Goal: Information Seeking & Learning: Learn about a topic

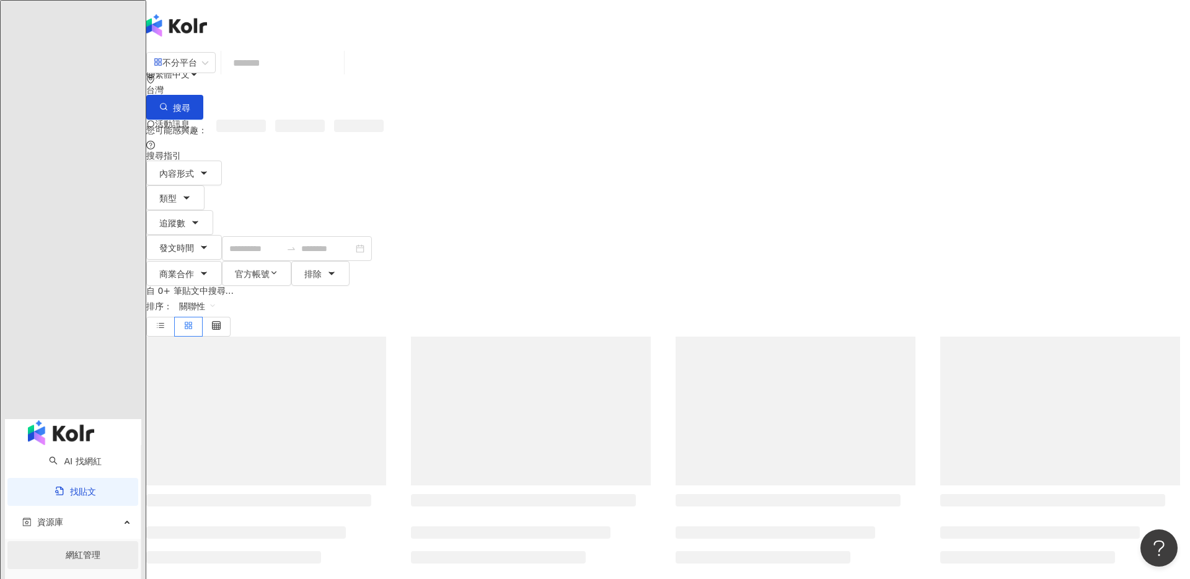
click at [79, 550] on link "網紅管理" at bounding box center [83, 555] width 35 height 10
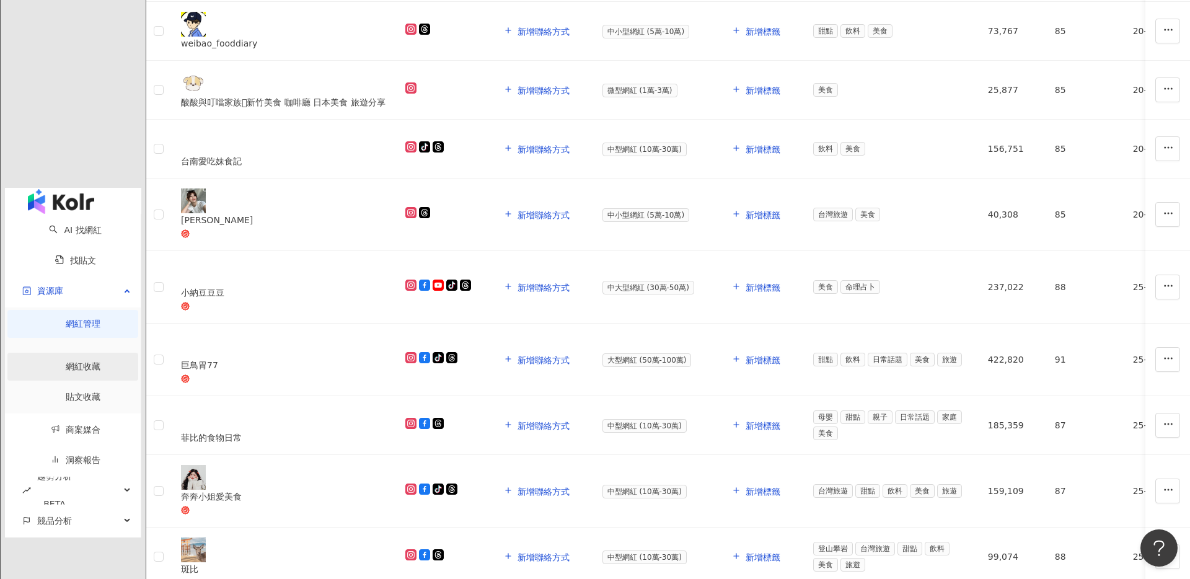
scroll to position [94, 0]
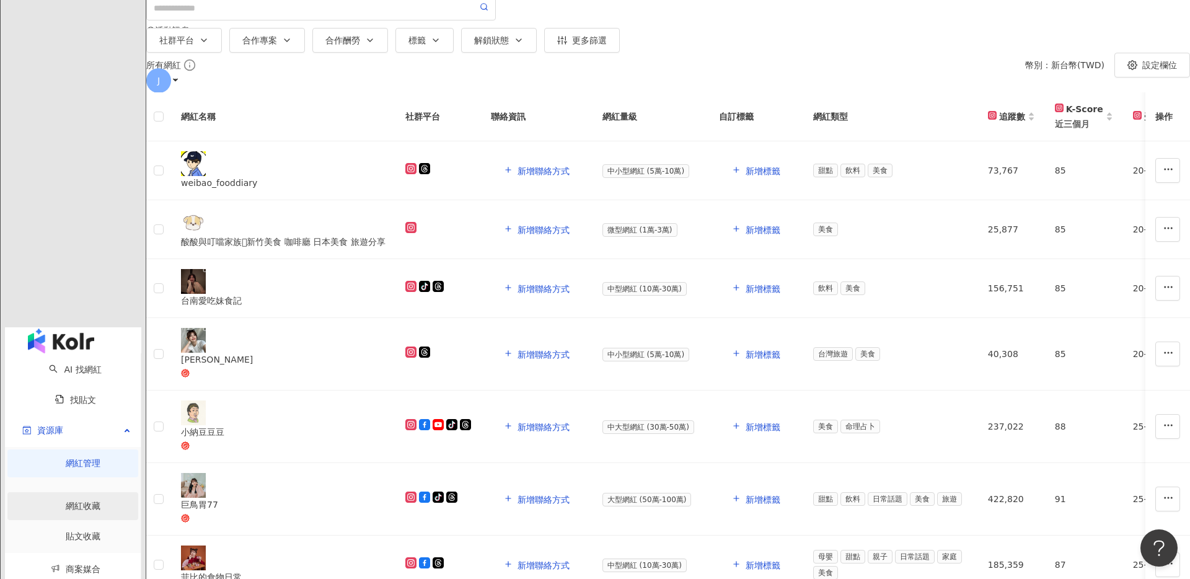
click at [84, 501] on link "網紅收藏" at bounding box center [83, 506] width 35 height 10
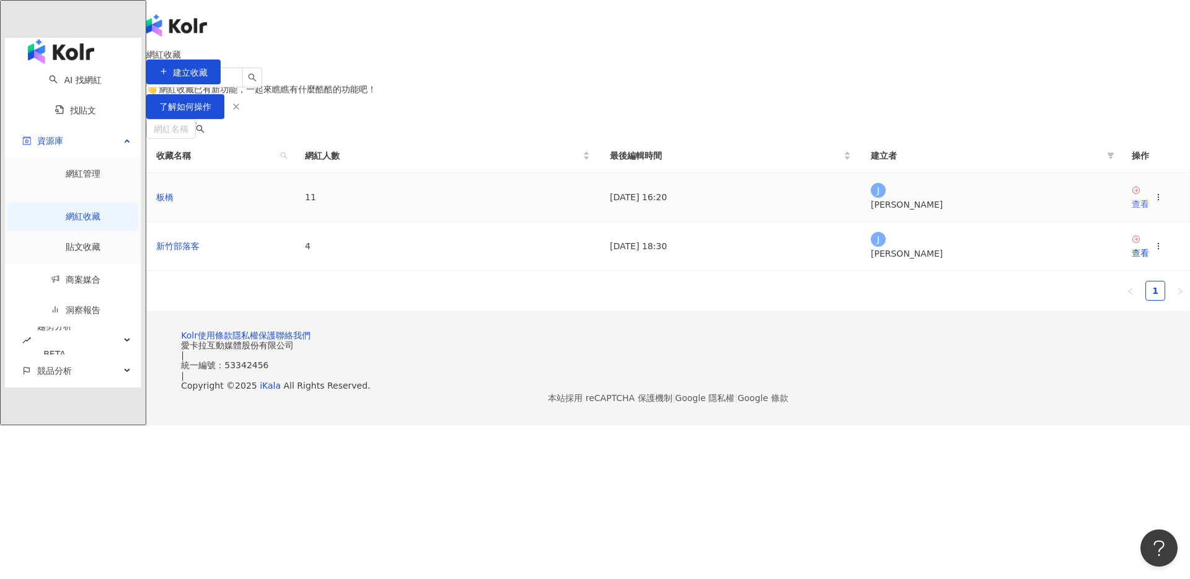
click at [1132, 211] on div "查看" at bounding box center [1140, 204] width 17 height 14
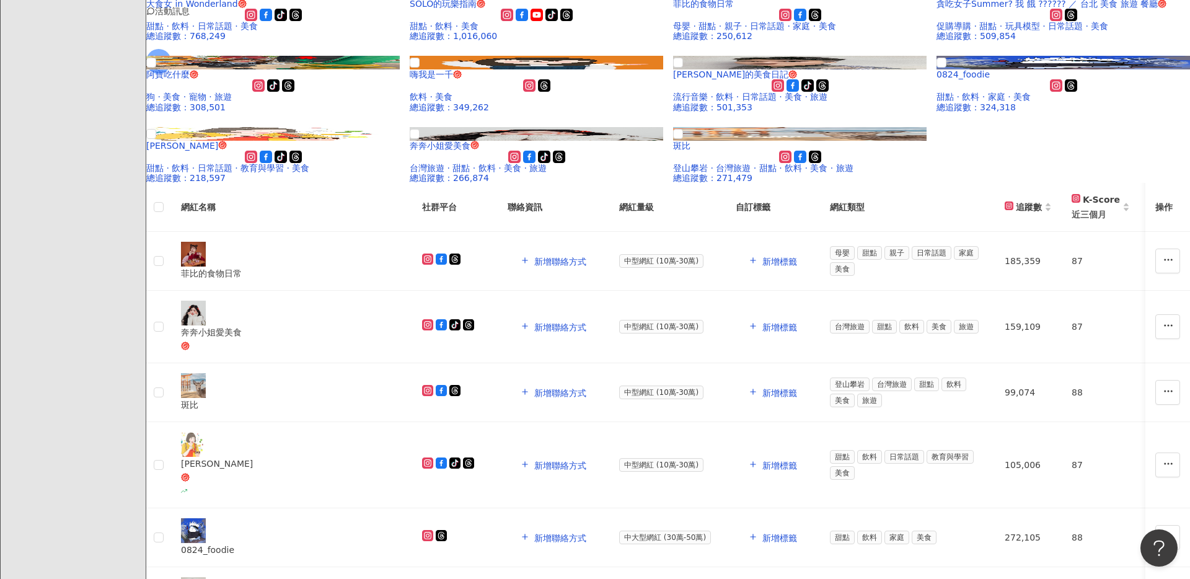
scroll to position [136, 0]
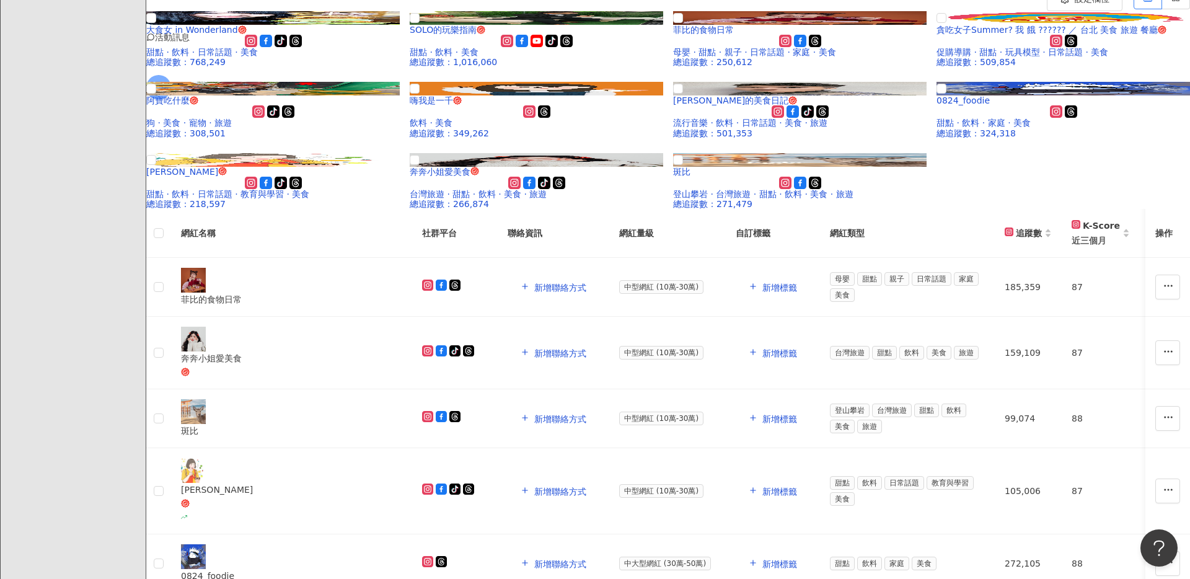
type input "*"
type input "******"
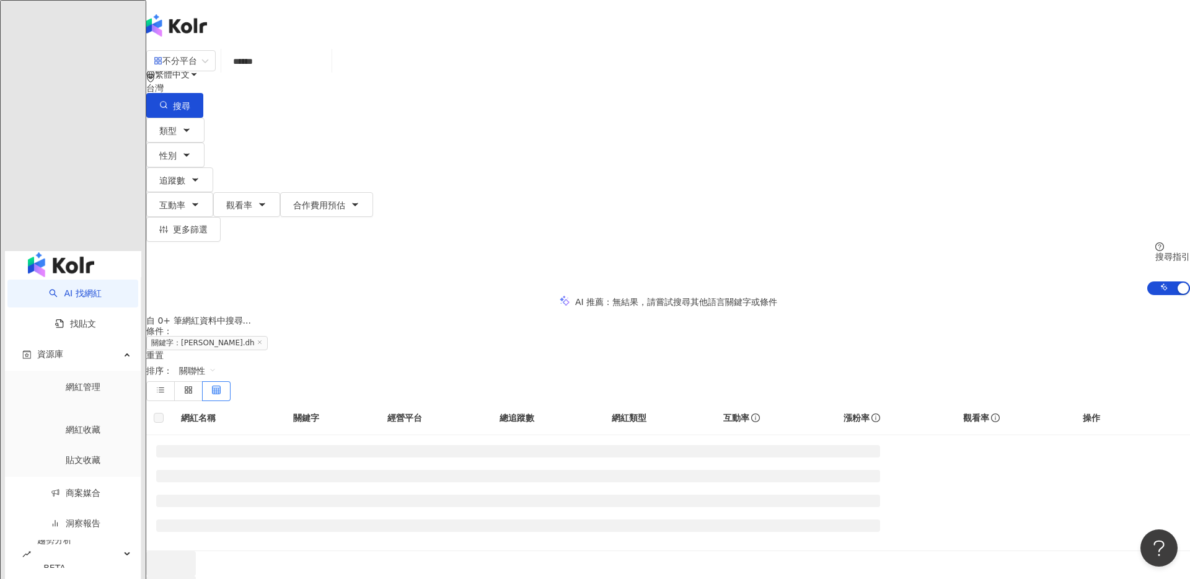
click at [327, 70] on input "******" at bounding box center [276, 62] width 100 height 24
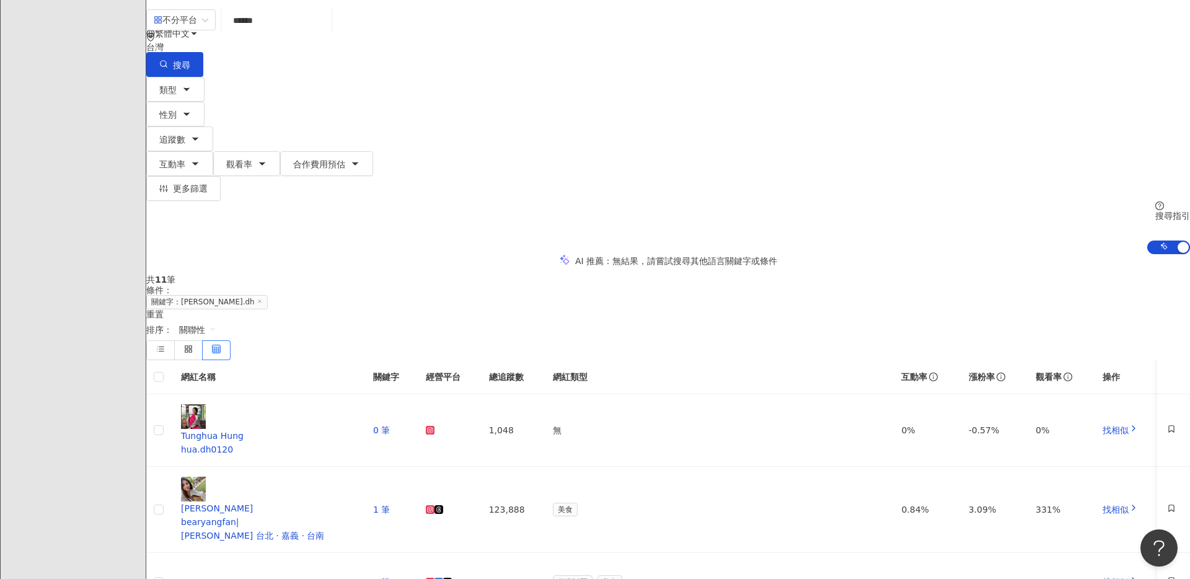
scroll to position [49, 0]
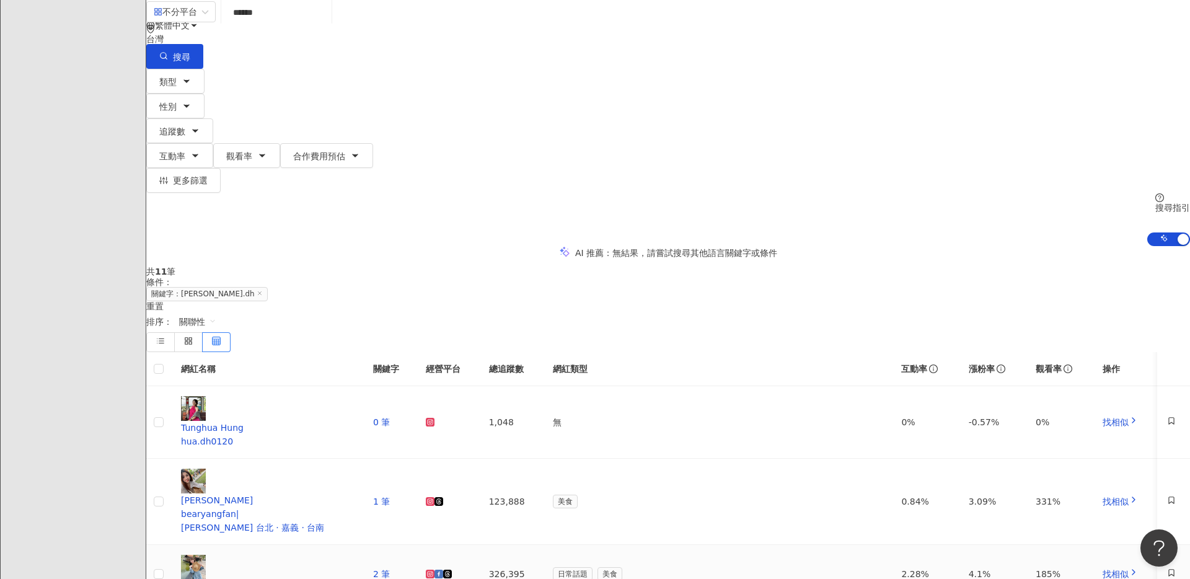
click at [353, 578] on div "冬冬 生活美食日記" at bounding box center [267, 587] width 172 height 14
click at [448, 267] on div "共 11 筆 條件 ： 關鍵字：hua.dh 重置 排序： 關聯性" at bounding box center [668, 309] width 1044 height 85
click at [327, 24] on input "******" at bounding box center [276, 13] width 100 height 24
type input "*"
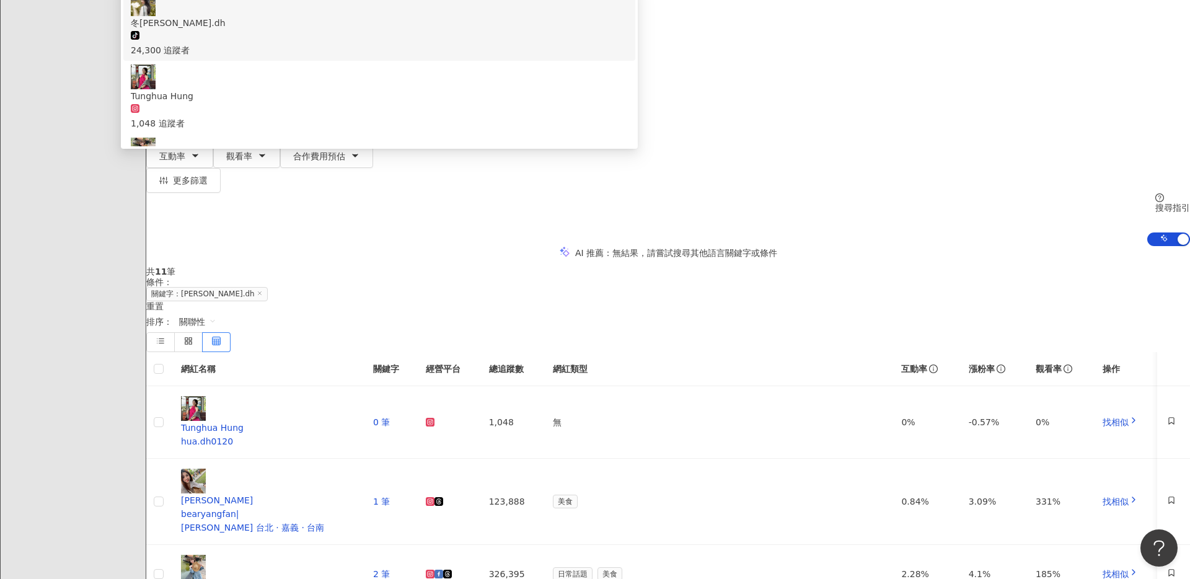
type input "*"
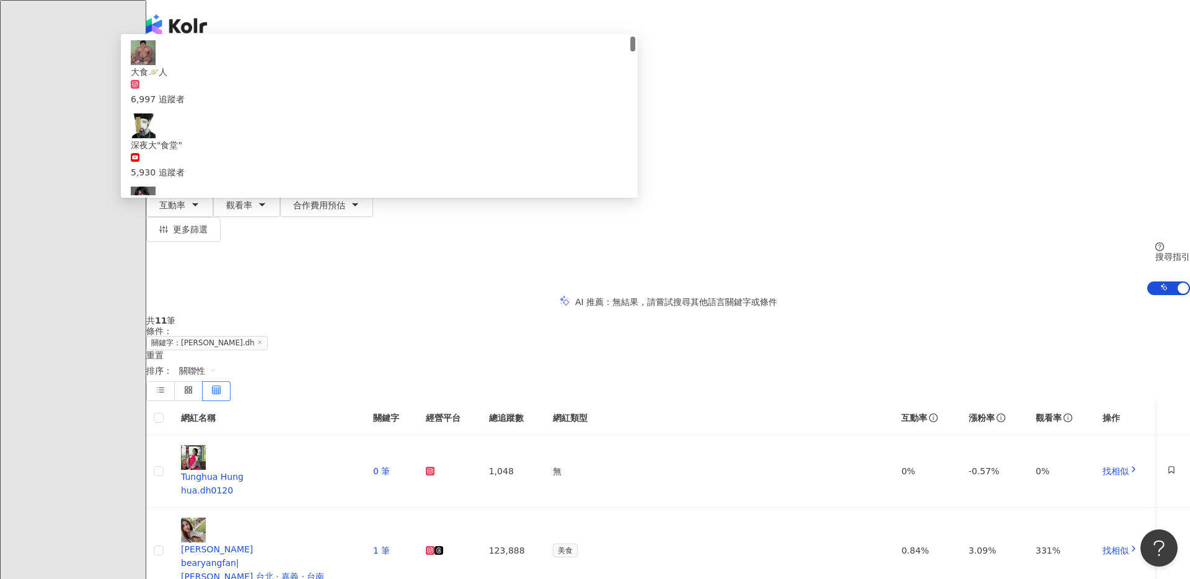
type input "***"
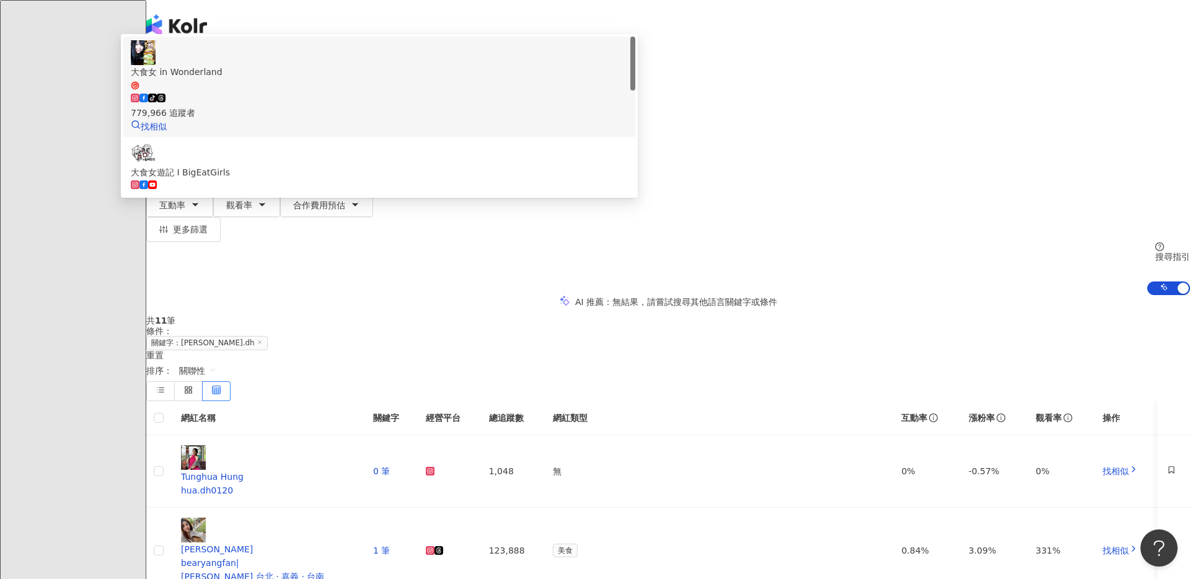
click at [549, 113] on div "tiktok-icon 779,966 追蹤者" at bounding box center [379, 105] width 497 height 27
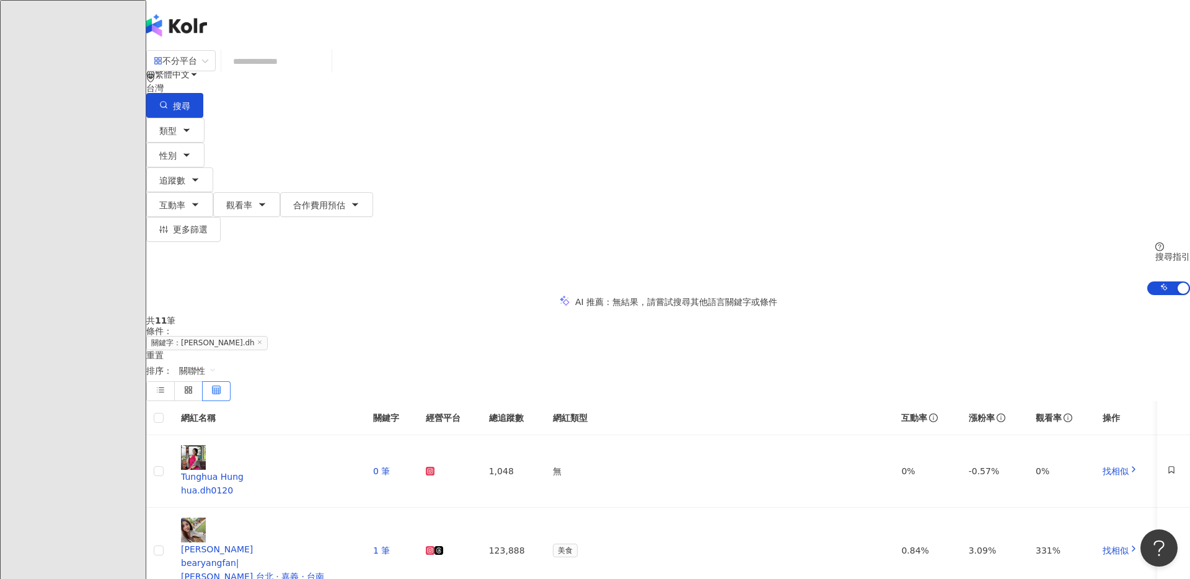
click at [327, 73] on input "search" at bounding box center [276, 62] width 100 height 24
type input "*"
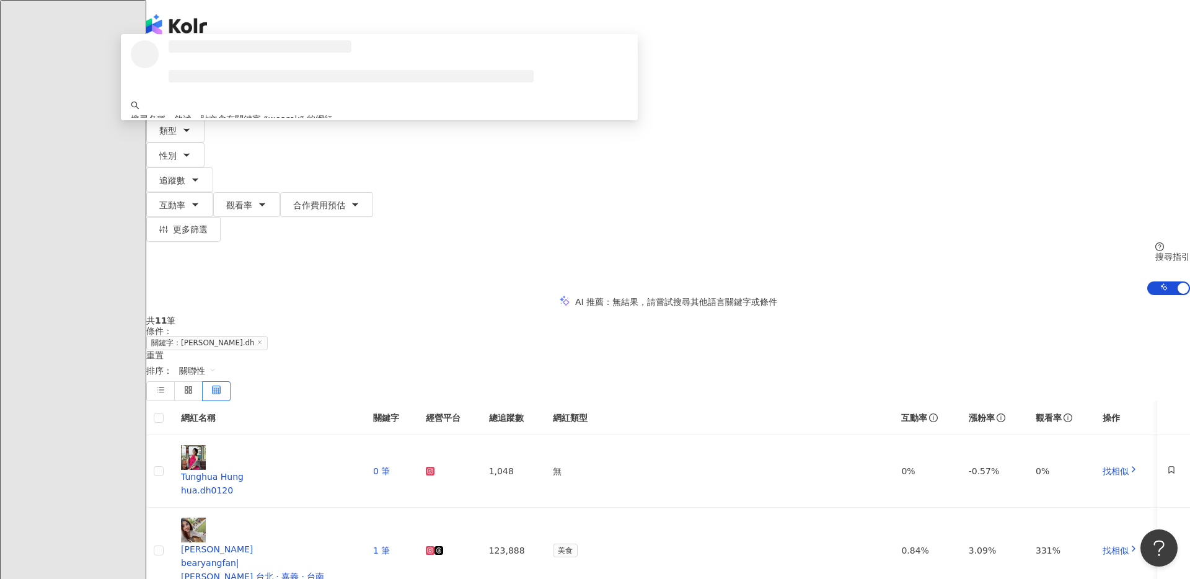
type input "*******"
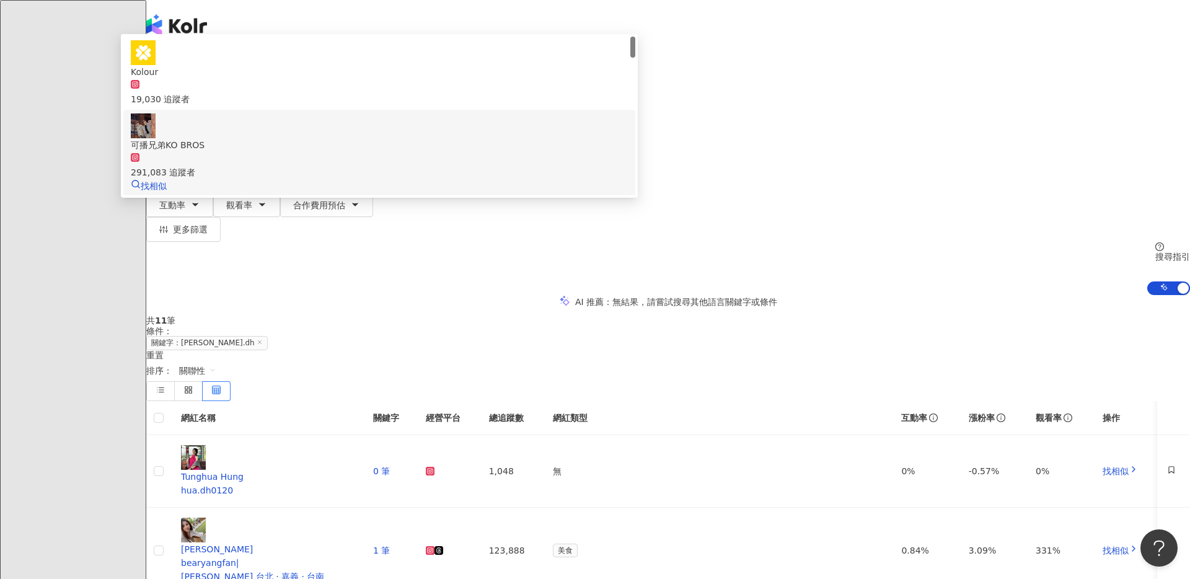
click at [509, 152] on span "可播兄弟KO BROS" at bounding box center [379, 145] width 497 height 14
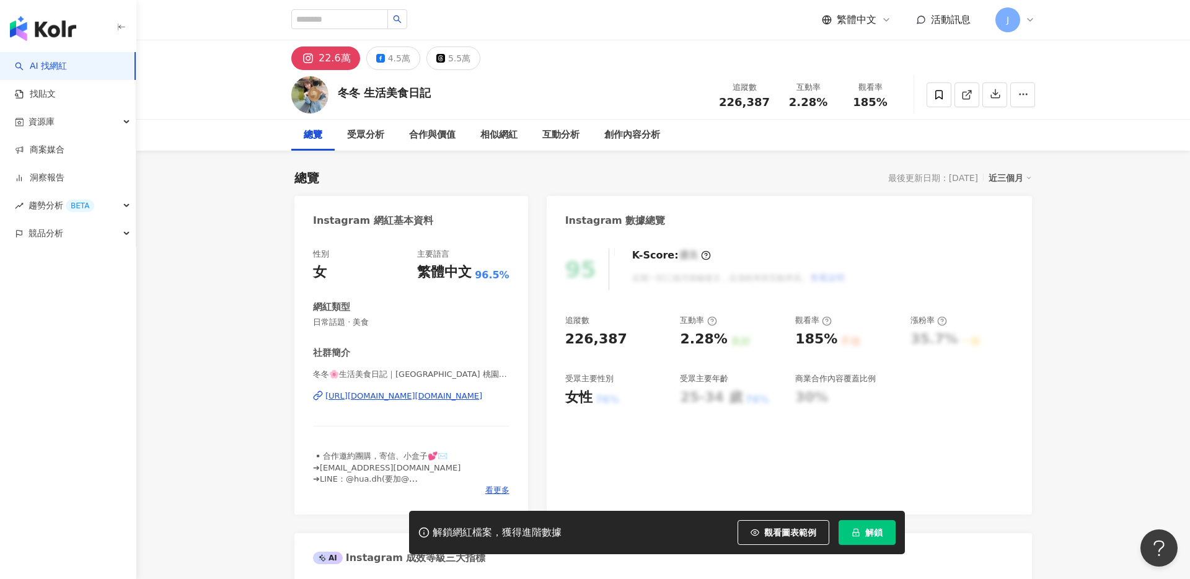
click at [882, 481] on div "95 K-Score : 優良 近期一到三個月積極發文，且漲粉率與互動率高。 查看說明 追蹤數 226,387 互動率 2.28% 良好 觀看率 185% 不…" at bounding box center [789, 375] width 485 height 278
click at [876, 458] on div "95 K-Score : 優良 近期一到三個月積極發文，且漲粉率與互動率高。 查看說明 追蹤數 226,387 互動率 2.28% 良好 觀看率 185% 不…" at bounding box center [789, 375] width 485 height 278
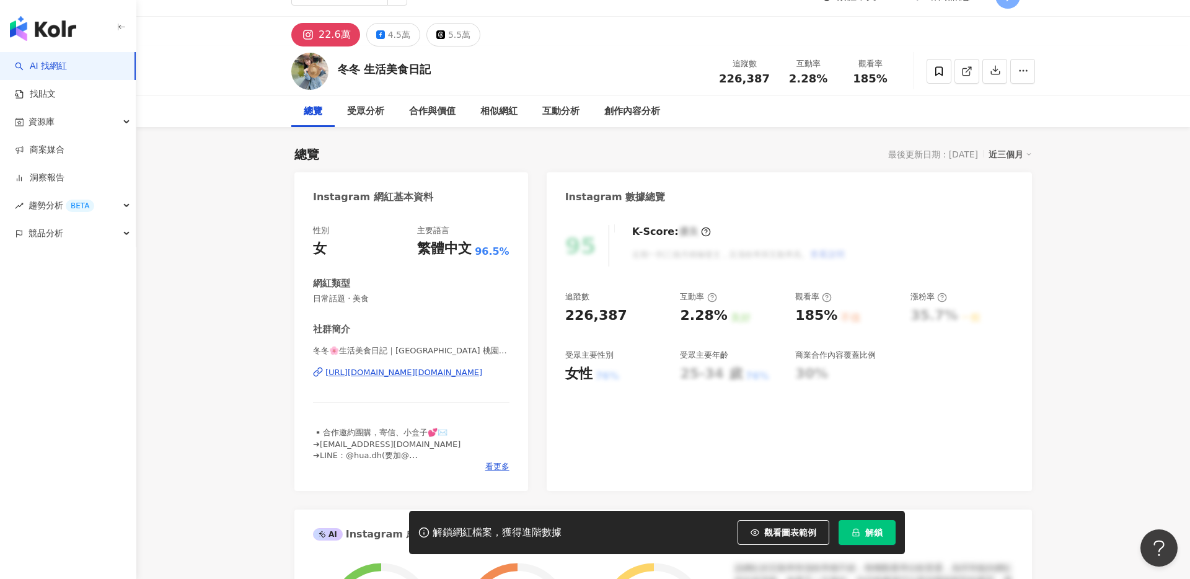
click at [860, 533] on icon "lock" at bounding box center [856, 532] width 9 height 9
click at [874, 533] on span "解鎖" at bounding box center [874, 533] width 17 height 10
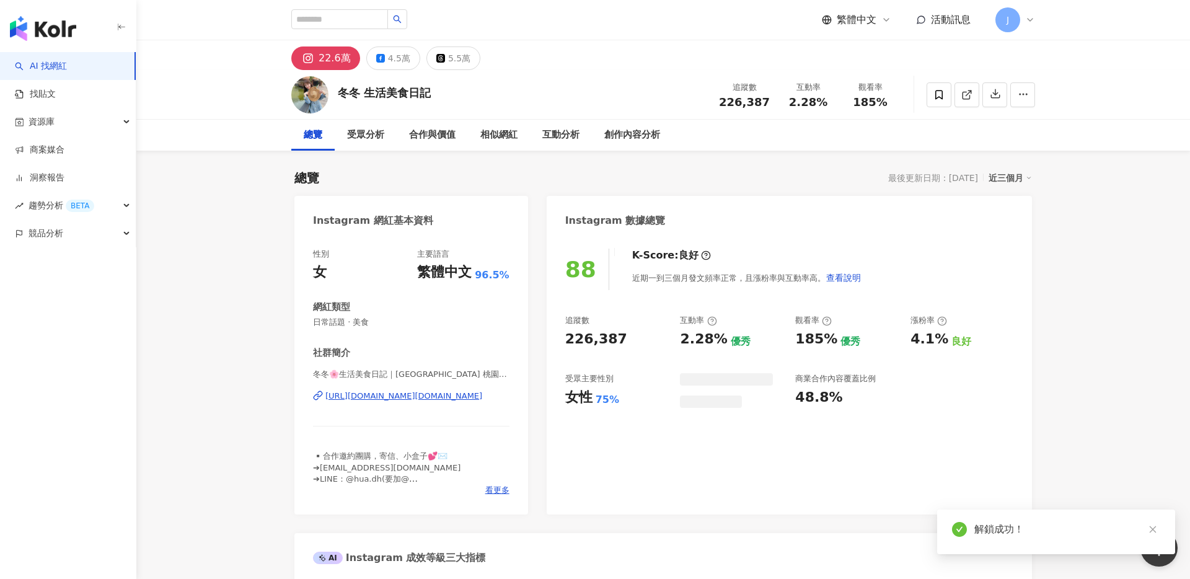
click at [1154, 532] on icon "close" at bounding box center [1153, 529] width 7 height 7
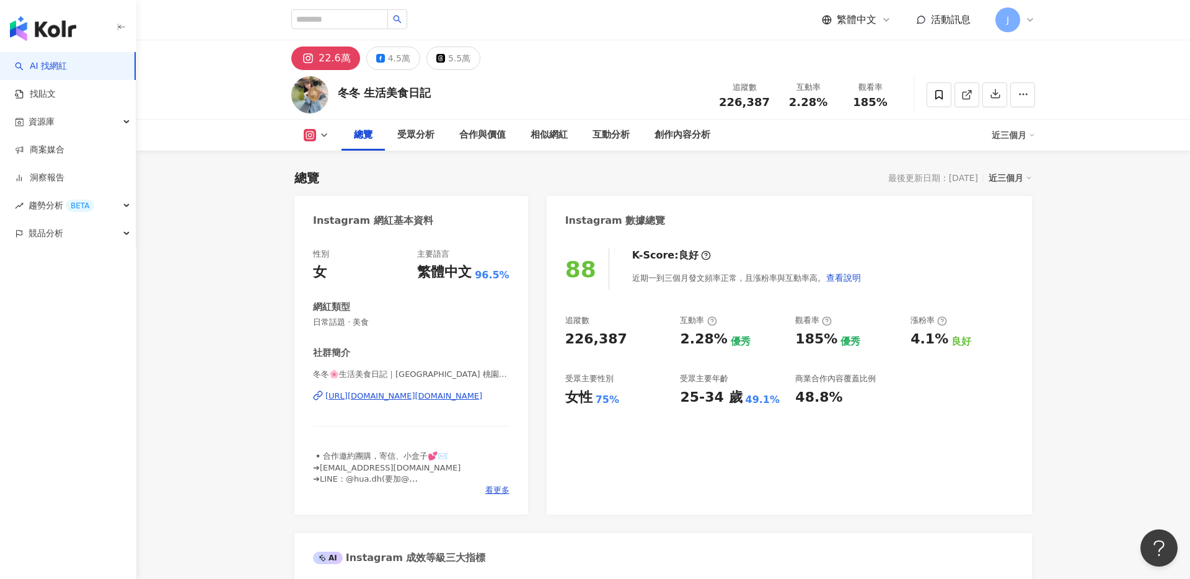
scroll to position [715, 0]
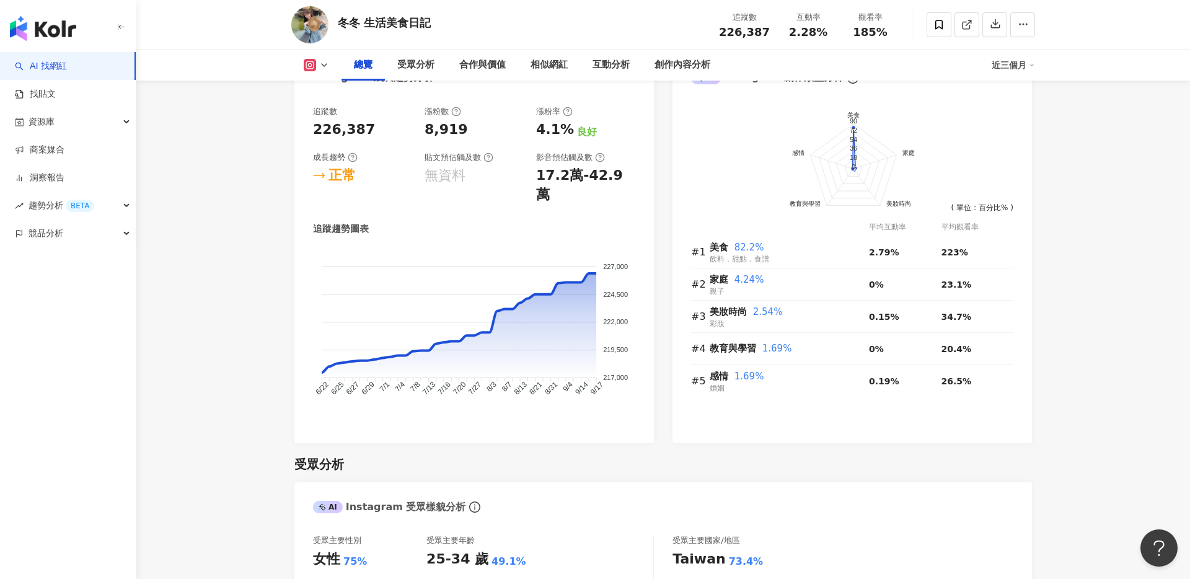
drag, startPoint x: 920, startPoint y: 409, endPoint x: 958, endPoint y: 401, distance: 38.8
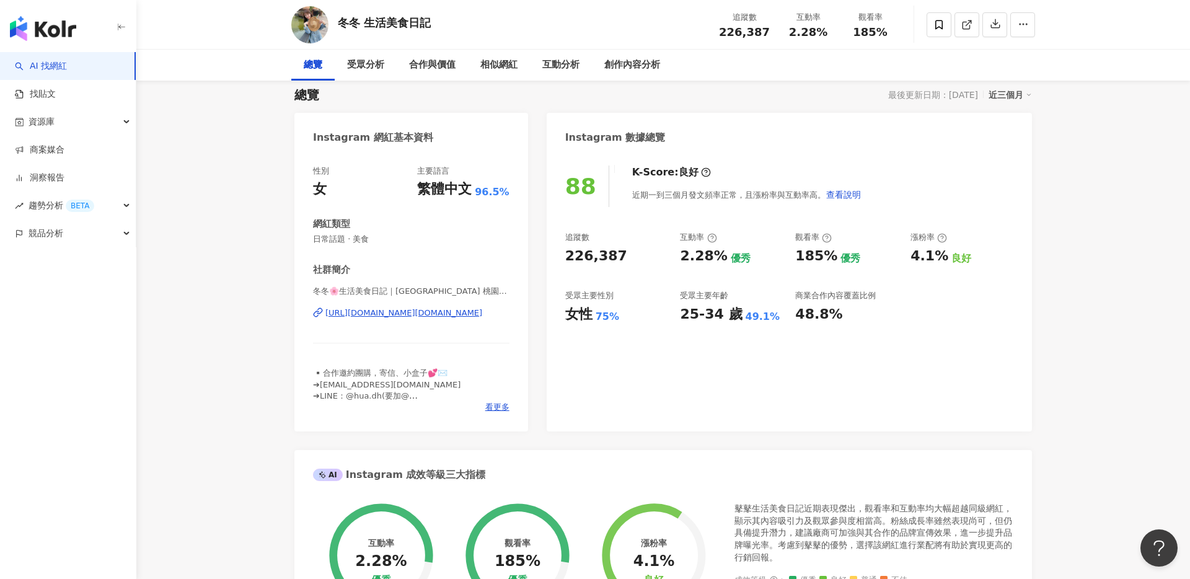
scroll to position [0, 0]
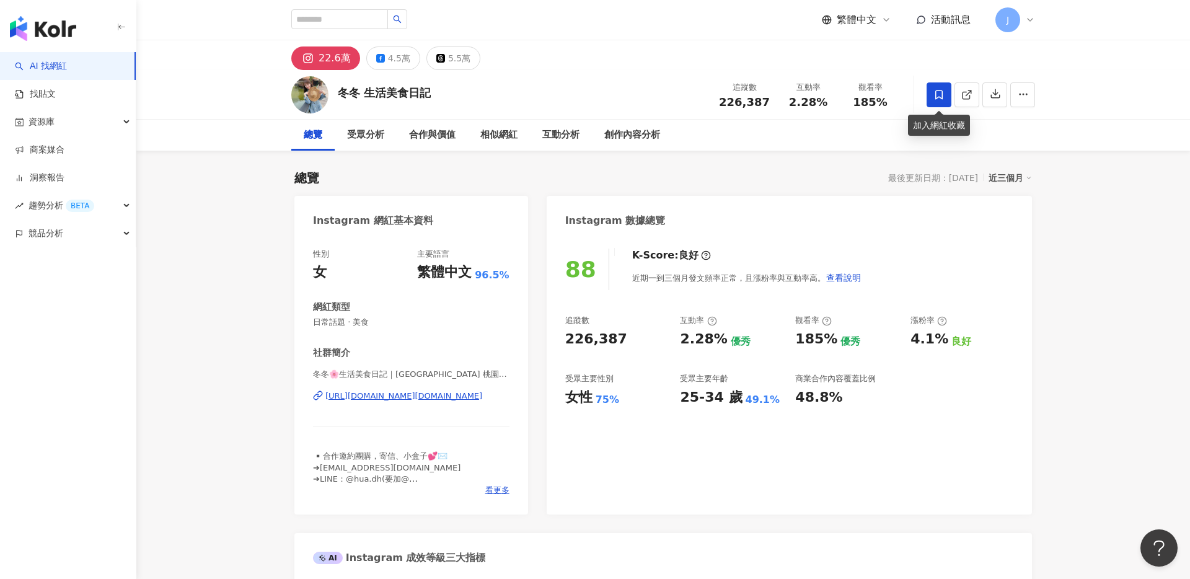
click at [937, 96] on icon at bounding box center [939, 94] width 11 height 11
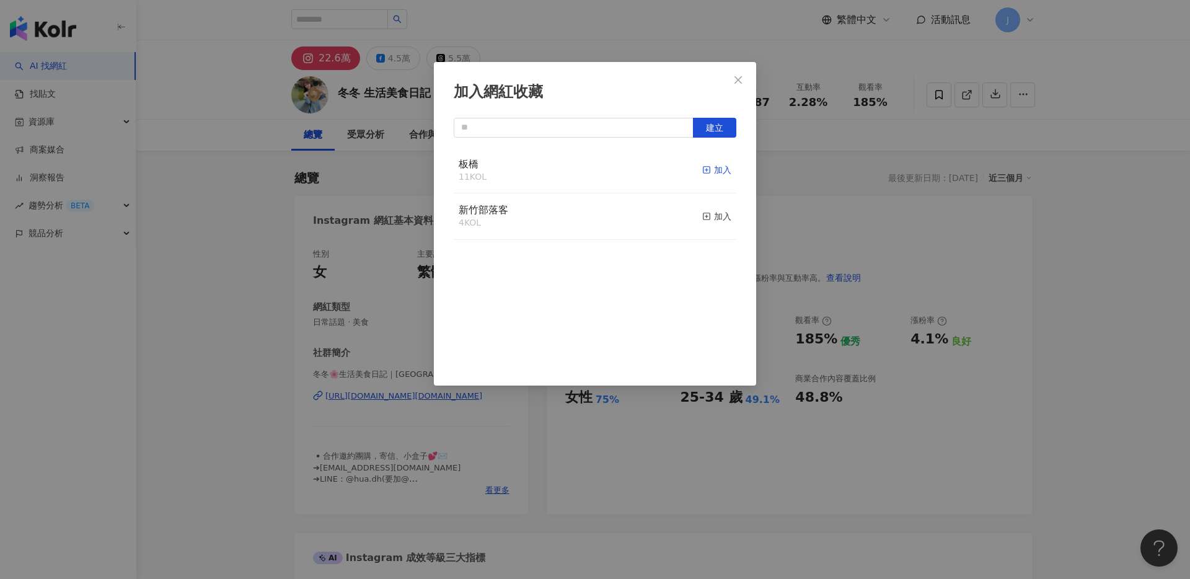
click at [708, 170] on line "button" at bounding box center [707, 170] width 3 height 0
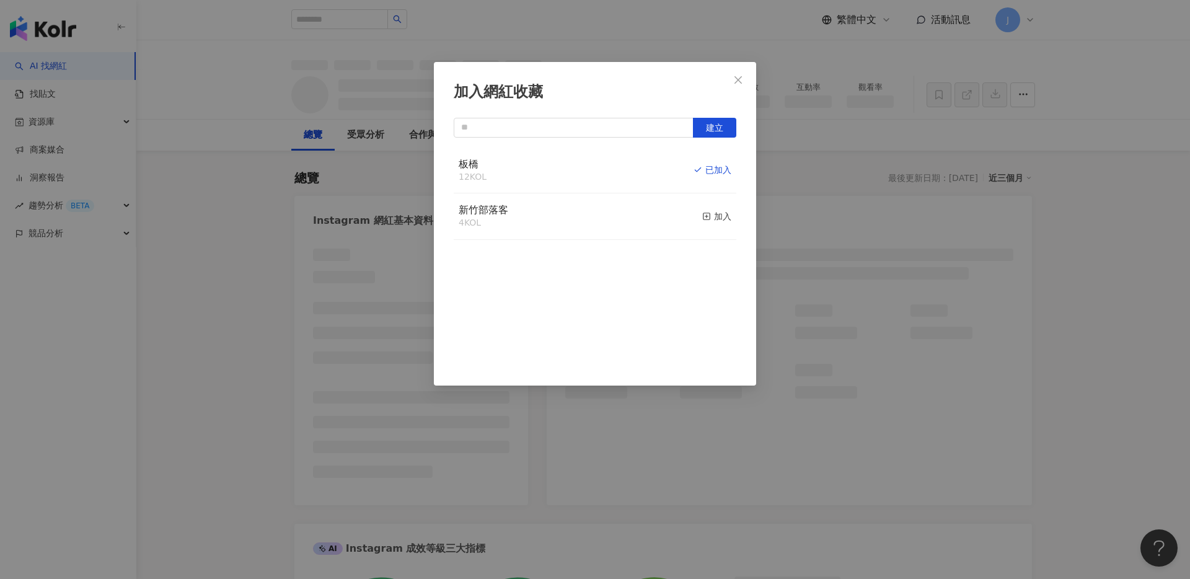
click at [735, 87] on button "Close" at bounding box center [738, 80] width 25 height 25
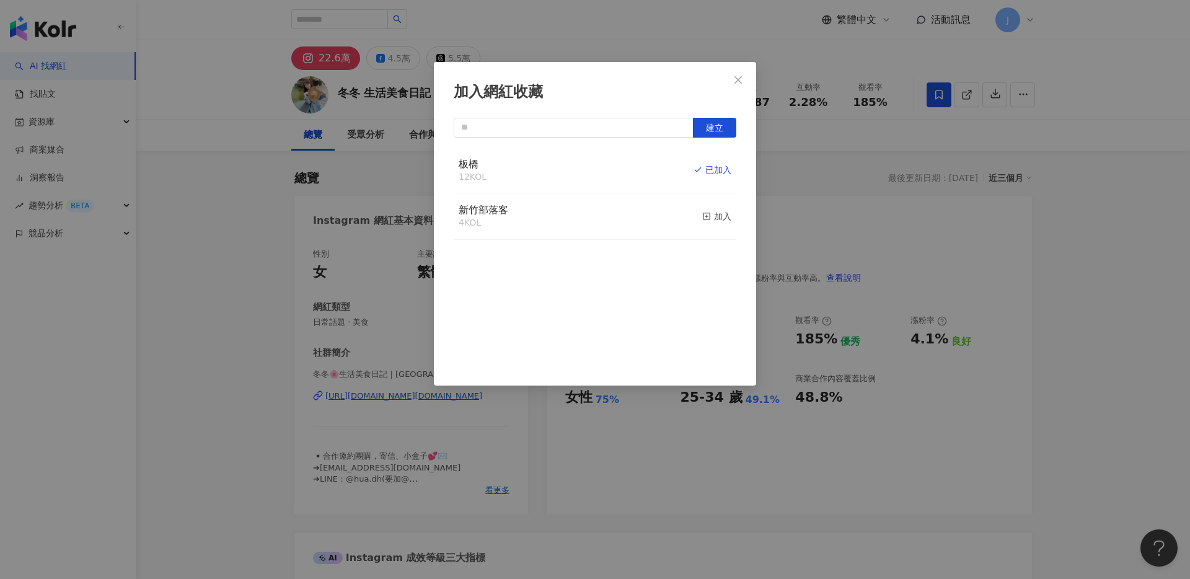
click at [738, 84] on div "加入網紅收藏 建立 板橋 12 KOL 已加入 新竹部落客 4 KOL 加入" at bounding box center [595, 289] width 1190 height 579
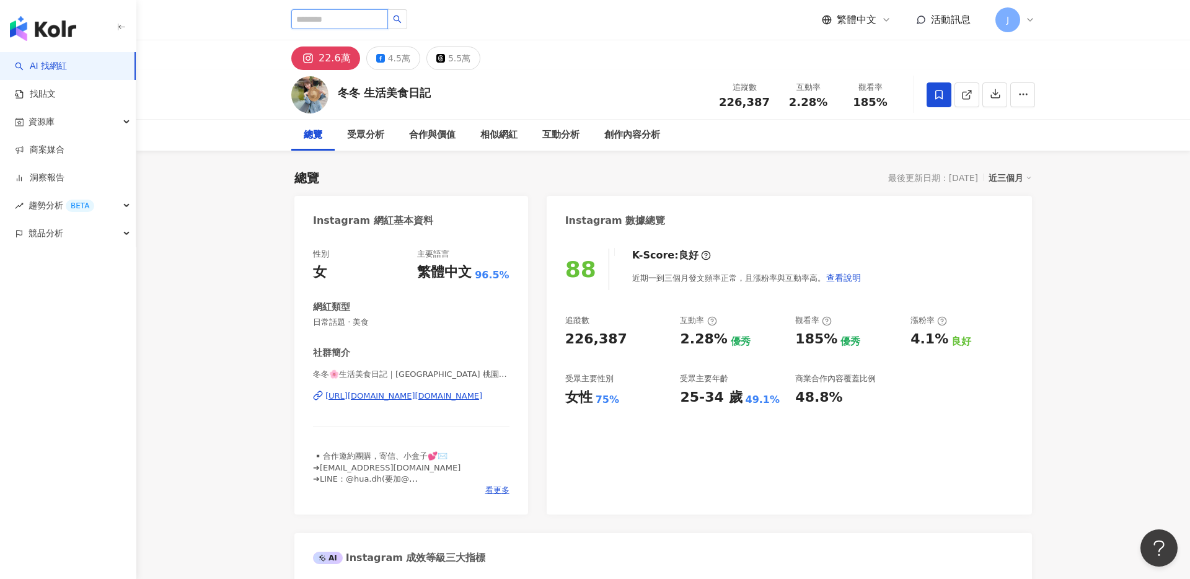
click at [343, 23] on input "search" at bounding box center [339, 19] width 97 height 20
type input "*"
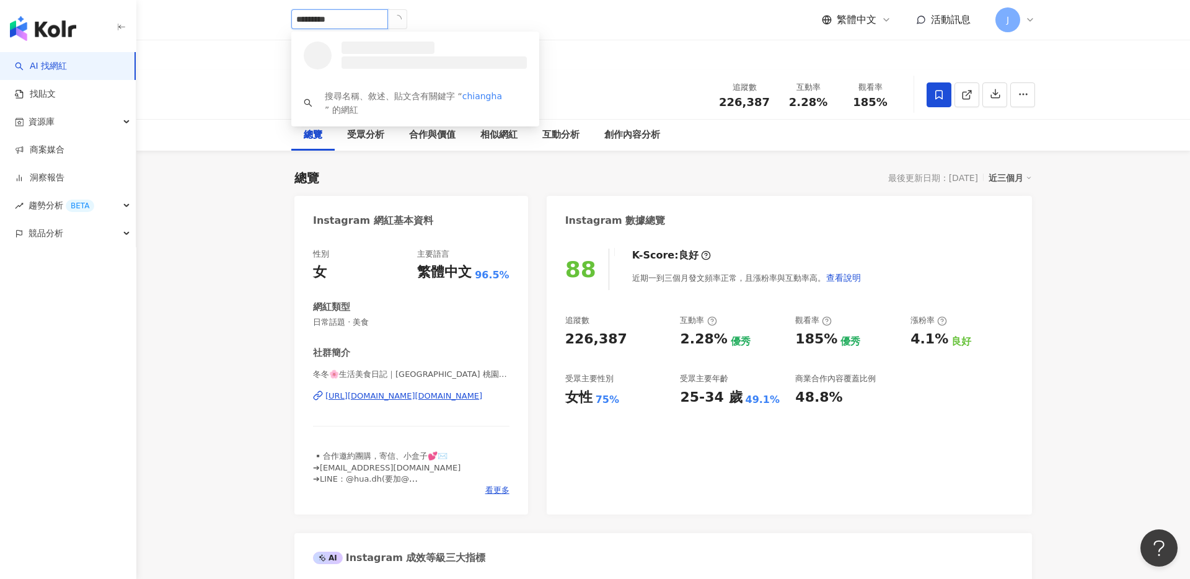
type input "**********"
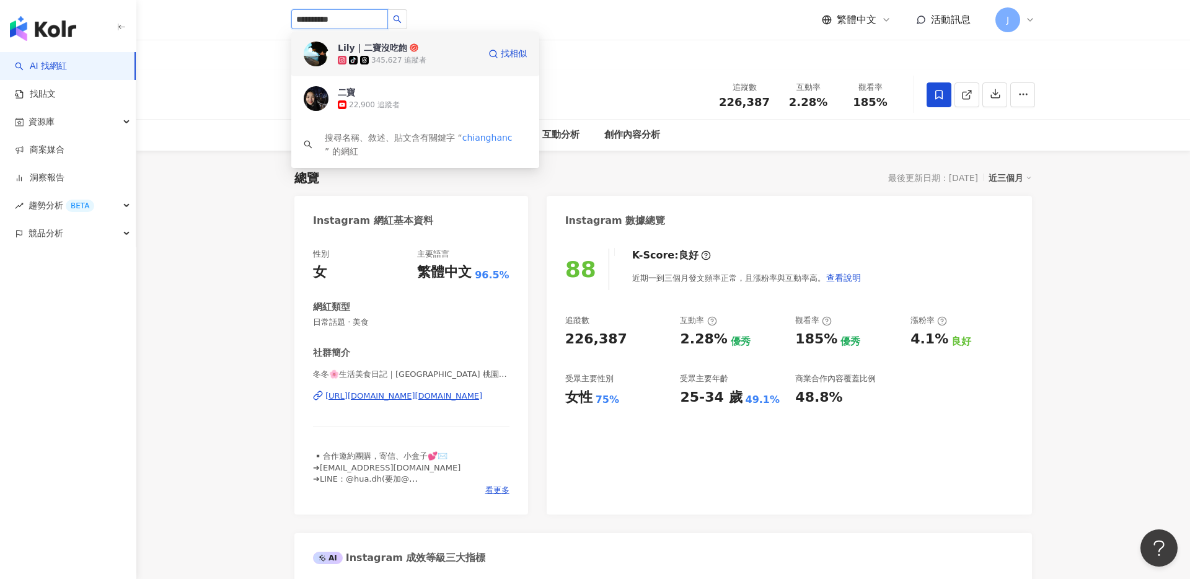
click at [451, 47] on div "Lily｜二寶沒吃飽 tiktok-icon 345,627 追蹤者" at bounding box center [408, 54] width 141 height 25
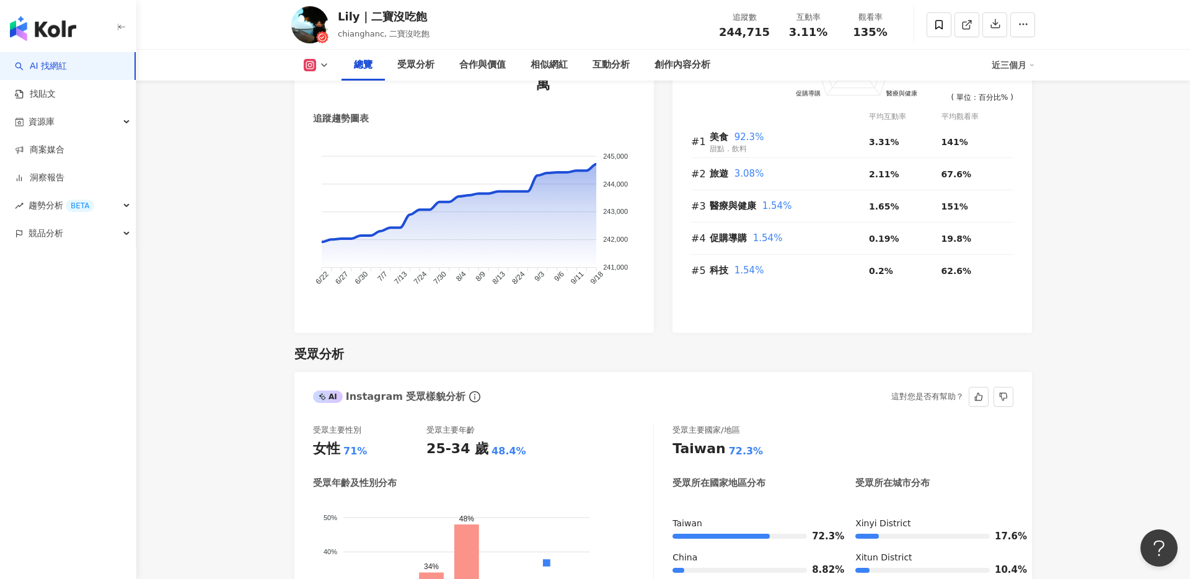
scroll to position [954, 0]
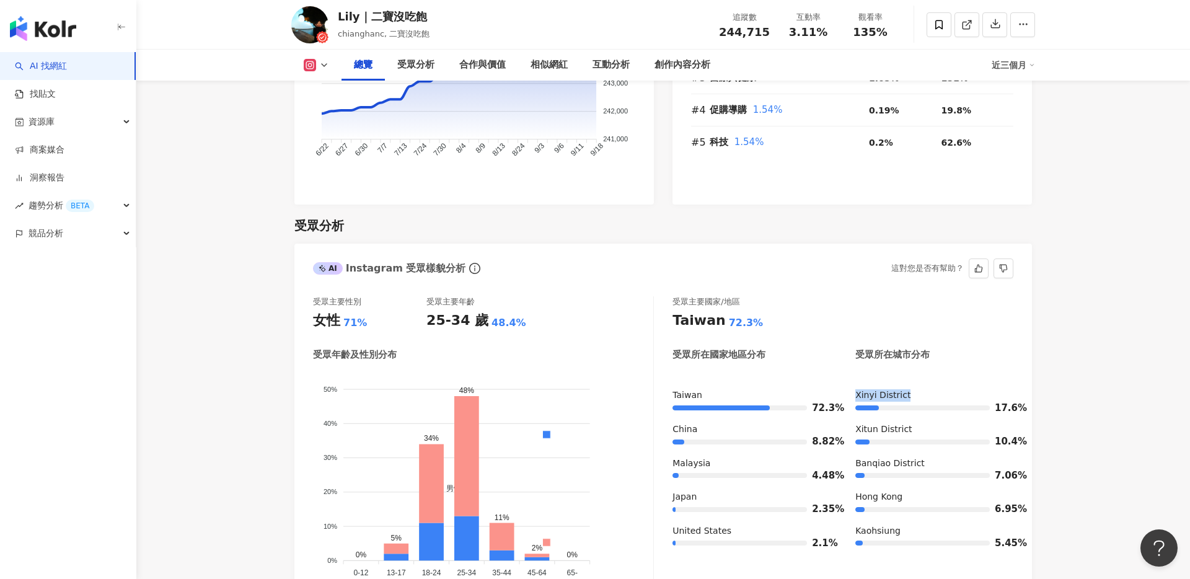
drag, startPoint x: 918, startPoint y: 376, endPoint x: 843, endPoint y: 382, distance: 75.2
click at [844, 389] on div "Taiwan 72.3% China 8.82% Malaysia 4.48% Japan 2.35% United States 2.1% Xinyi Di…" at bounding box center [843, 473] width 341 height 169
copy div "Xinyi District"
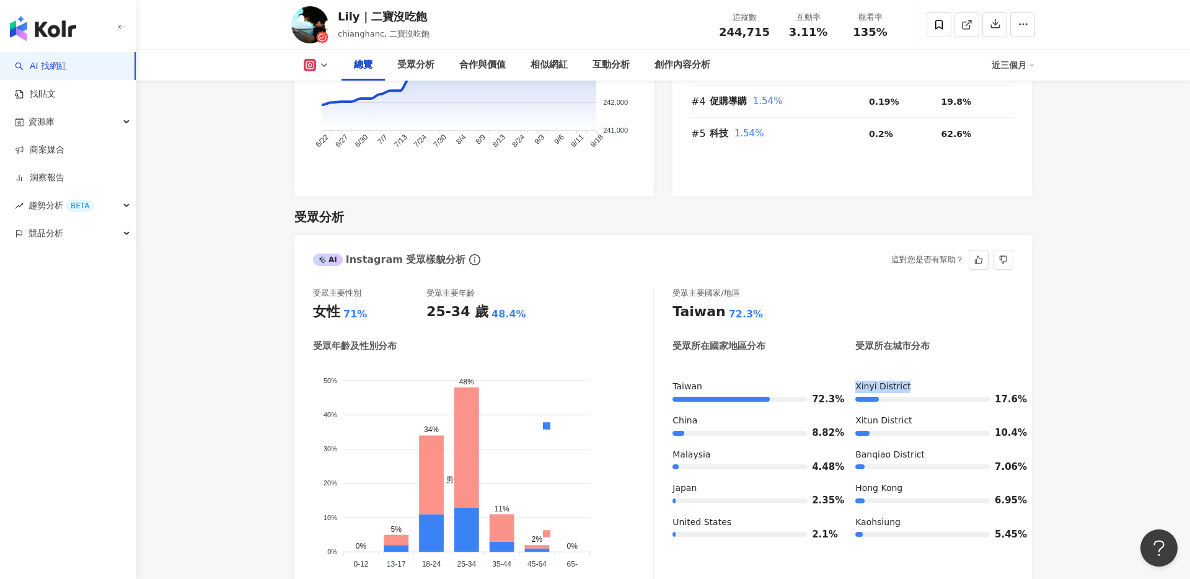
scroll to position [964, 0]
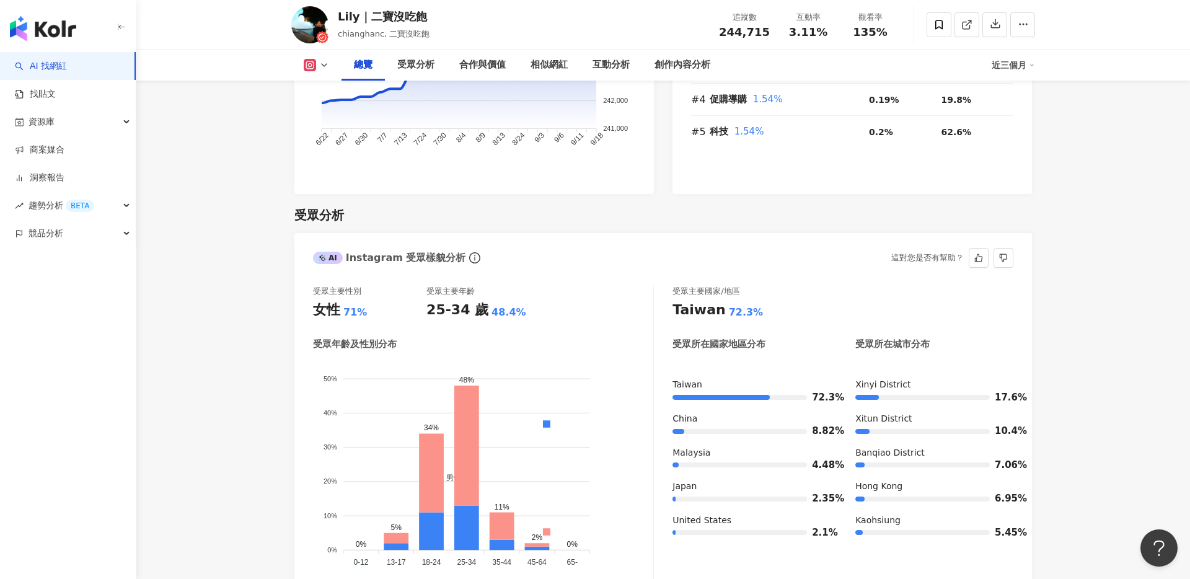
click at [979, 345] on div "受眾主要國家/地區 Taiwan 72.3% 受眾所在國家地區分布 受眾所在城市分布 Taiwan 72.3% China 8.82% Malaysia 4.…" at bounding box center [843, 433] width 341 height 295
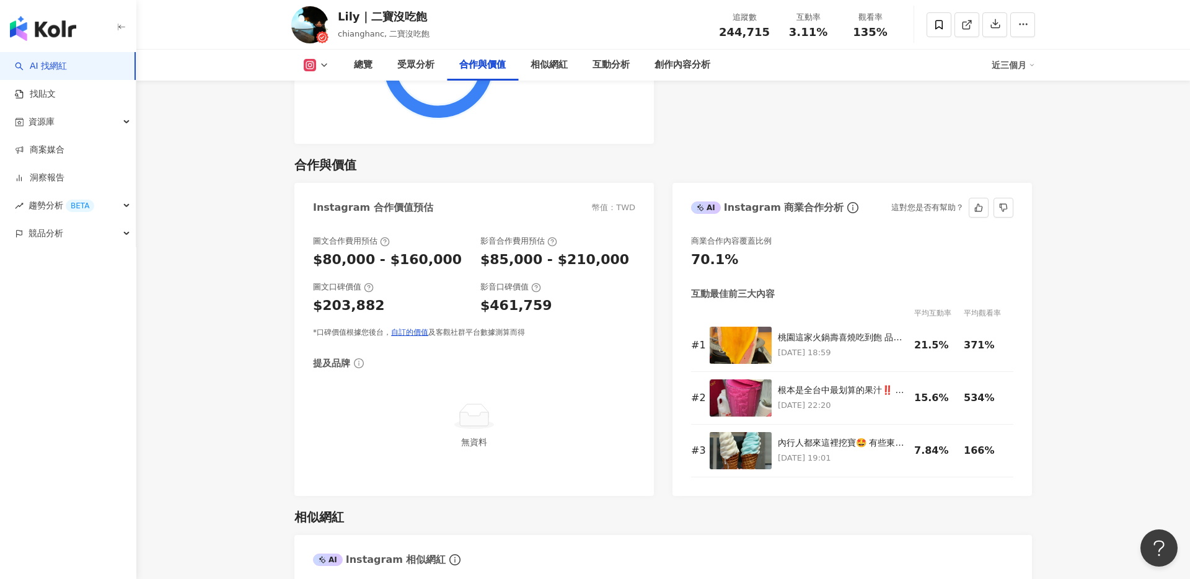
scroll to position [1687, 0]
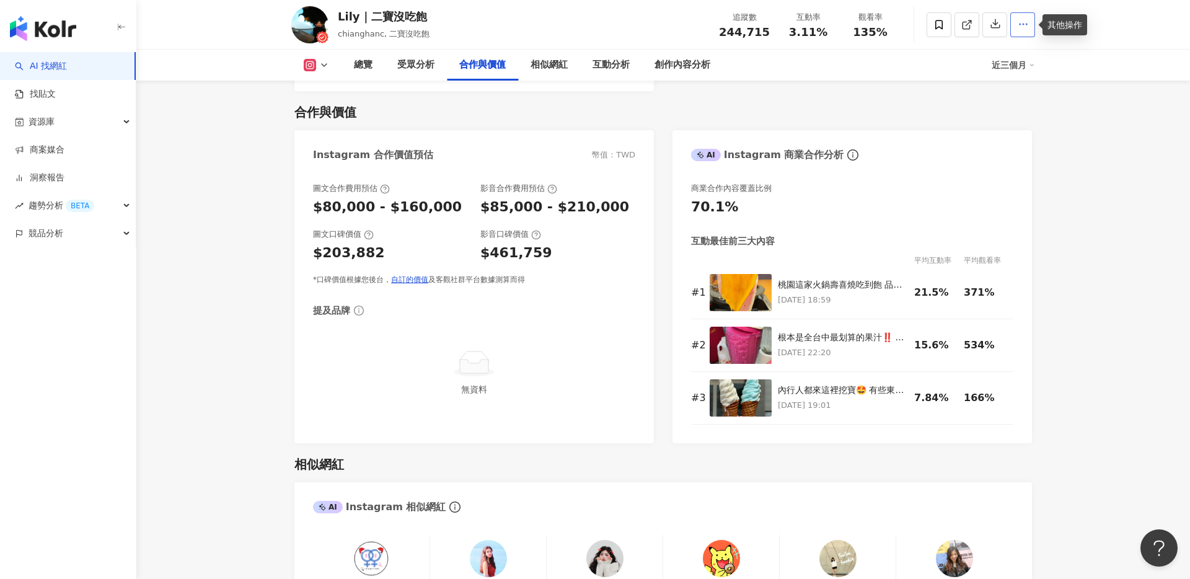
click at [1027, 28] on icon "button" at bounding box center [1023, 24] width 11 height 11
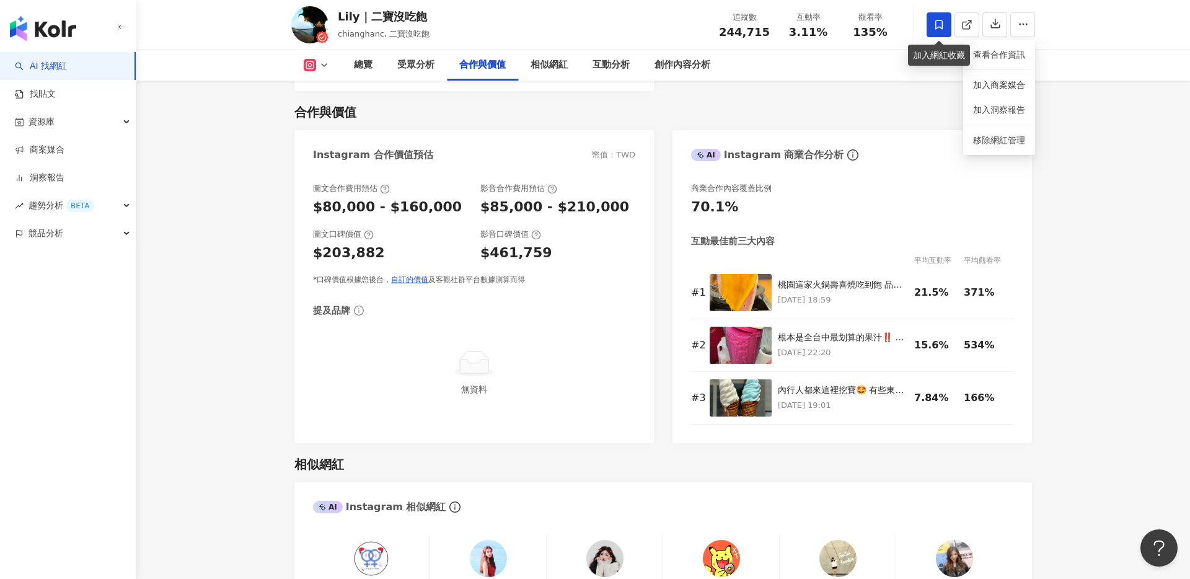
click at [938, 27] on icon at bounding box center [939, 24] width 7 height 9
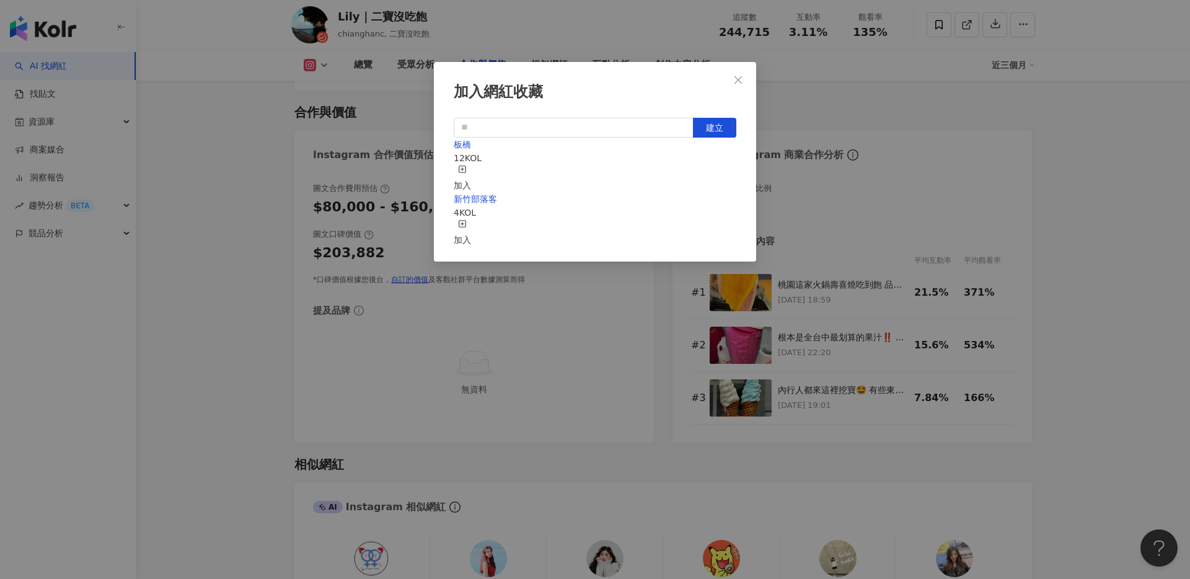
click at [471, 168] on div "加入" at bounding box center [462, 178] width 17 height 27
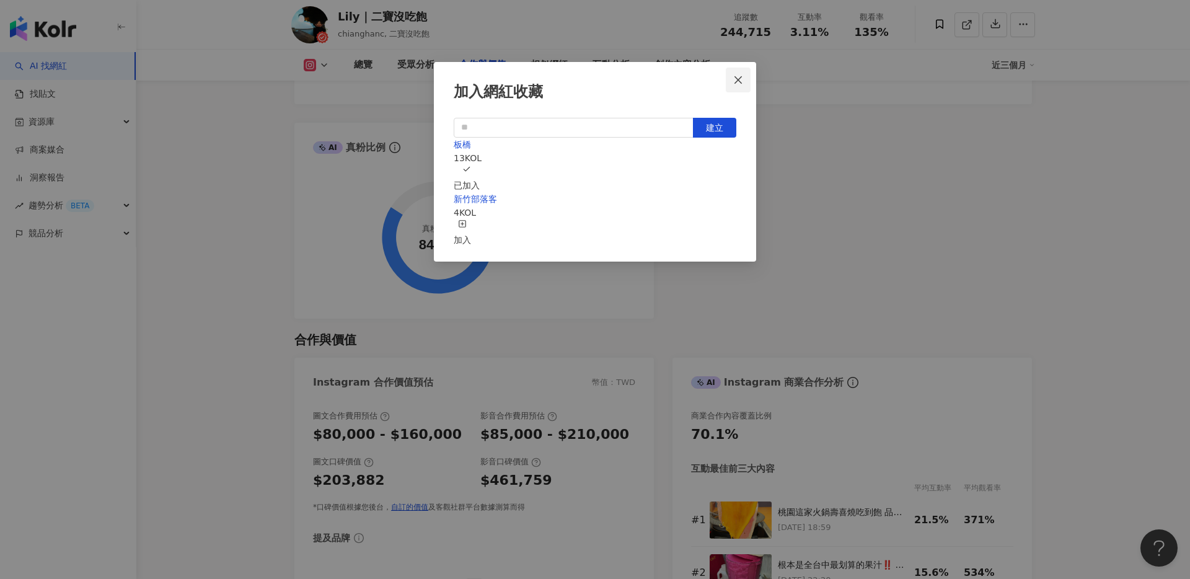
scroll to position [1673, 0]
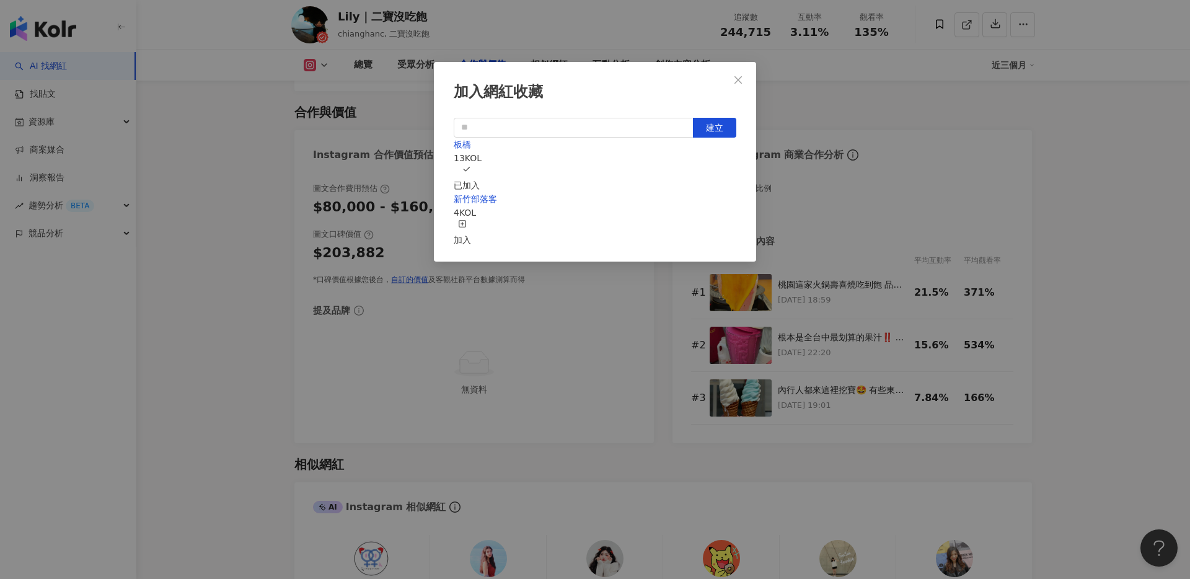
click at [739, 73] on button "Close" at bounding box center [738, 80] width 25 height 25
click at [738, 79] on div "加入網紅收藏 建立 板橋 13 KOL 已加入 新竹部落客 4 KOL 加入" at bounding box center [595, 289] width 1190 height 579
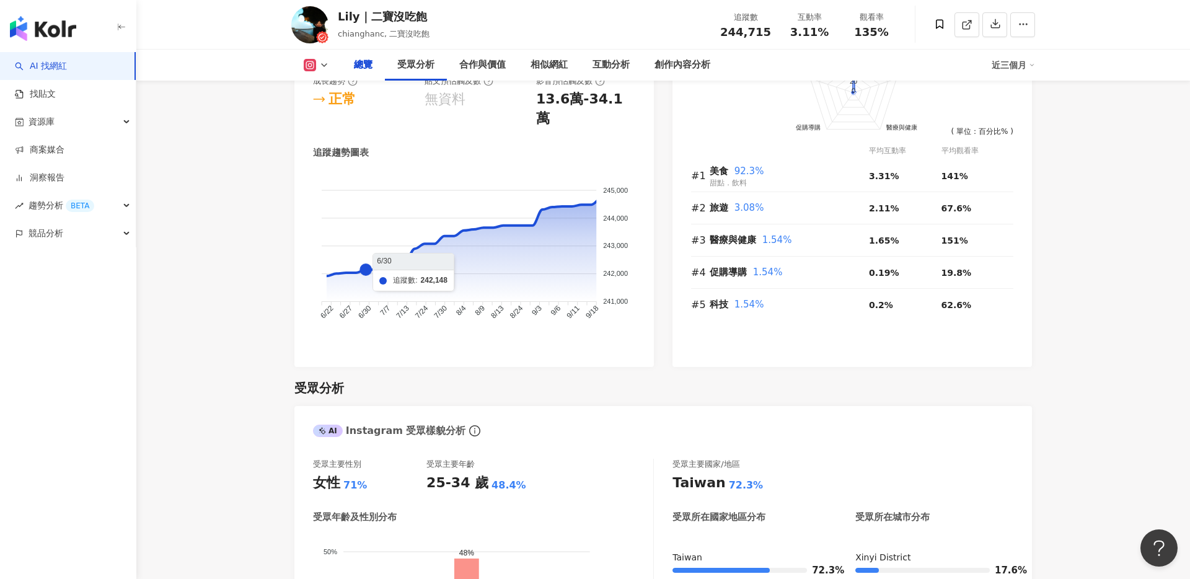
scroll to position [0, 0]
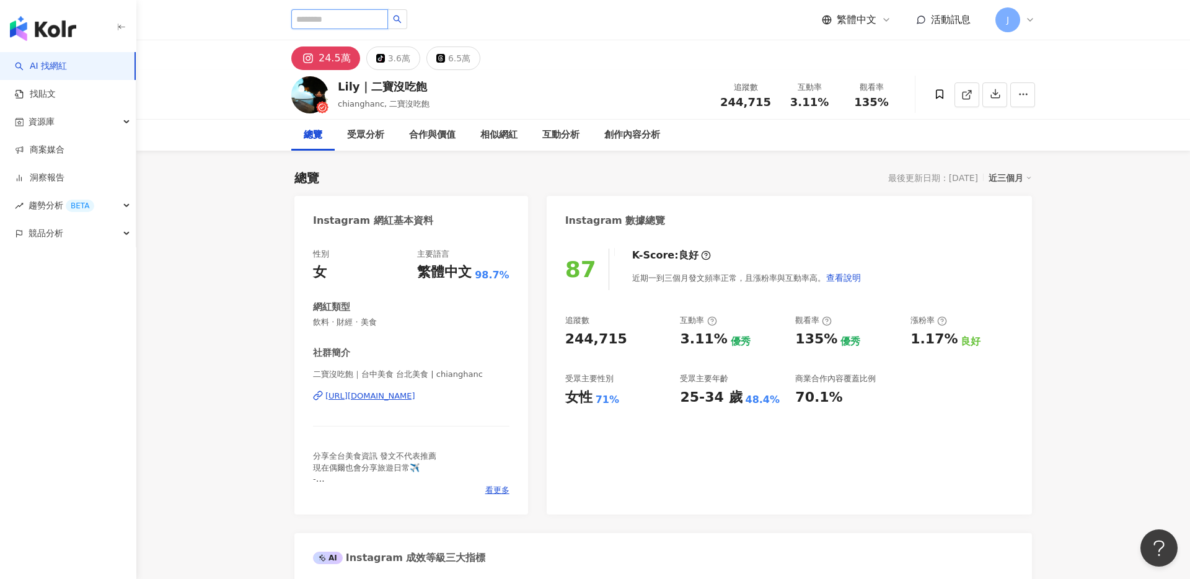
click at [350, 24] on input "search" at bounding box center [339, 19] width 97 height 20
type input "*"
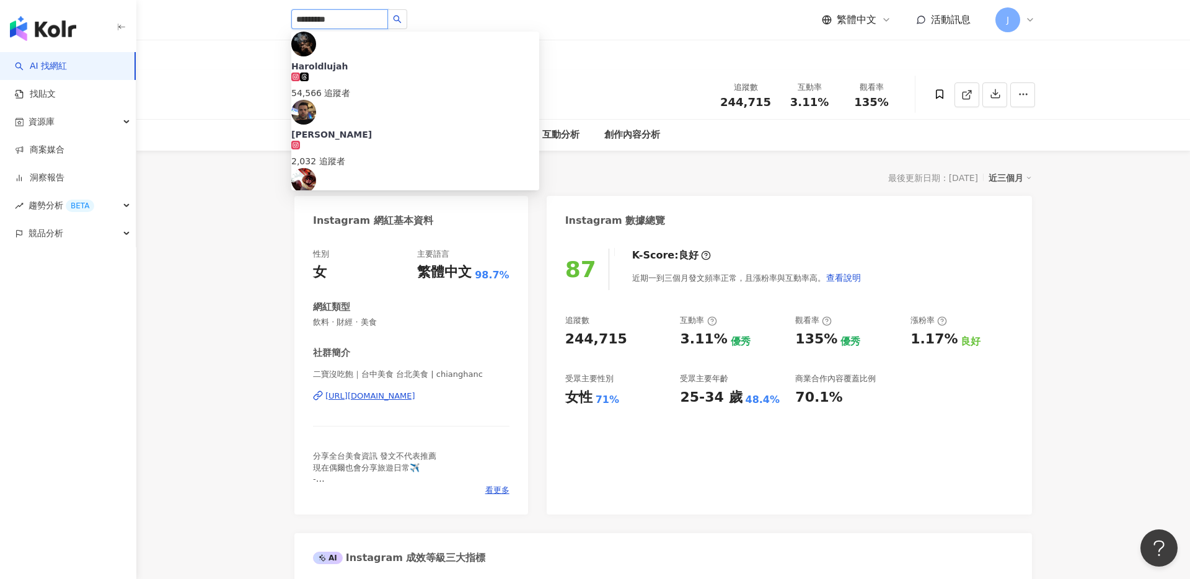
type input "**********"
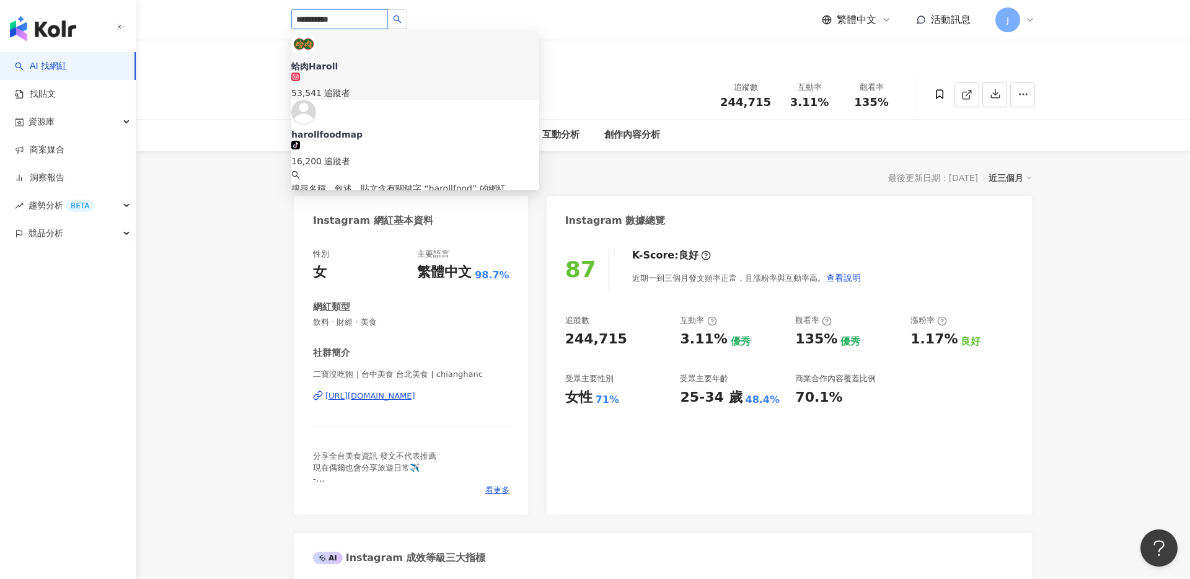
click at [422, 73] on div "53,541 追蹤者" at bounding box center [415, 86] width 248 height 27
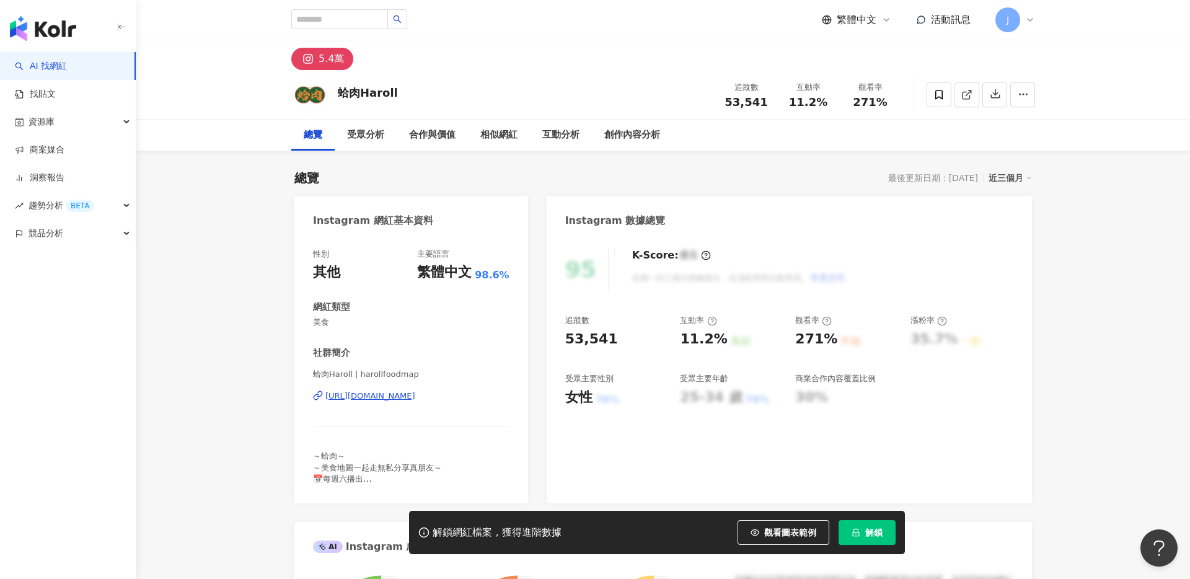
click at [870, 523] on button "解鎖" at bounding box center [867, 532] width 57 height 25
click at [877, 534] on span "解鎖" at bounding box center [874, 533] width 17 height 10
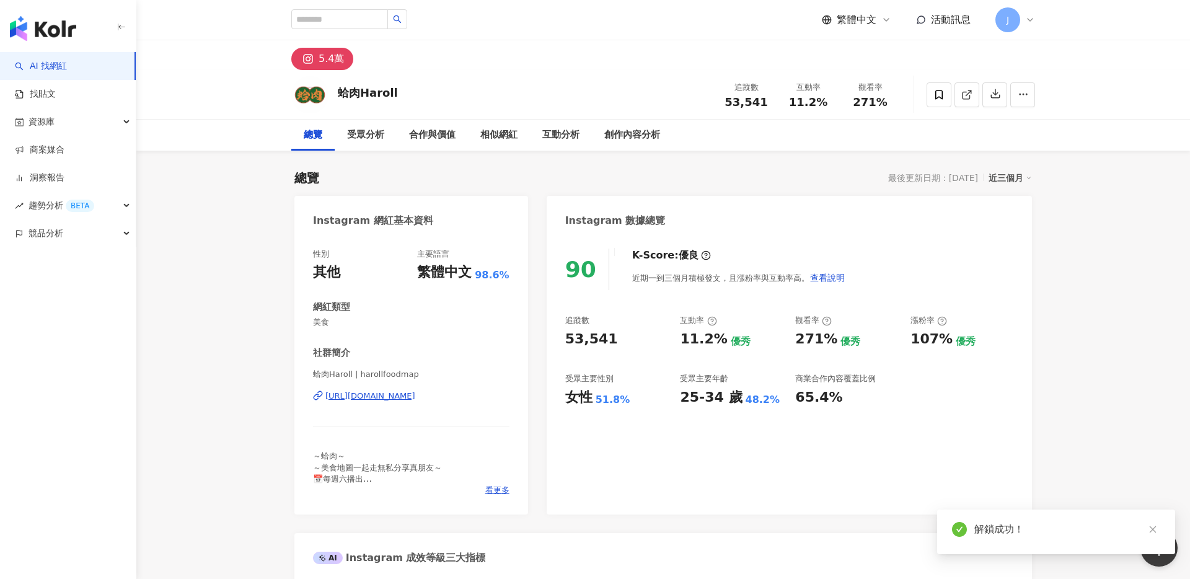
click at [1157, 531] on icon "close" at bounding box center [1153, 529] width 9 height 9
click at [757, 348] on div "11.2% 優秀" at bounding box center [731, 339] width 103 height 19
click at [841, 250] on div "90 K-Score : 優良 近期一到三個月積極發文，且漲粉率與互動率高。 查看說明" at bounding box center [789, 270] width 448 height 42
click at [701, 259] on icon at bounding box center [706, 255] width 10 height 10
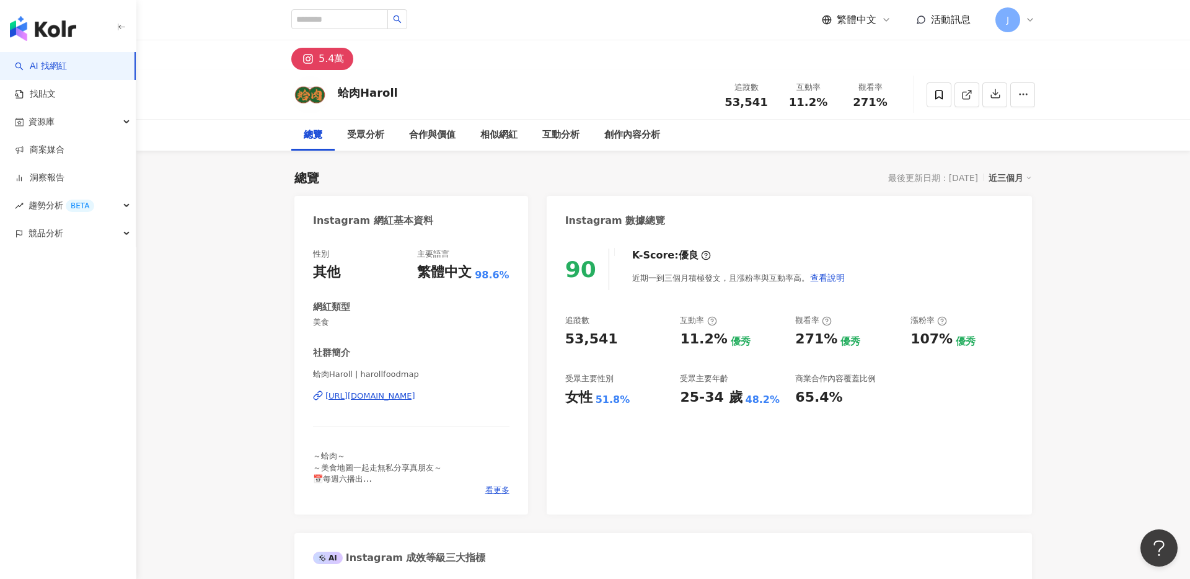
click at [715, 218] on div "Instagram 數據總覽" at bounding box center [789, 216] width 485 height 40
click at [753, 224] on div "Instagram 數據總覽" at bounding box center [789, 216] width 485 height 40
click at [945, 99] on span at bounding box center [939, 94] width 25 height 25
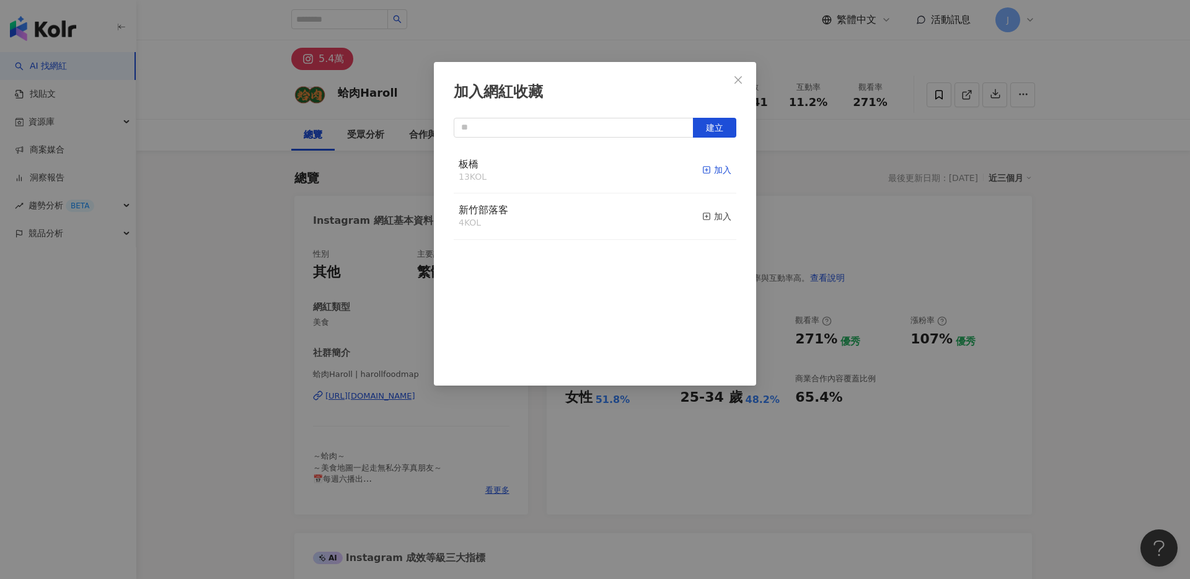
click at [720, 174] on div "加入" at bounding box center [716, 170] width 29 height 14
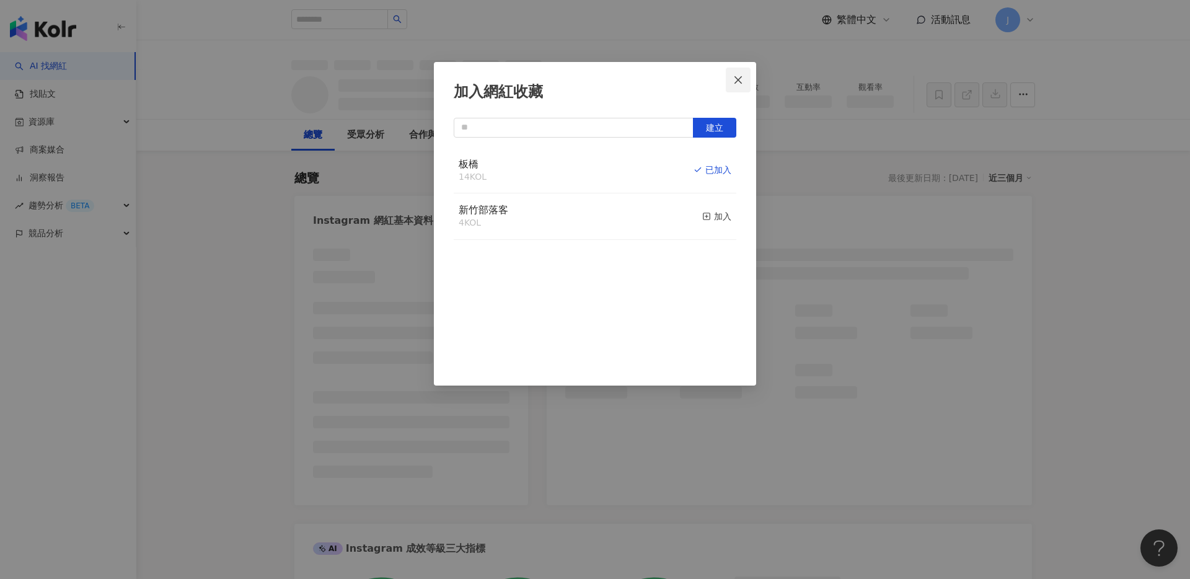
click at [742, 78] on icon "close" at bounding box center [738, 80] width 10 height 10
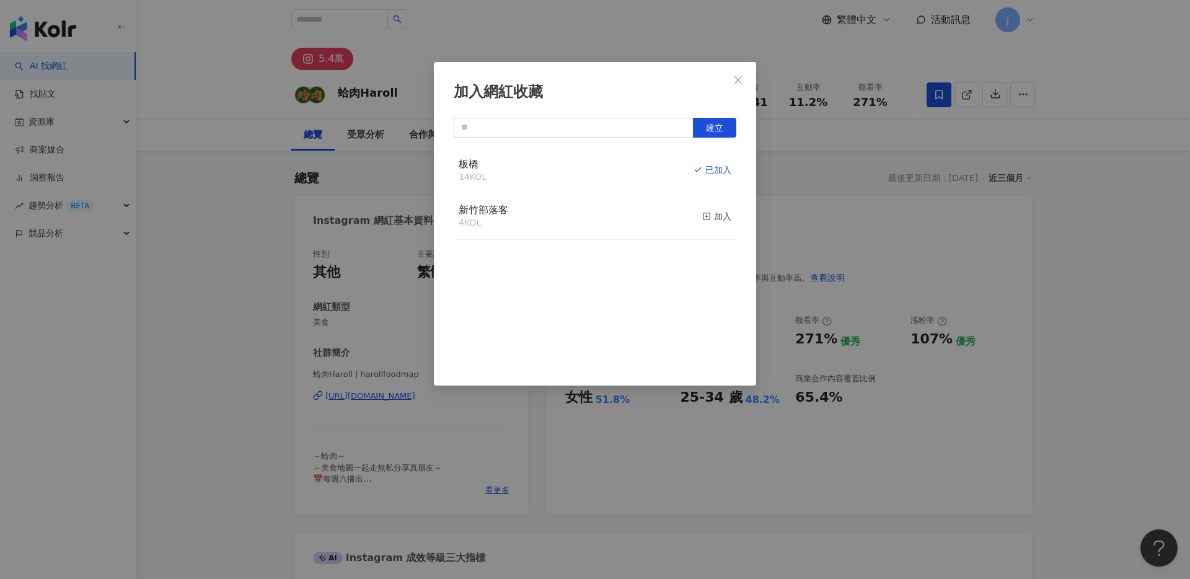
click at [745, 86] on div "加入網紅收藏 建立 板橋 14 KOL 已加入 新竹部落客 4 KOL 加入" at bounding box center [595, 289] width 1190 height 579
click at [737, 83] on div "加入網紅收藏 建立 板橋 14 KOL 已加入 新竹部落客 4 KOL 加入" at bounding box center [595, 289] width 1190 height 579
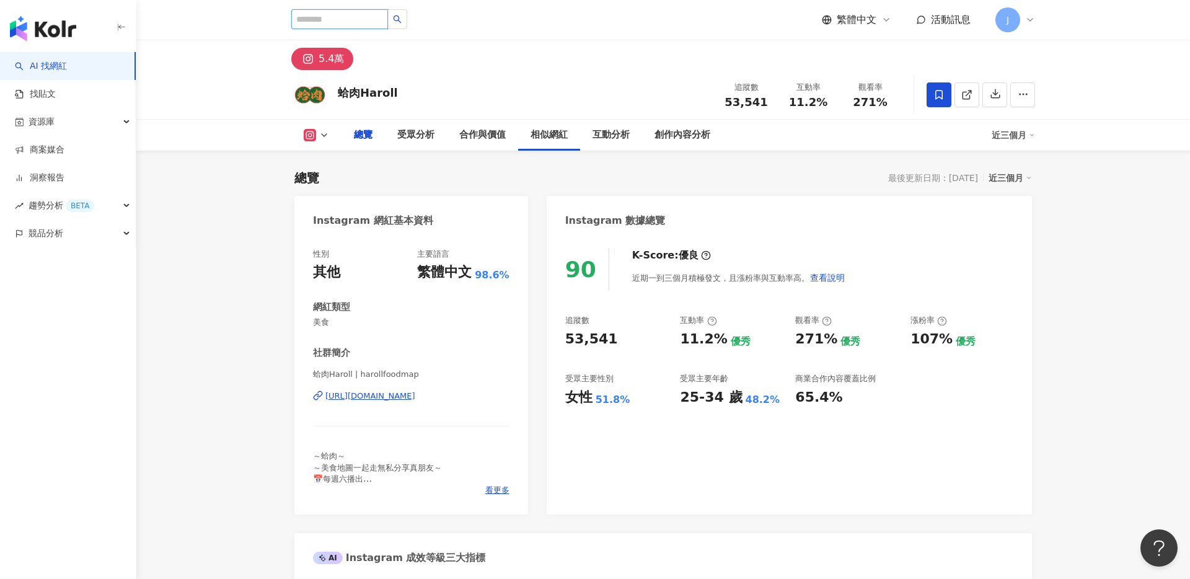
click at [339, 19] on input "search" at bounding box center [339, 19] width 97 height 20
type input "*"
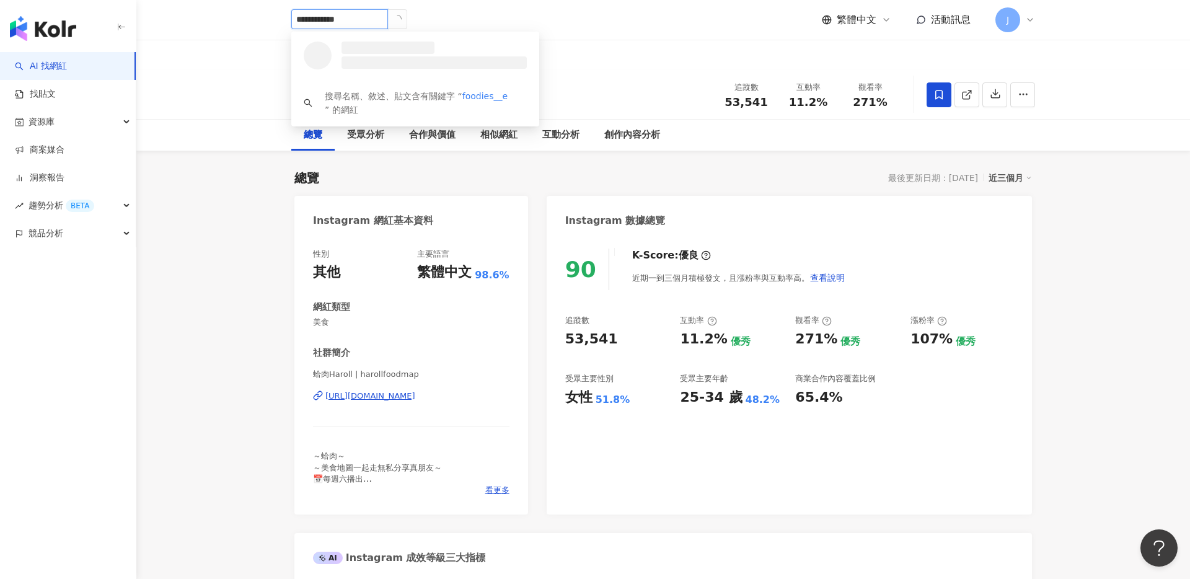
type input "**********"
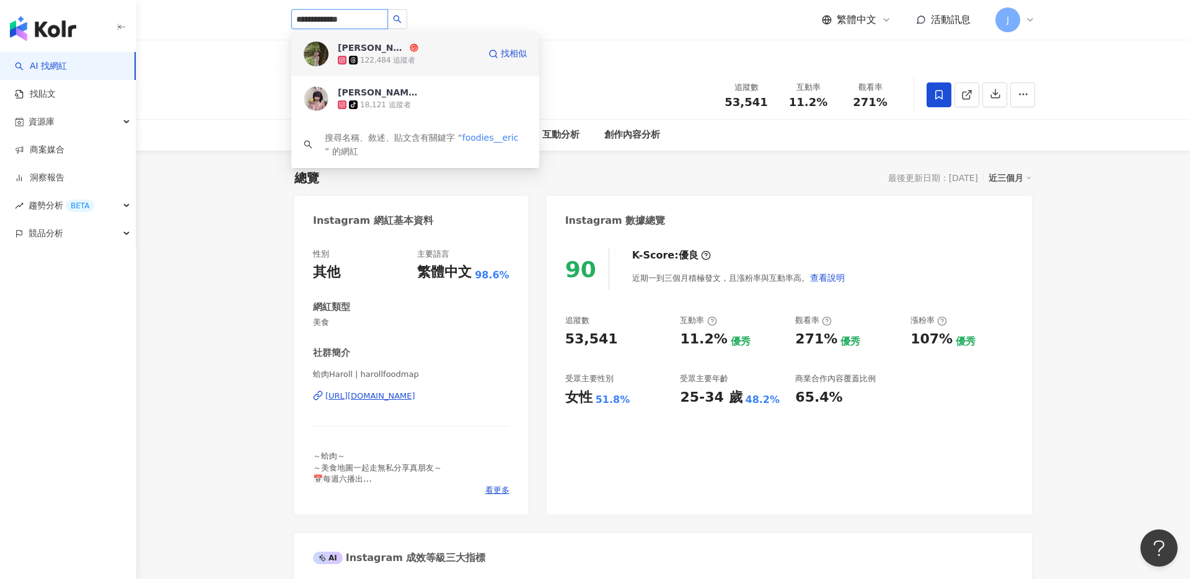
click at [435, 54] on div "122,484 追蹤者" at bounding box center [408, 60] width 141 height 12
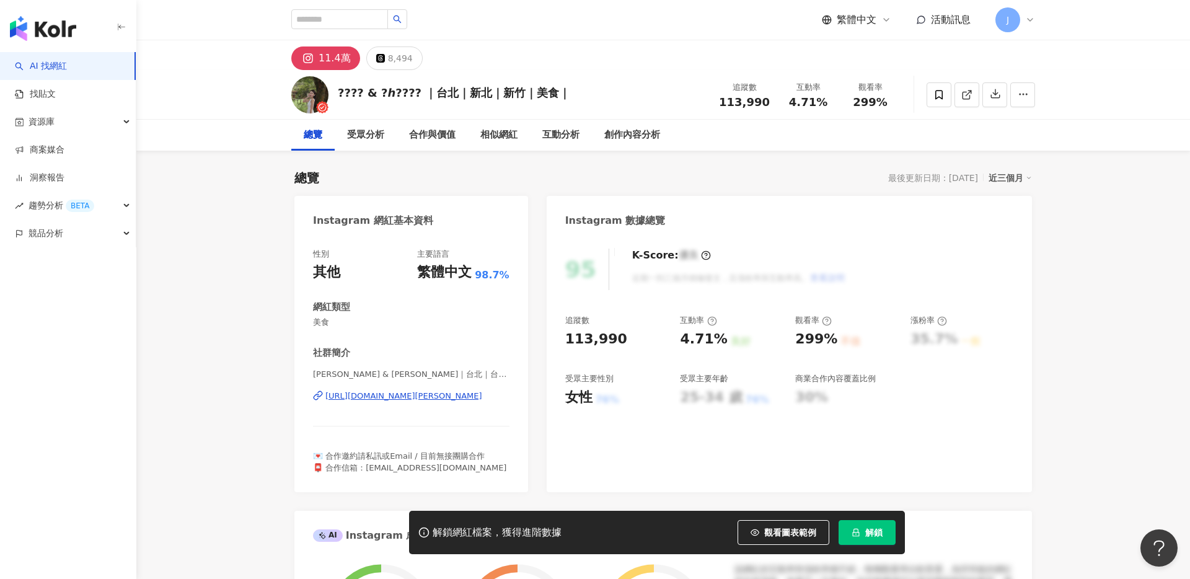
click at [879, 535] on span "解鎖" at bounding box center [874, 533] width 17 height 10
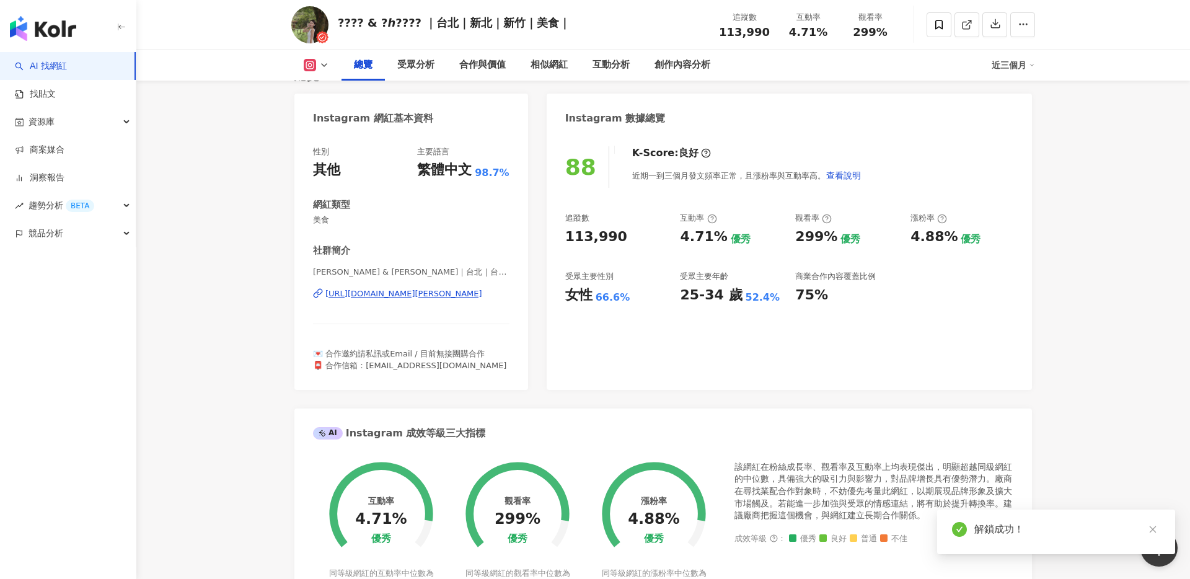
scroll to position [120, 0]
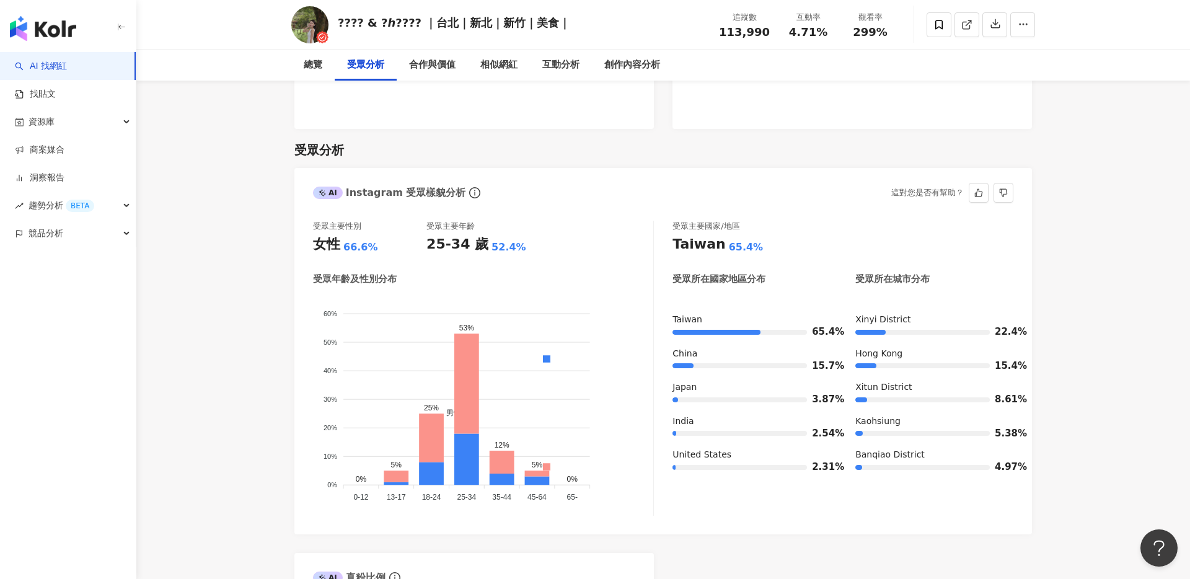
drag, startPoint x: 912, startPoint y: 368, endPoint x: 841, endPoint y: 370, distance: 71.3
click at [841, 370] on div "Taiwan 65.4% China 15.7% Japan 3.87% India 2.54% United States 2.31% Xinyi Dist…" at bounding box center [843, 398] width 341 height 169
click at [896, 397] on div at bounding box center [923, 399] width 135 height 5
click at [934, 23] on icon at bounding box center [939, 24] width 11 height 11
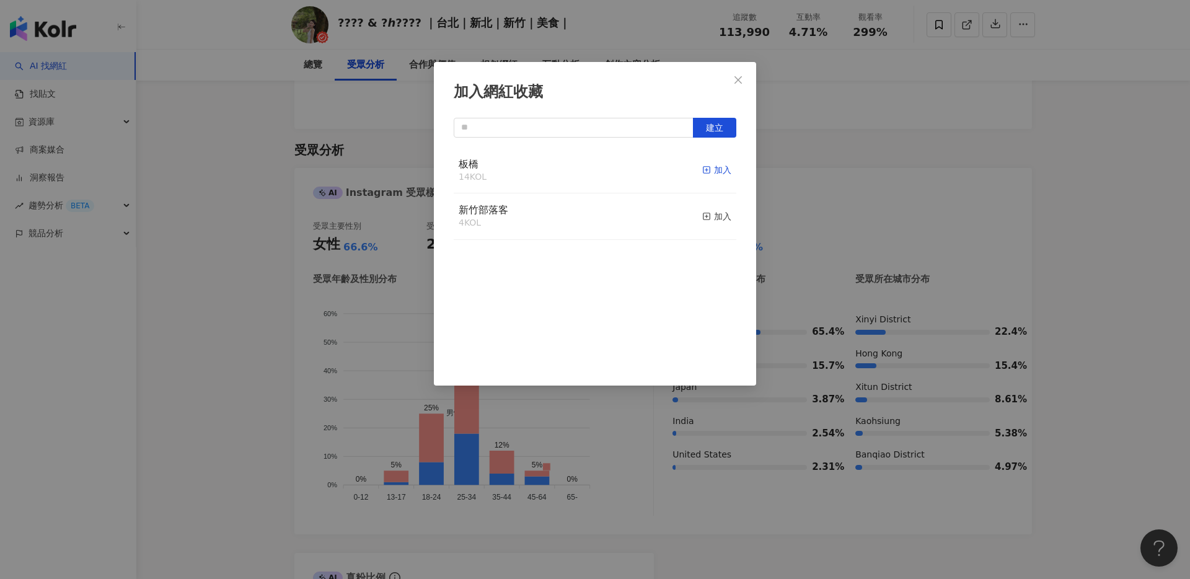
click at [709, 166] on icon "button" at bounding box center [706, 170] width 9 height 9
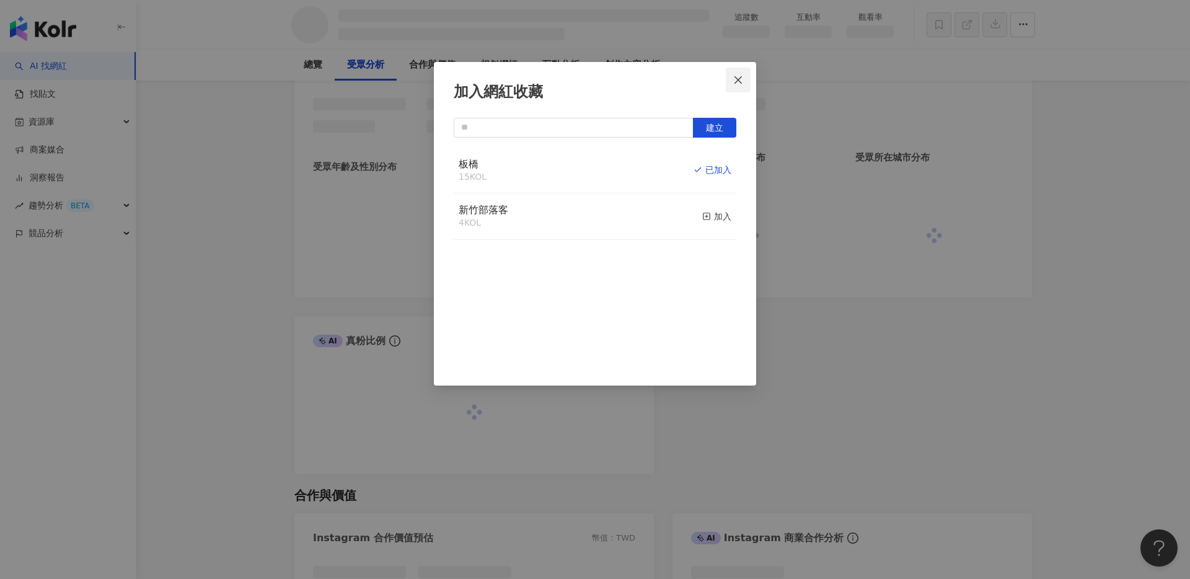
scroll to position [993, 0]
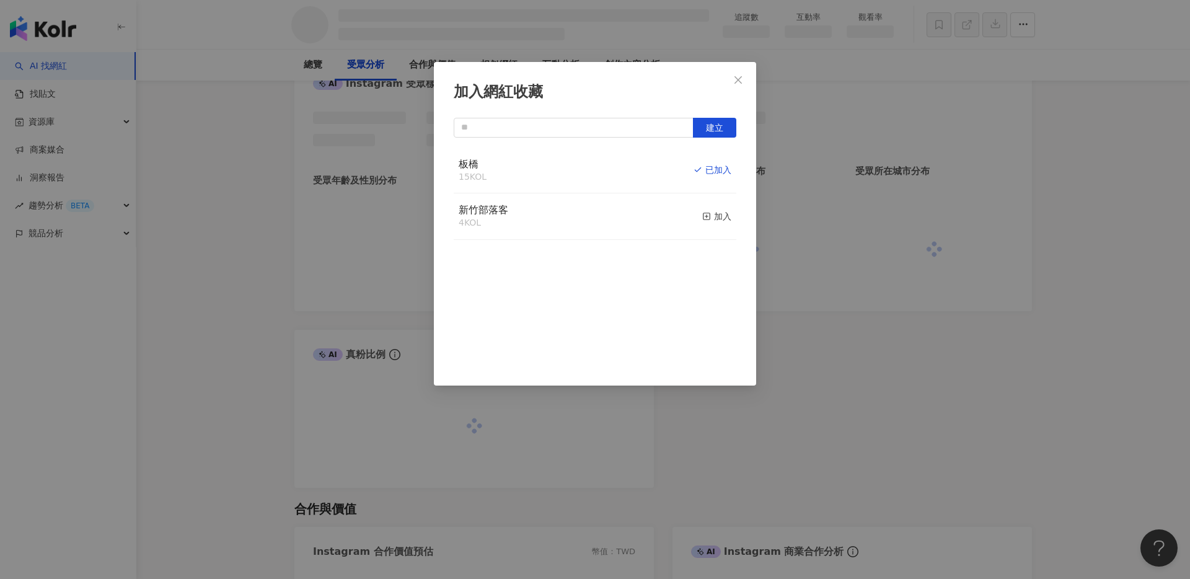
click at [737, 82] on icon "close" at bounding box center [738, 80] width 10 height 10
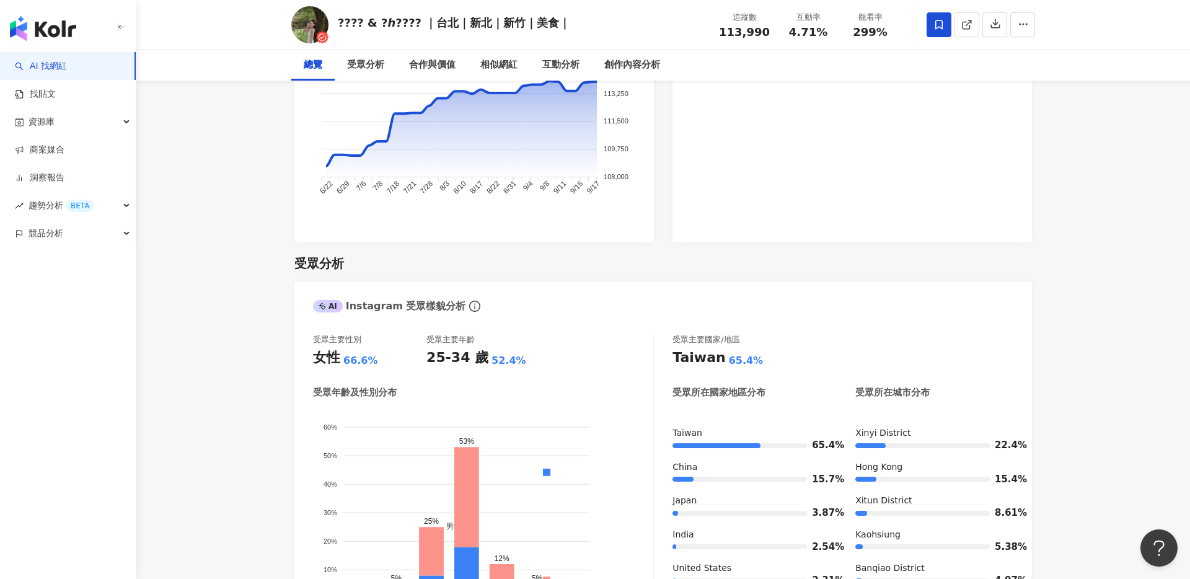
scroll to position [0, 0]
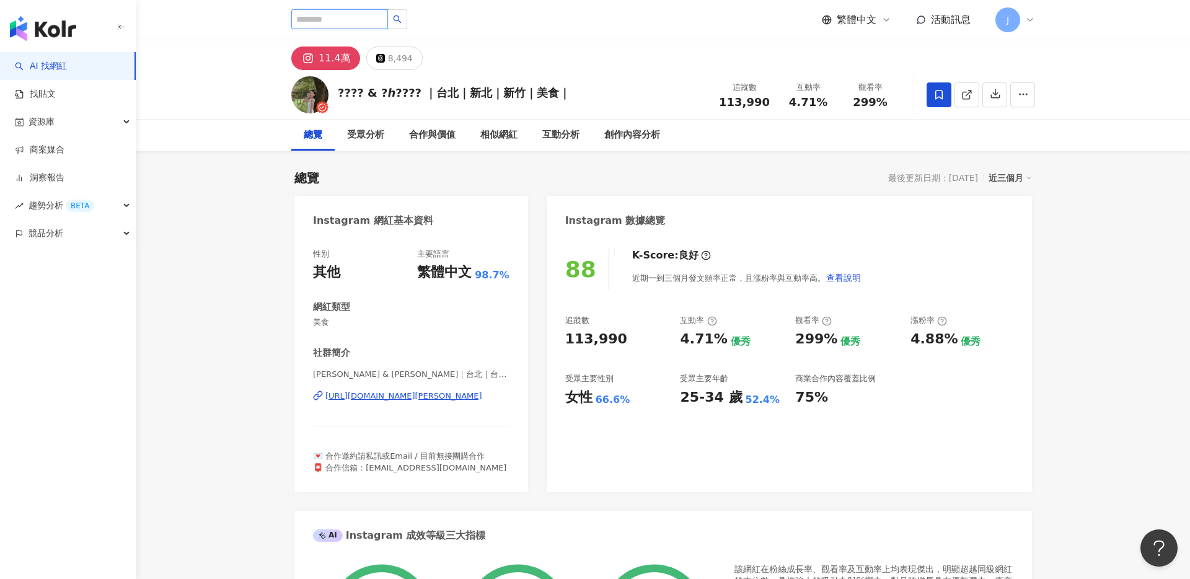
click at [361, 14] on input "search" at bounding box center [339, 19] width 97 height 20
type input "*"
type input "***"
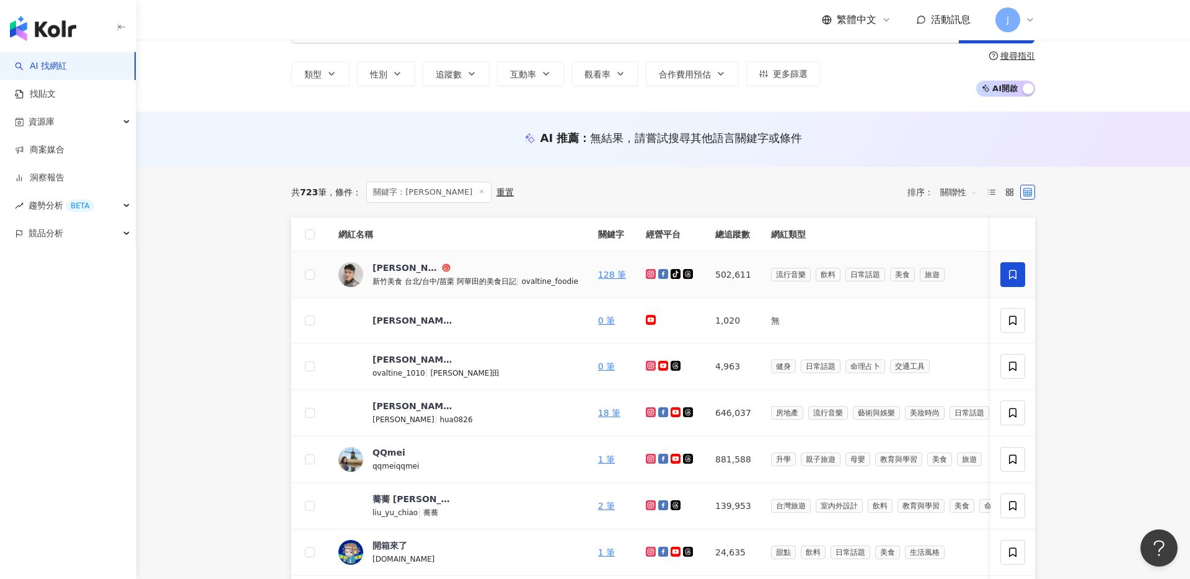
scroll to position [50, 0]
click at [428, 268] on div "阿華田的美食日記" at bounding box center [406, 266] width 67 height 12
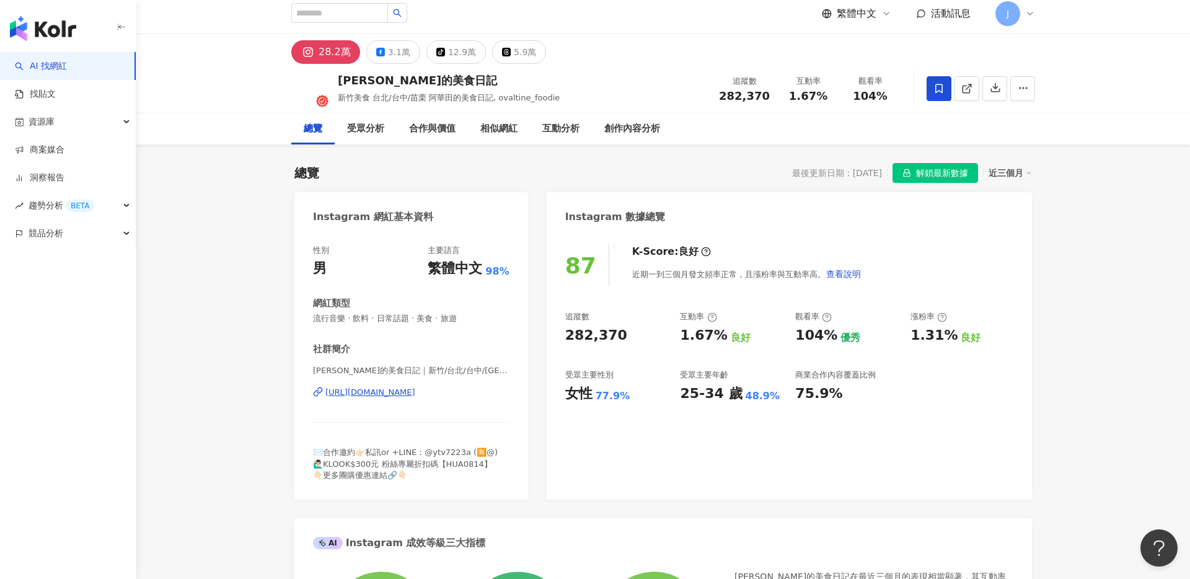
scroll to position [14, 0]
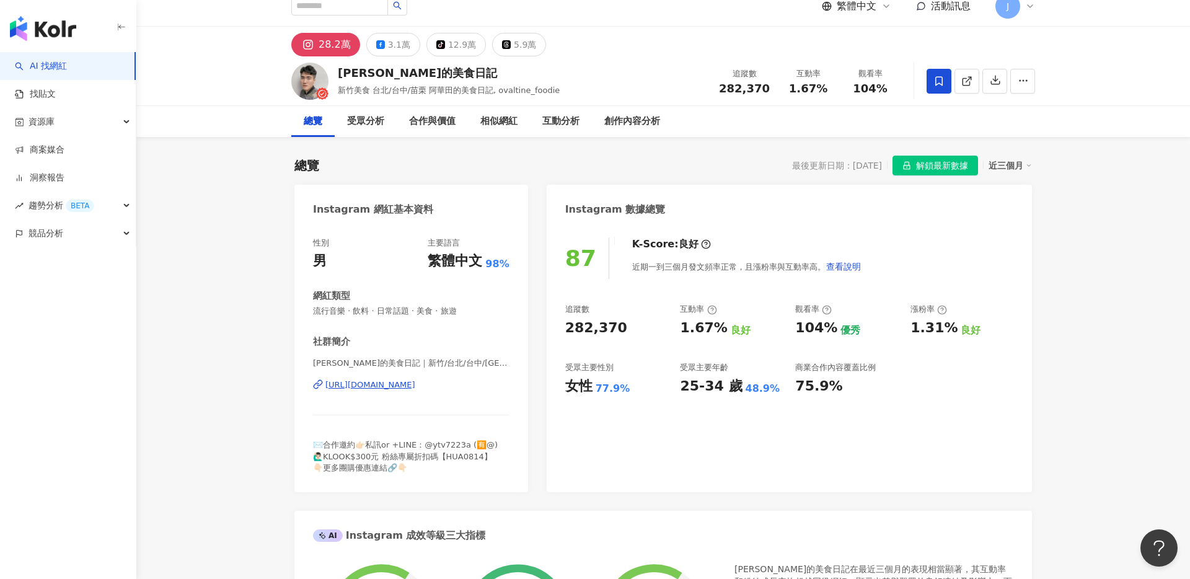
click at [926, 164] on span "解鎖最新數據" at bounding box center [942, 166] width 52 height 20
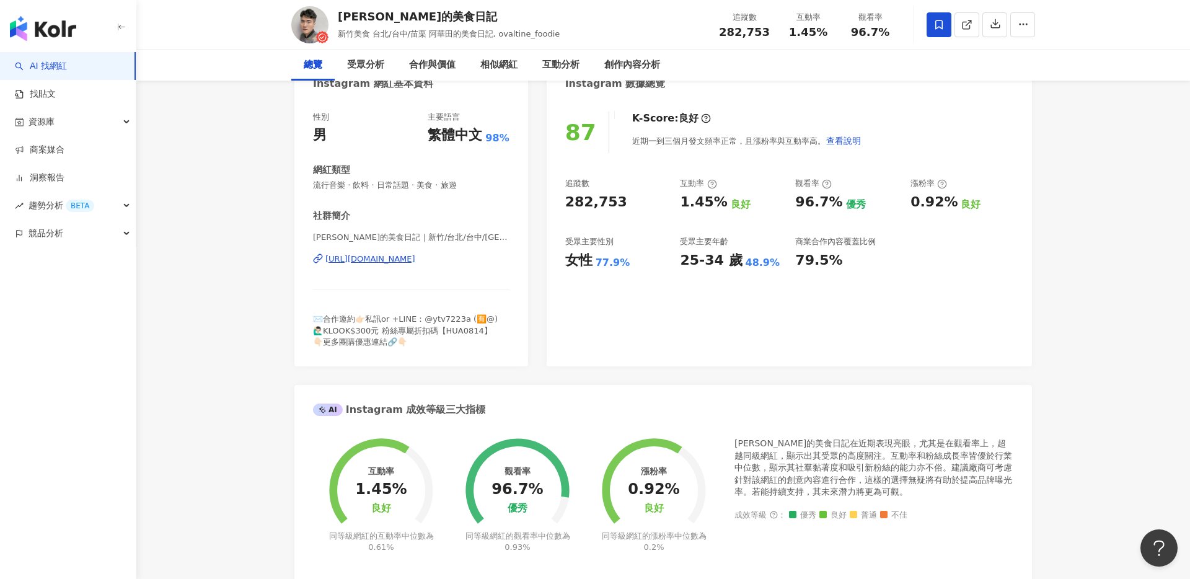
scroll to position [0, 0]
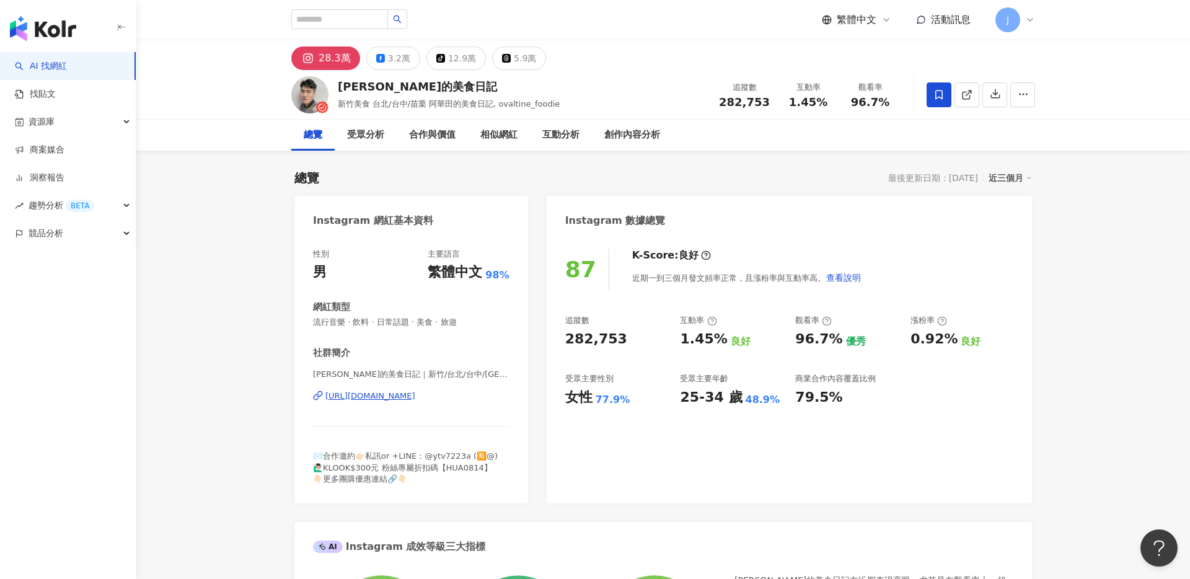
click at [937, 95] on icon at bounding box center [939, 94] width 11 height 11
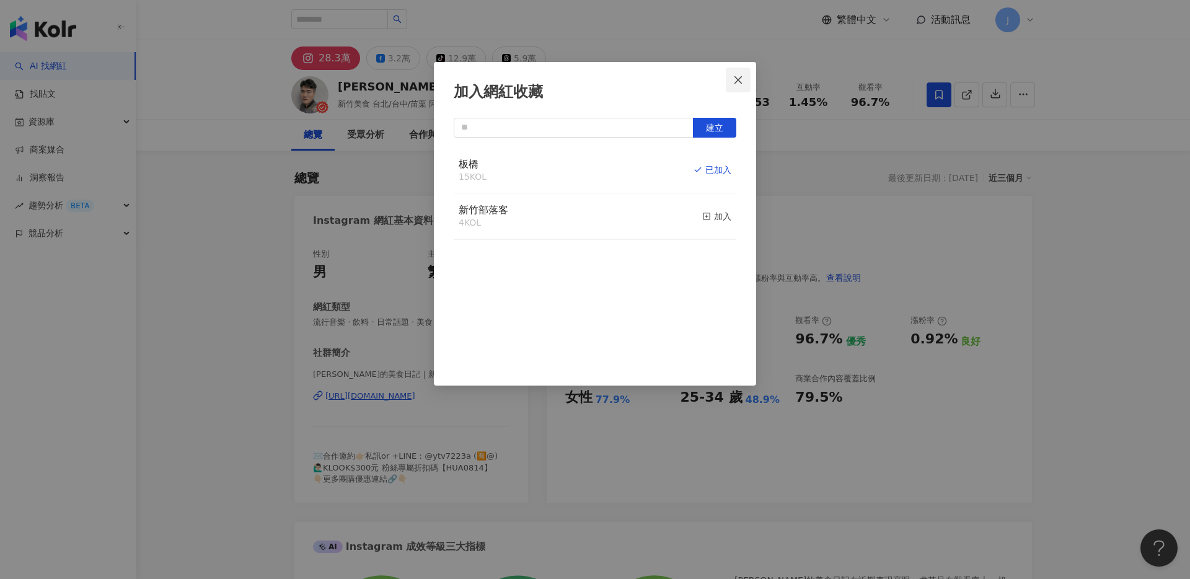
click at [745, 78] on span "Close" at bounding box center [738, 80] width 25 height 10
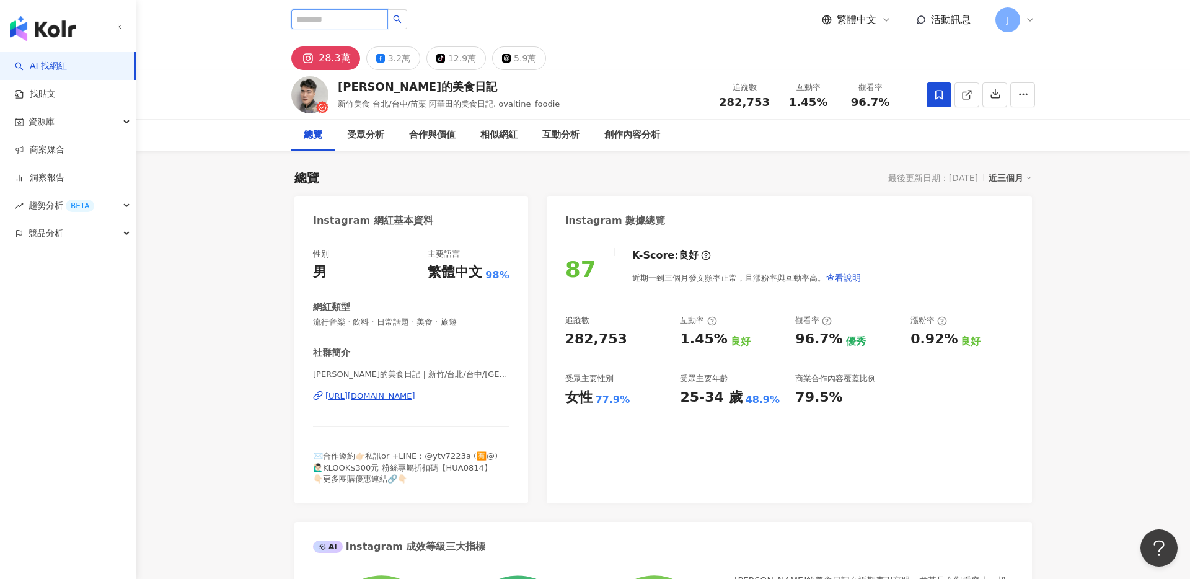
click at [368, 25] on input "search" at bounding box center [339, 19] width 97 height 20
type input "*"
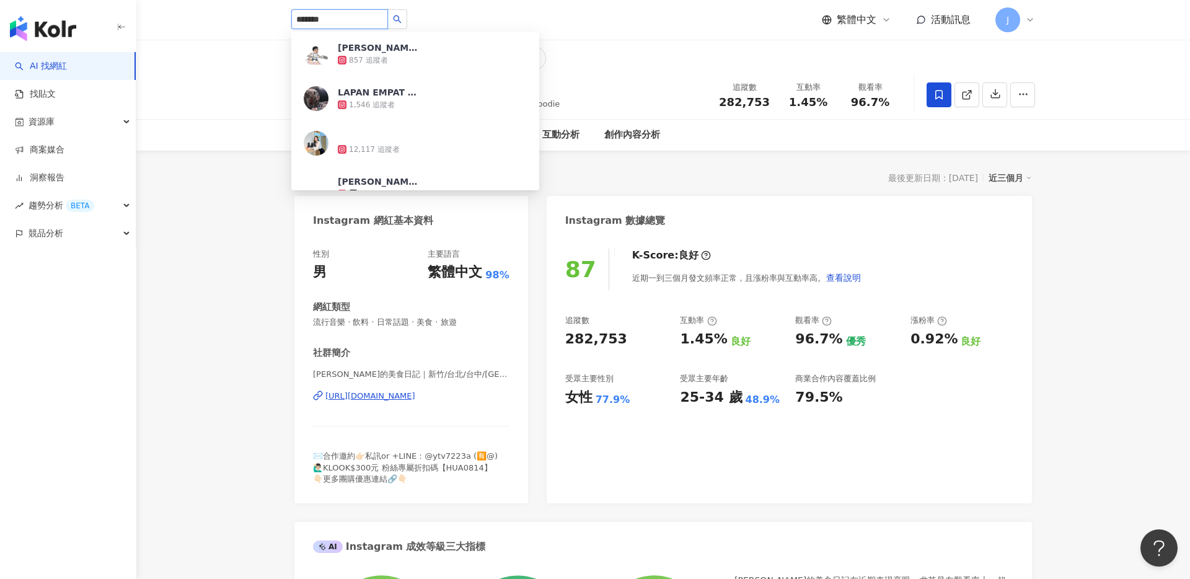
type input "********"
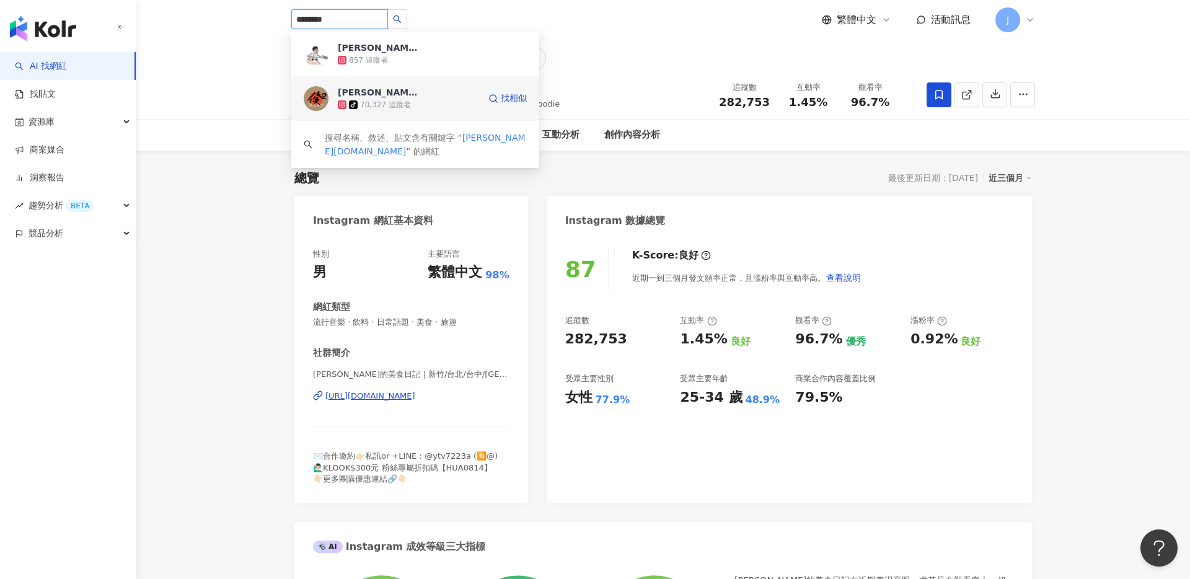
click at [401, 89] on span "jim.foodie.tw" at bounding box center [378, 92] width 81 height 12
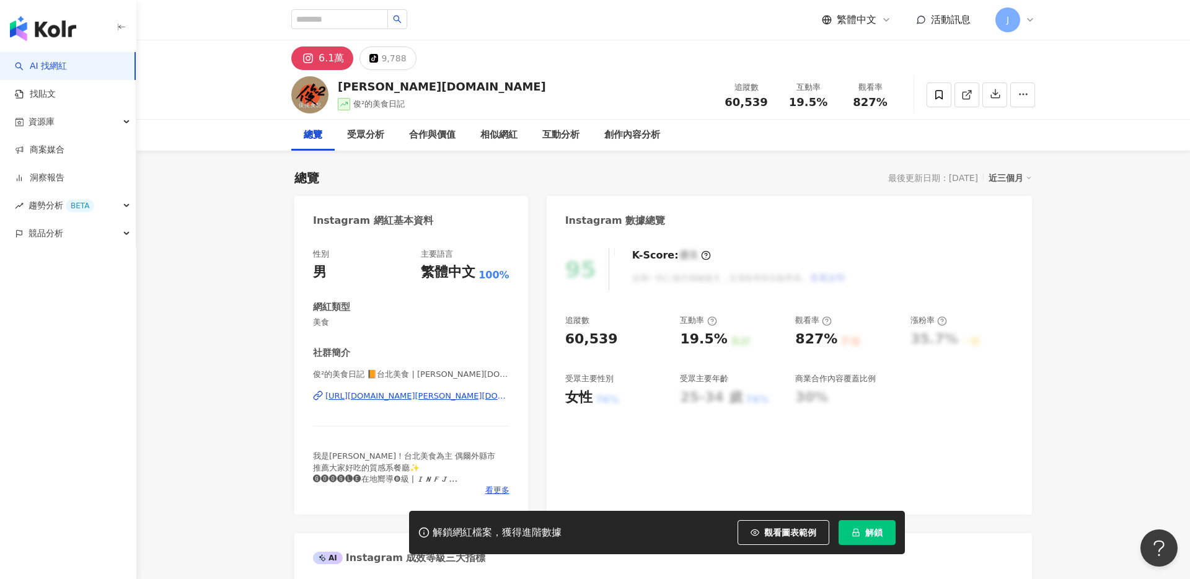
click at [688, 337] on div "19.5%" at bounding box center [703, 339] width 47 height 19
click at [882, 538] on button "解鎖" at bounding box center [867, 532] width 57 height 25
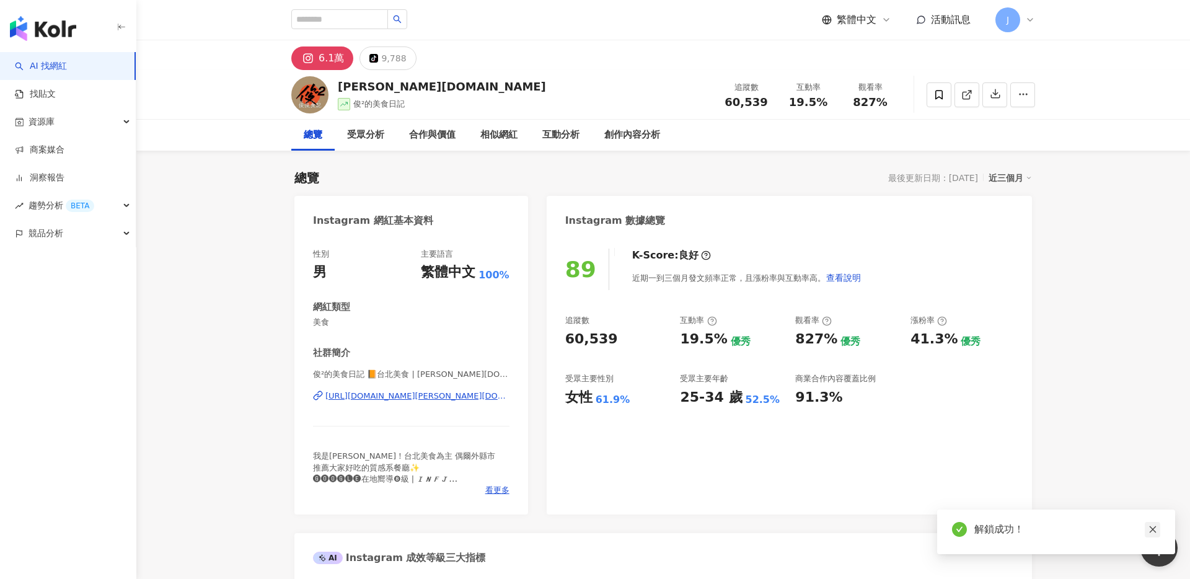
click at [1156, 530] on icon "close" at bounding box center [1153, 529] width 9 height 9
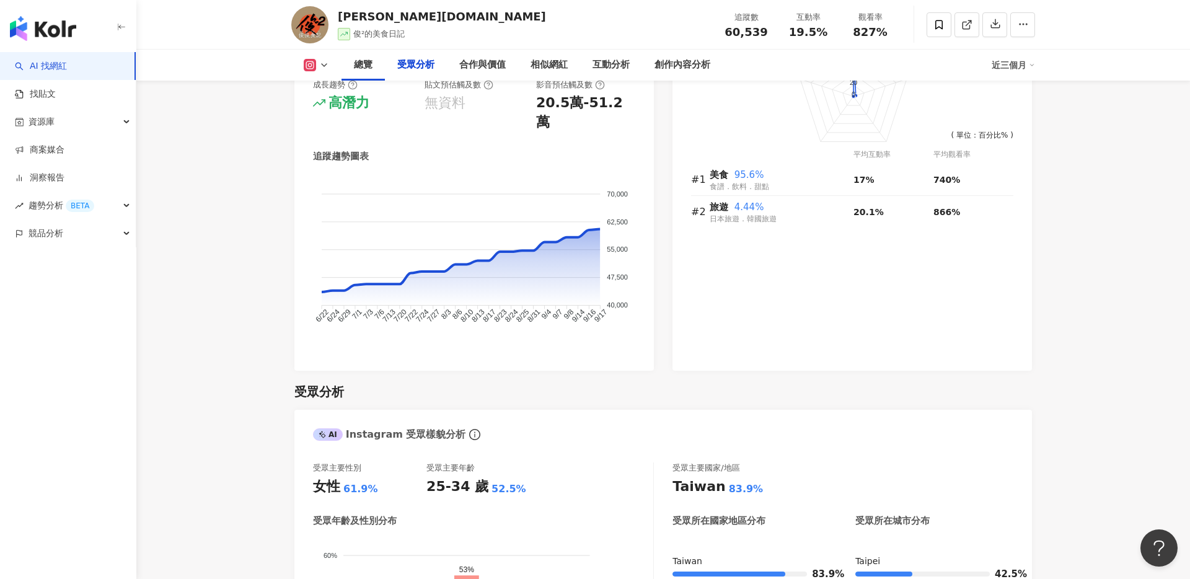
scroll to position [1029, 0]
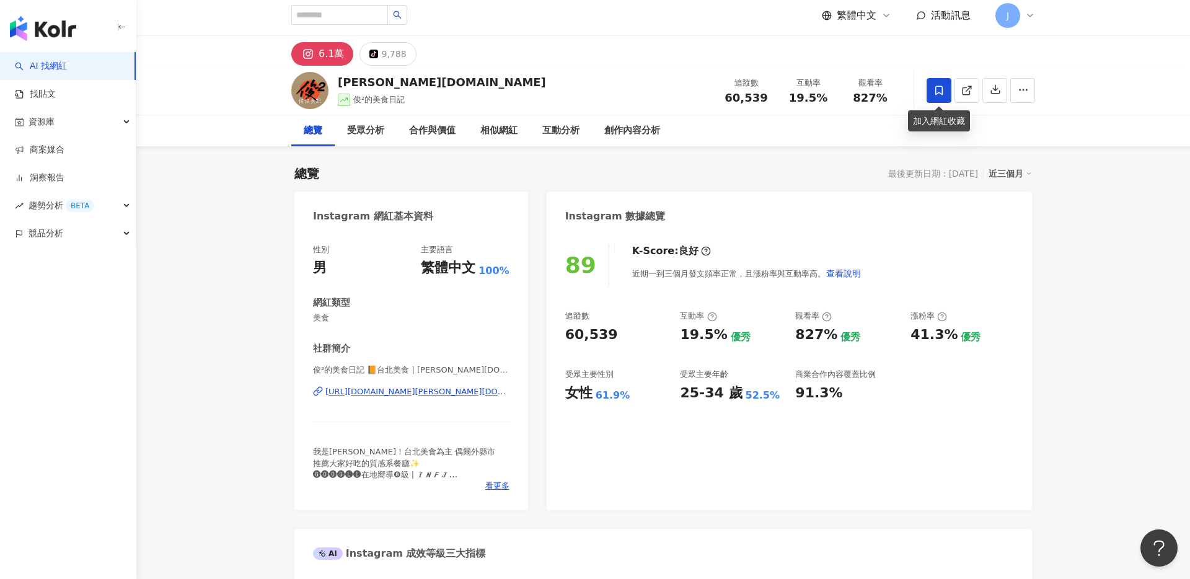
click at [940, 87] on icon at bounding box center [939, 90] width 11 height 11
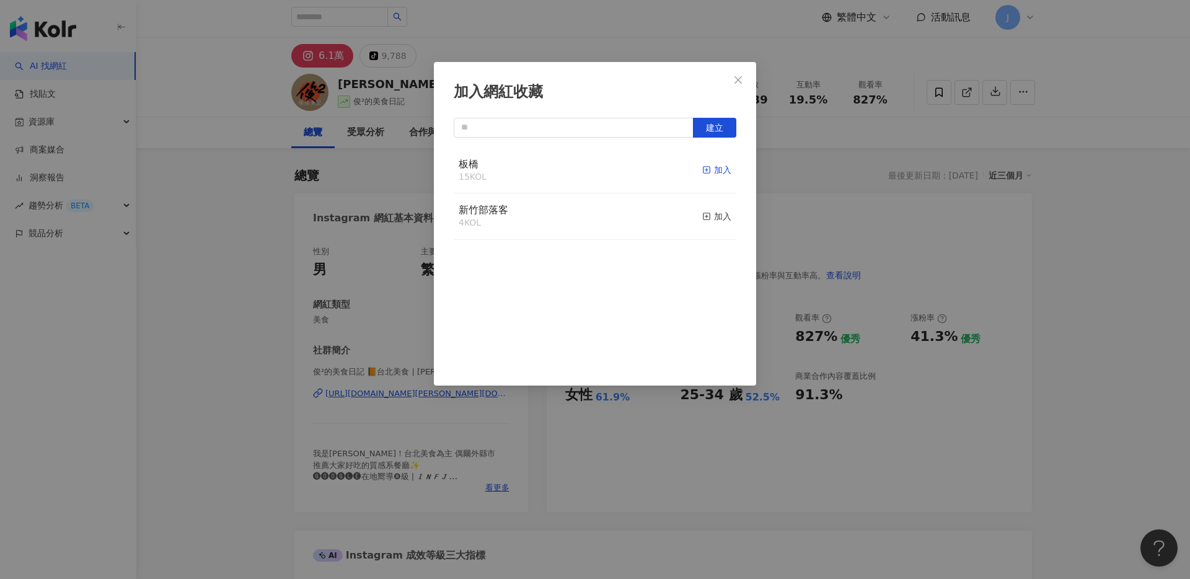
click at [705, 174] on icon "button" at bounding box center [706, 170] width 9 height 9
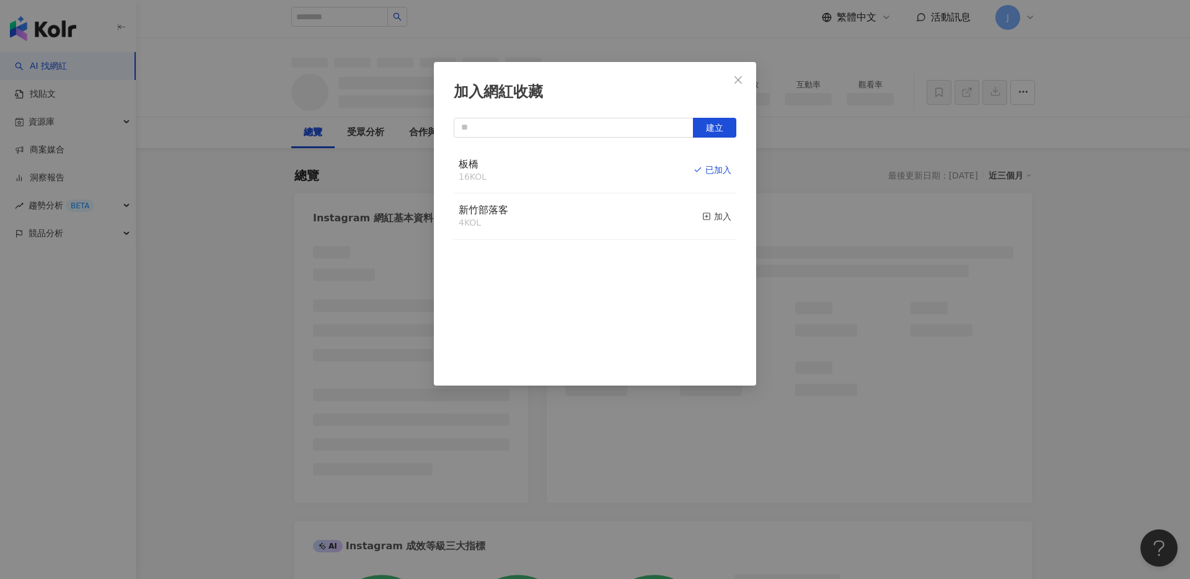
click at [740, 80] on icon "close" at bounding box center [738, 80] width 10 height 10
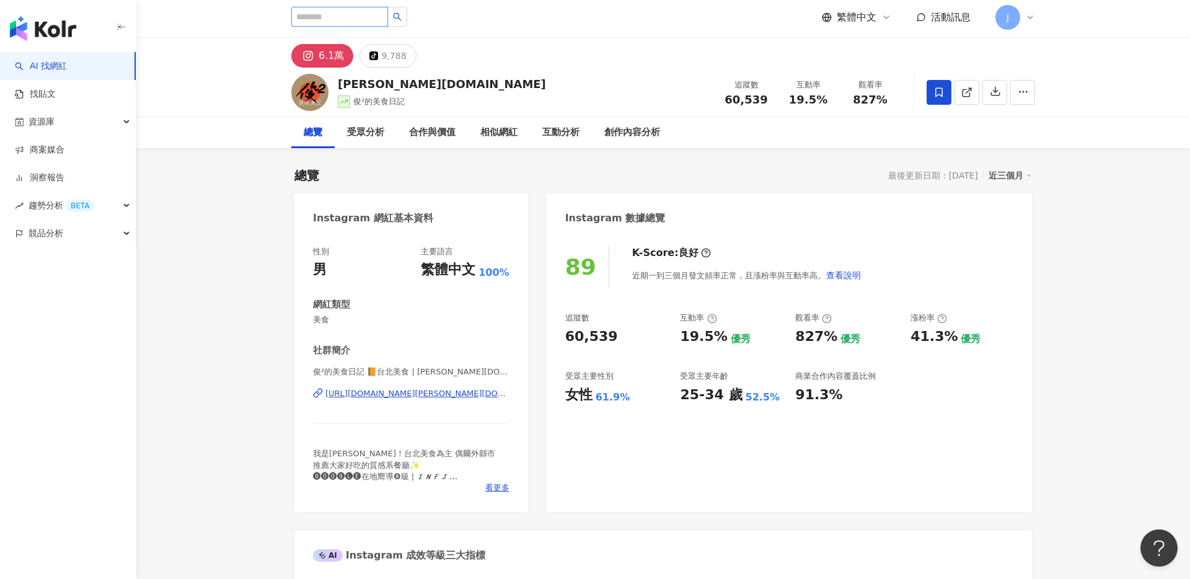
click at [366, 19] on input "search" at bounding box center [339, 17] width 97 height 20
type input "*"
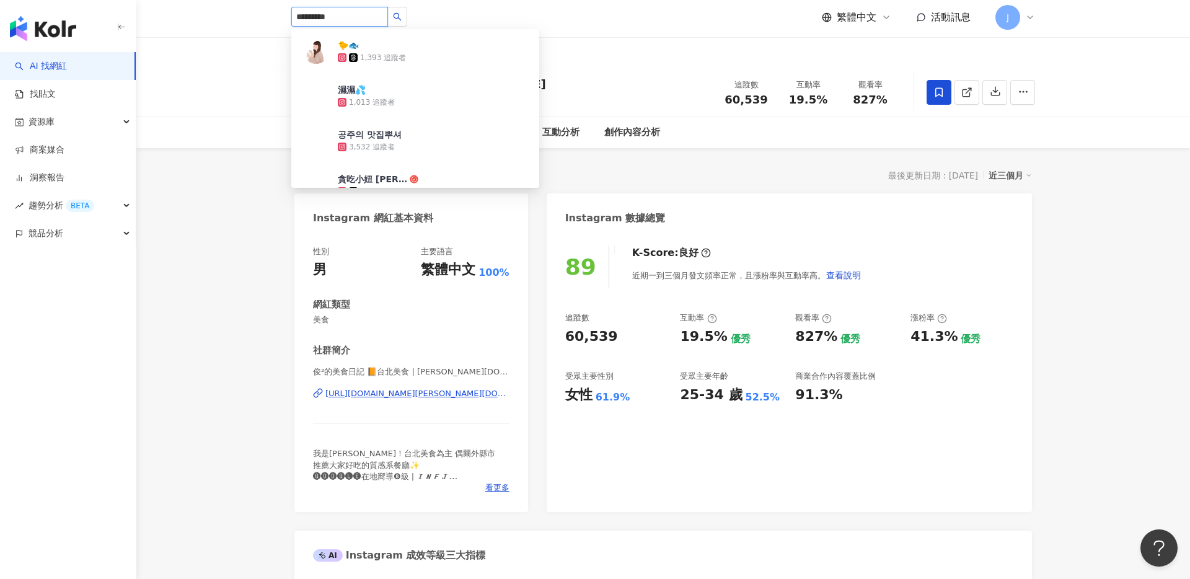
type input "**********"
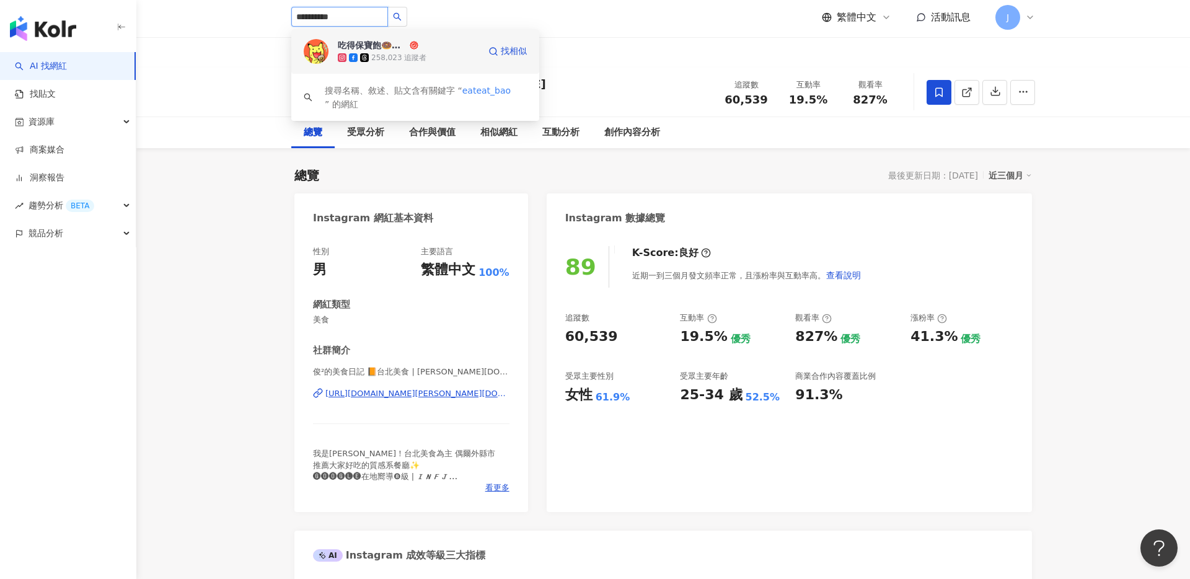
click at [360, 48] on div "吃得保寶飽🍩🍩🍩" at bounding box center [372, 45] width 69 height 12
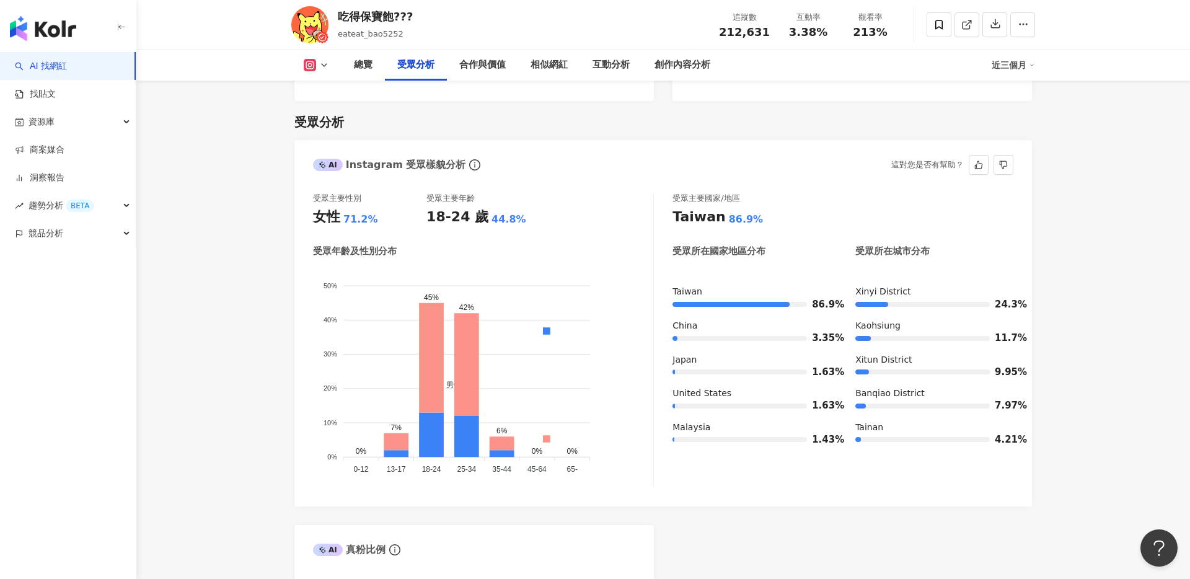
click at [932, 22] on td "8.12%" at bounding box center [898, 7] width 77 height 32
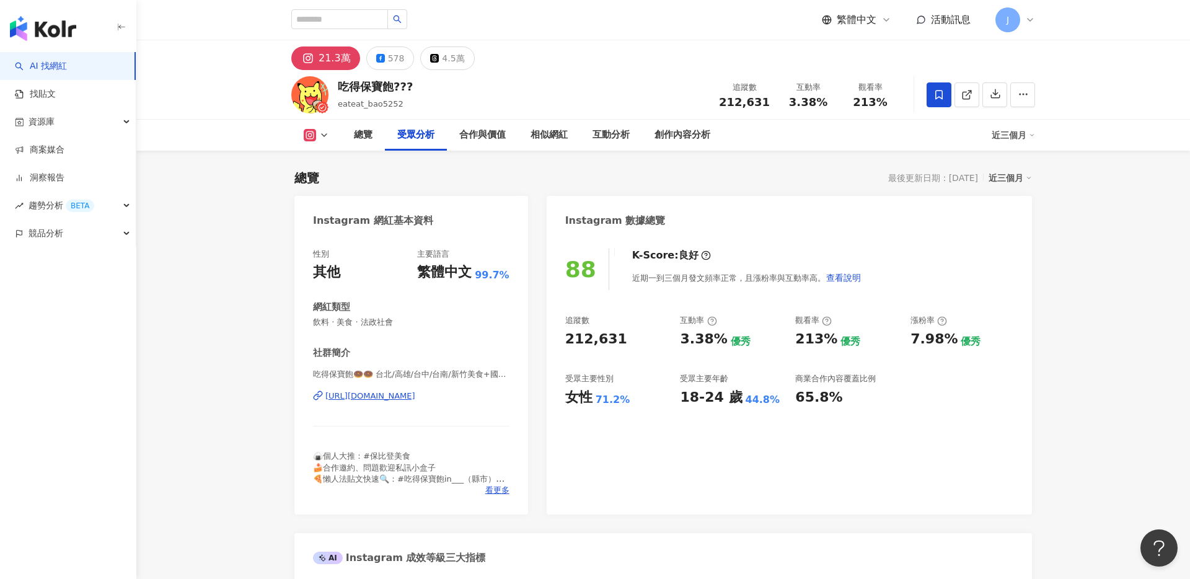
click at [939, 94] on icon at bounding box center [939, 94] width 11 height 11
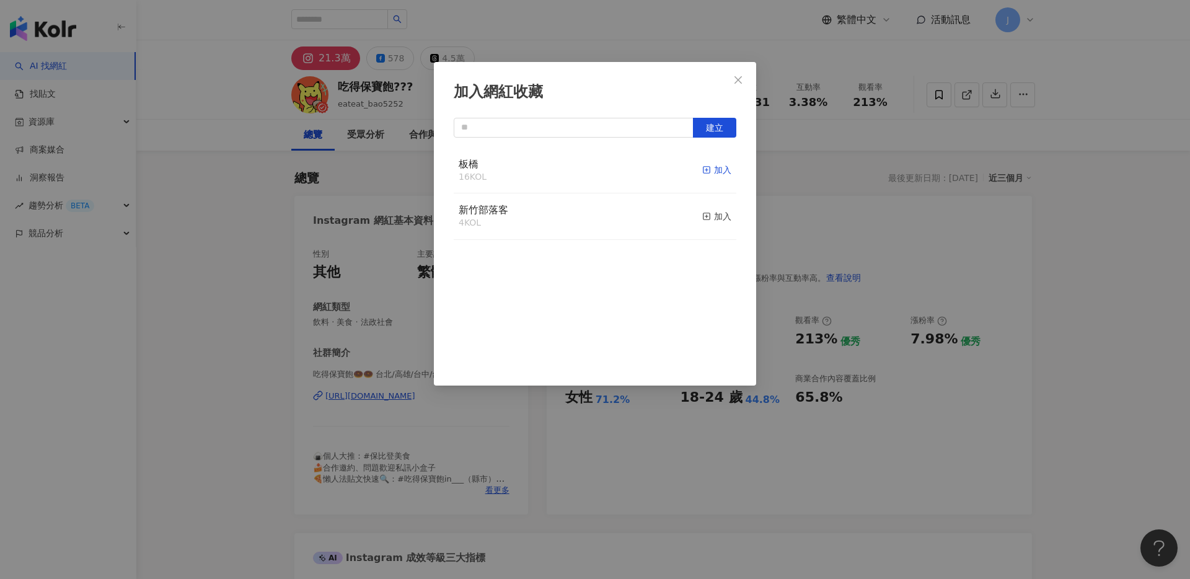
click at [722, 169] on div "加入" at bounding box center [716, 170] width 29 height 14
click at [745, 82] on span "Close" at bounding box center [738, 80] width 25 height 10
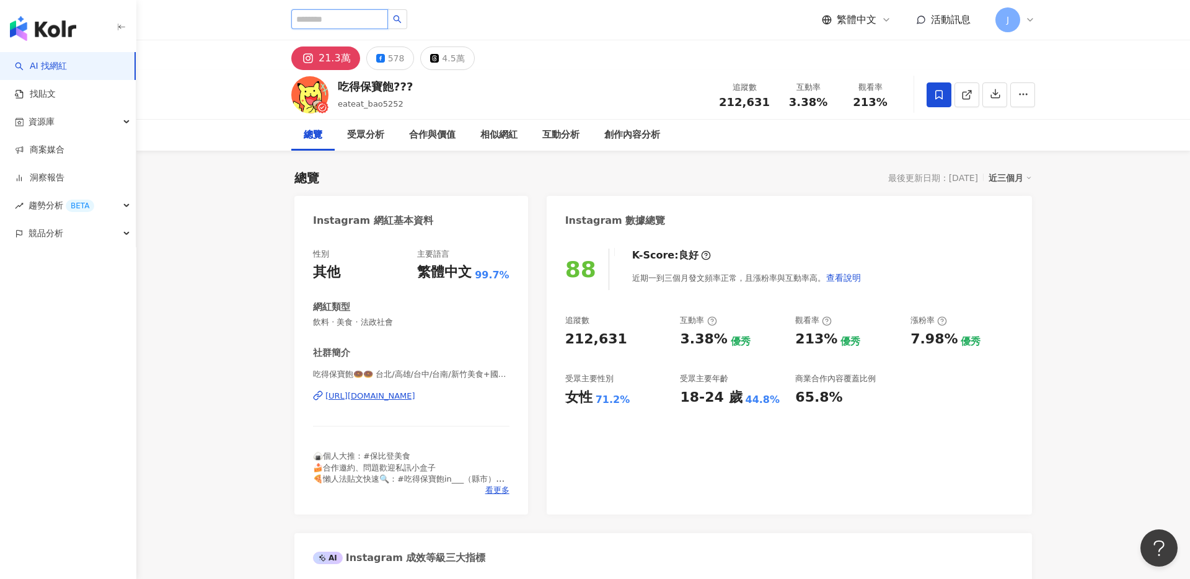
click at [331, 17] on input "search" at bounding box center [339, 19] width 97 height 20
type input "*"
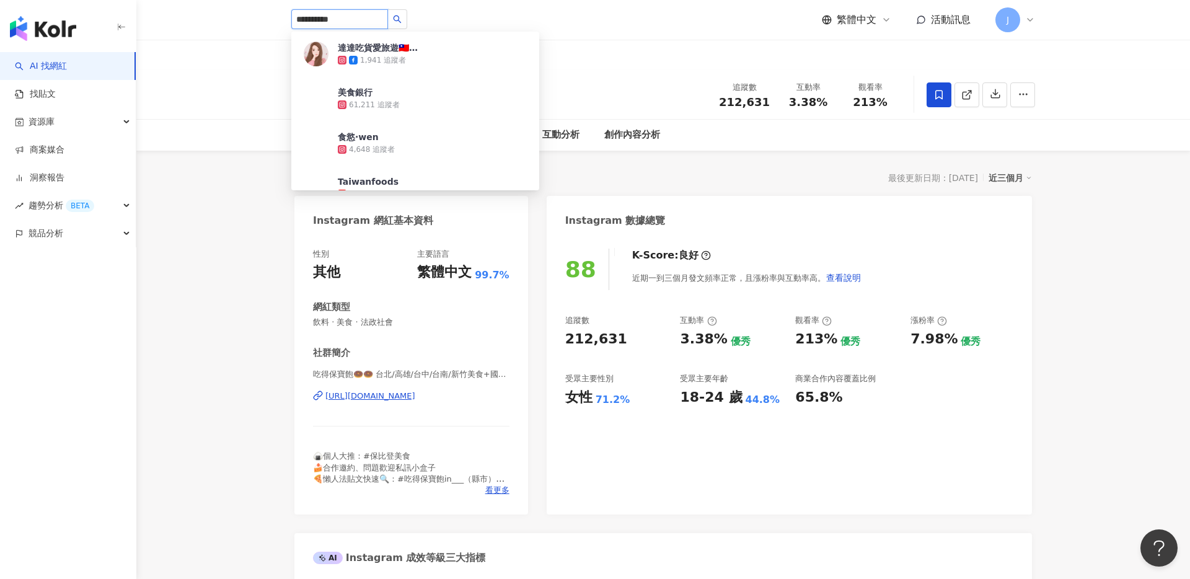
type input "**********"
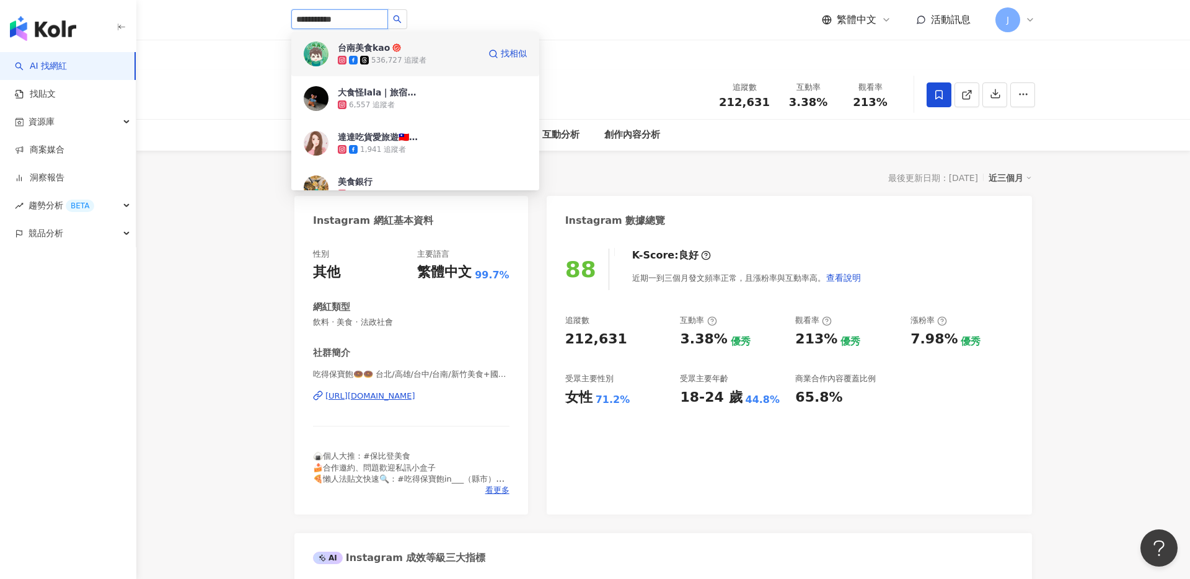
click at [460, 45] on div "台南美食kao 536,727 追蹤者" at bounding box center [408, 54] width 141 height 25
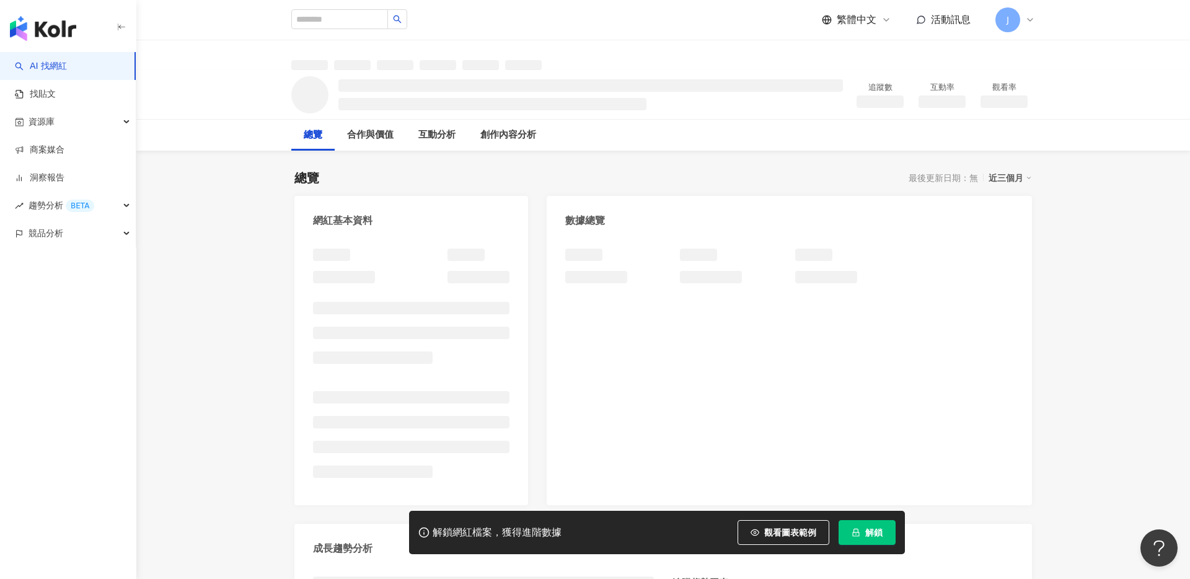
click at [885, 530] on button "解鎖" at bounding box center [867, 532] width 57 height 25
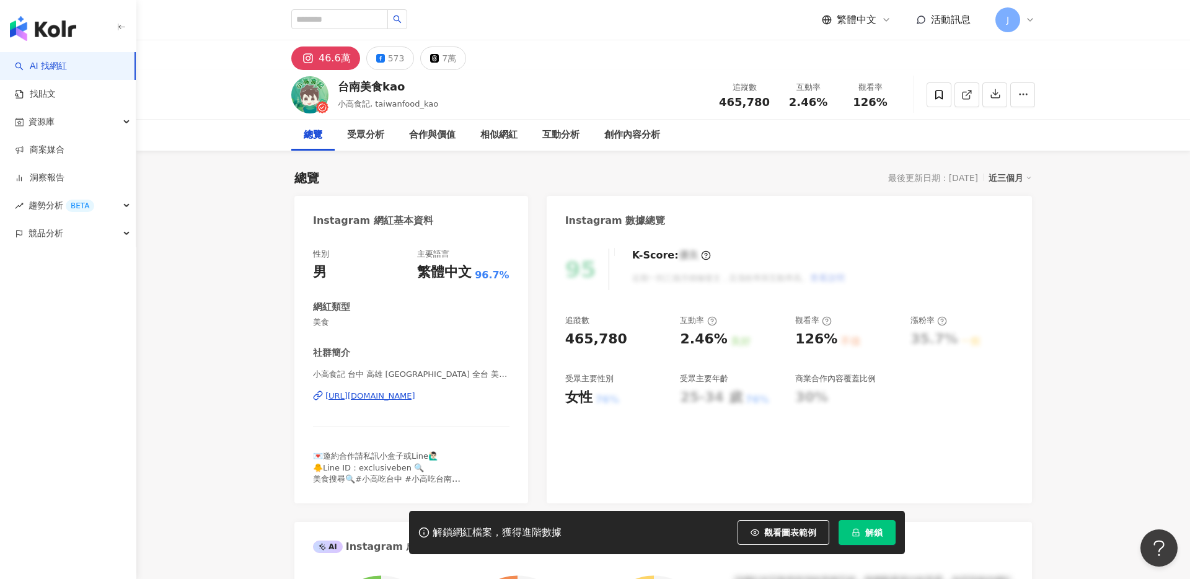
click at [875, 538] on button "解鎖" at bounding box center [867, 532] width 57 height 25
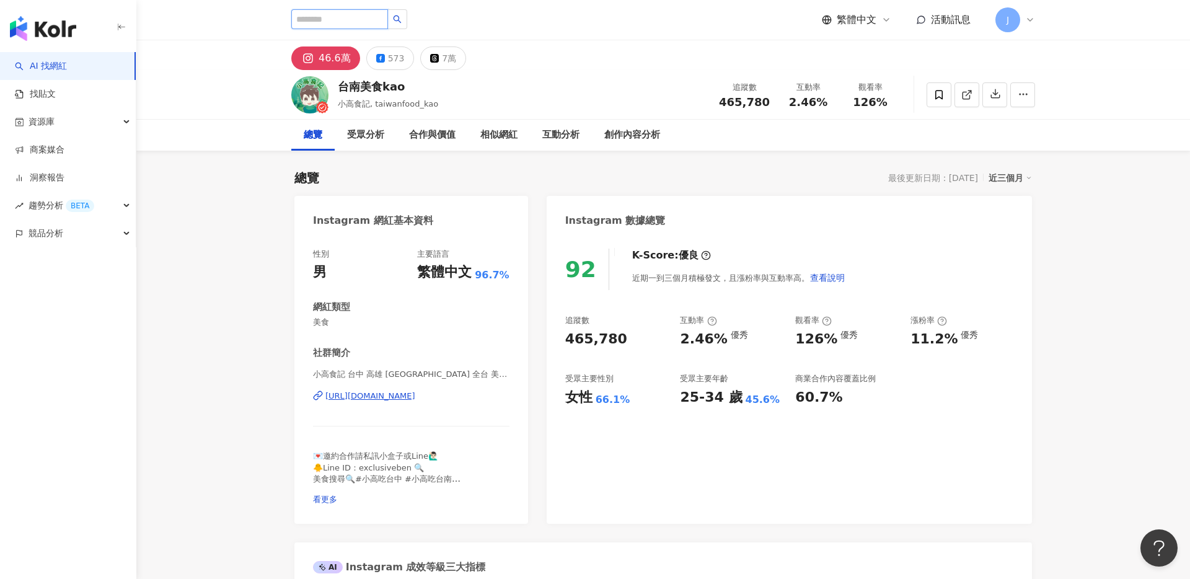
click at [348, 16] on input "search" at bounding box center [339, 19] width 97 height 20
click at [348, 17] on input "**" at bounding box center [339, 19] width 97 height 20
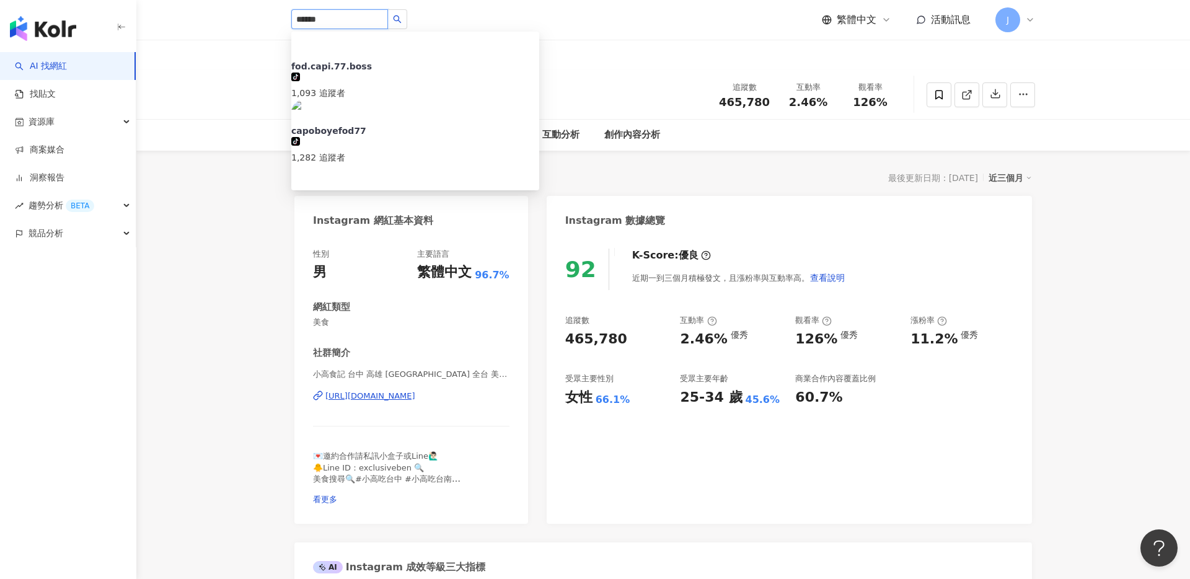
type input "*******"
click at [418, 197] on span "巨鳥胃77" at bounding box center [415, 209] width 248 height 24
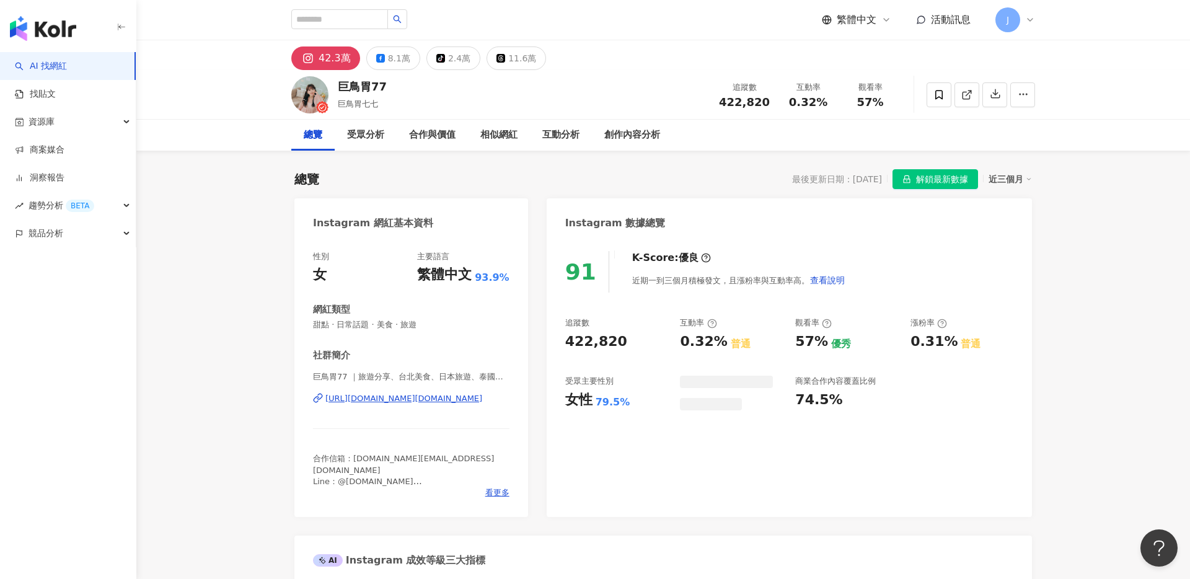
click at [940, 176] on span "解鎖最新數據" at bounding box center [942, 180] width 52 height 20
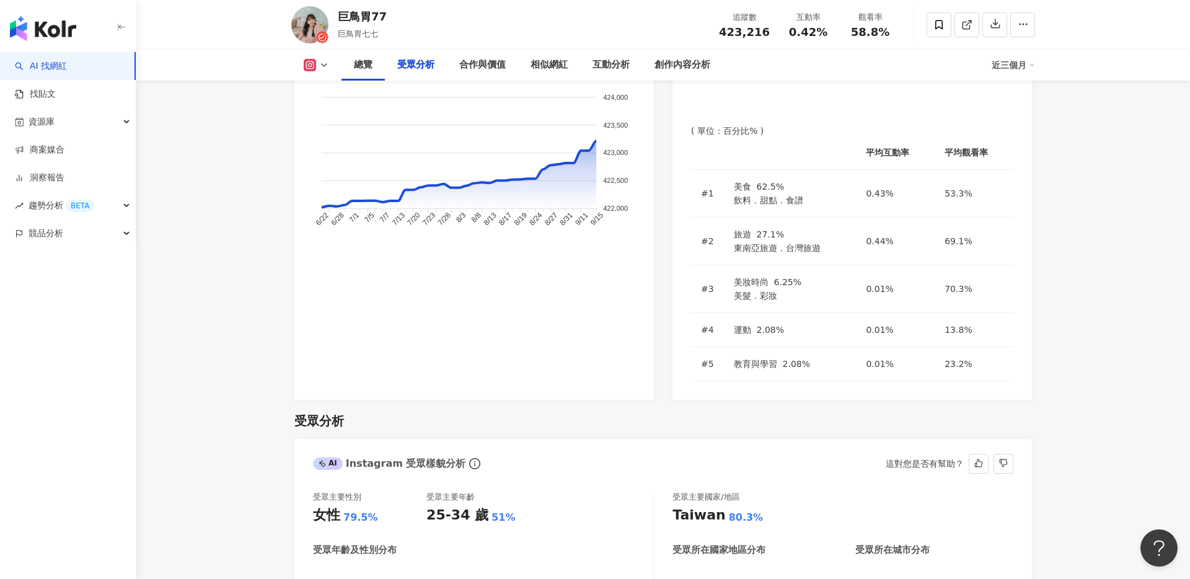
scroll to position [1073, 0]
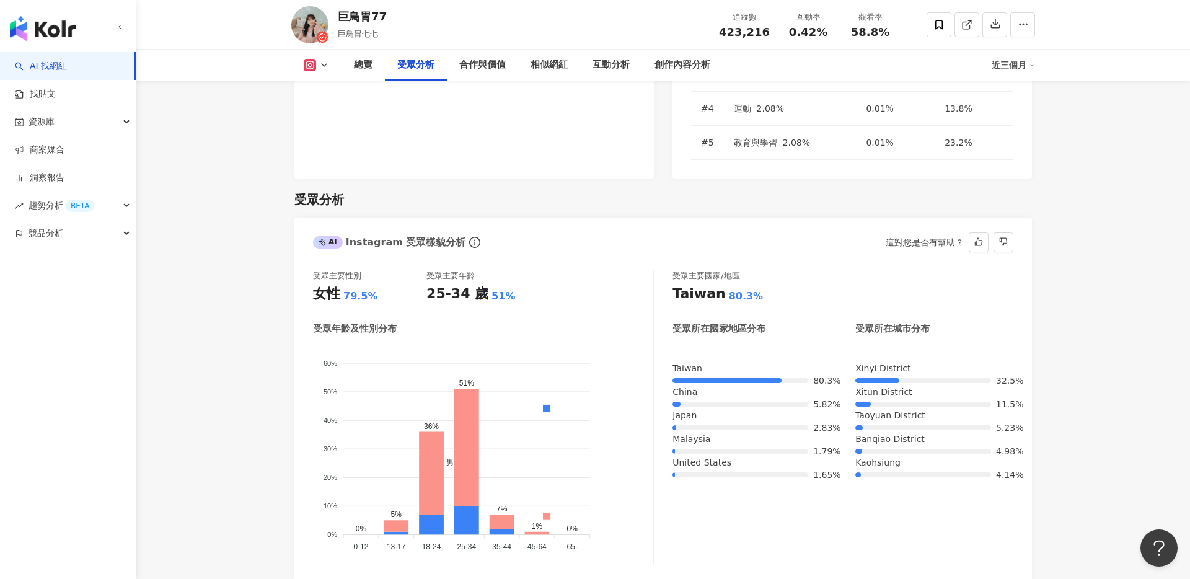
click at [868, 363] on div "Xinyi District" at bounding box center [935, 368] width 158 height 10
click at [961, 363] on div "Xinyi District" at bounding box center [935, 368] width 158 height 10
click at [939, 363] on div "Xinyi District 32.5% Xitun District 11.5% Taoyuan District 5.23% Banqiao Distri…" at bounding box center [935, 422] width 158 height 118
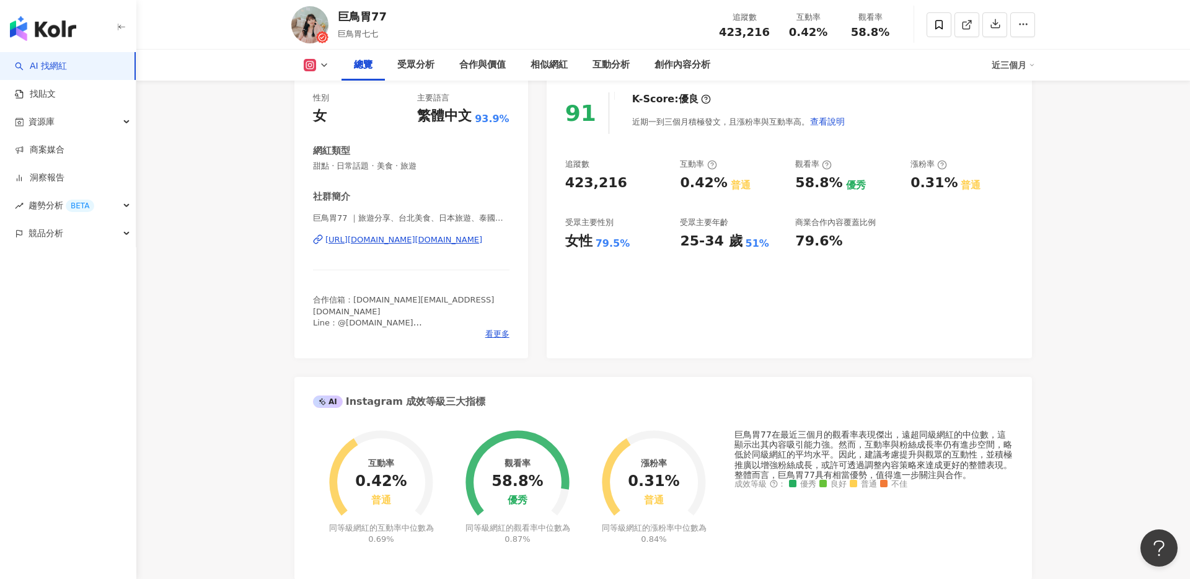
scroll to position [0, 0]
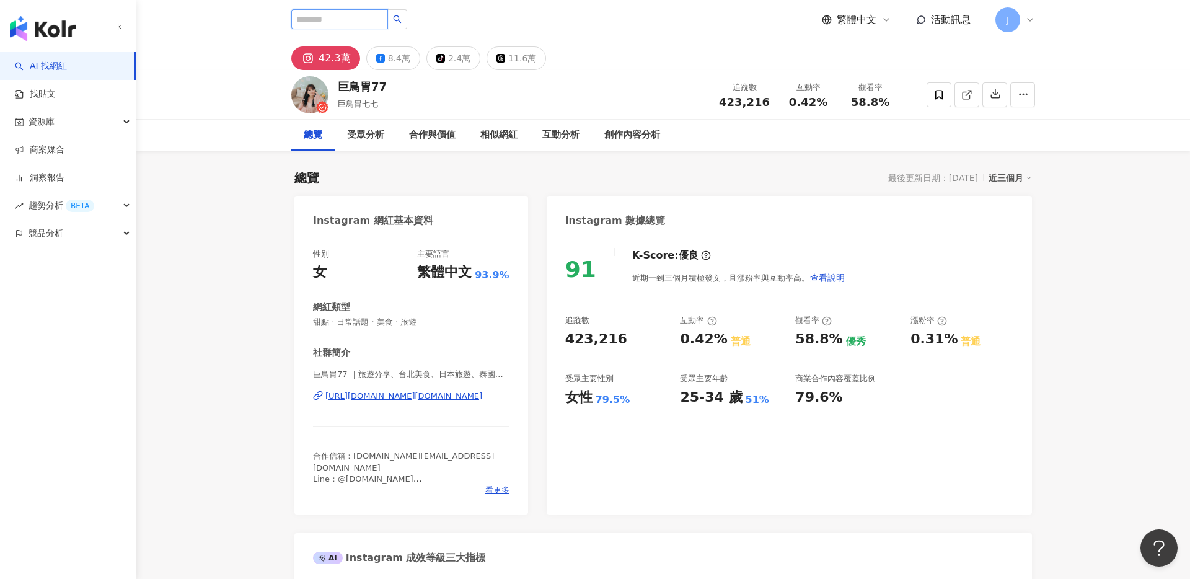
click at [334, 17] on input "search" at bounding box center [339, 19] width 97 height 20
type input "***"
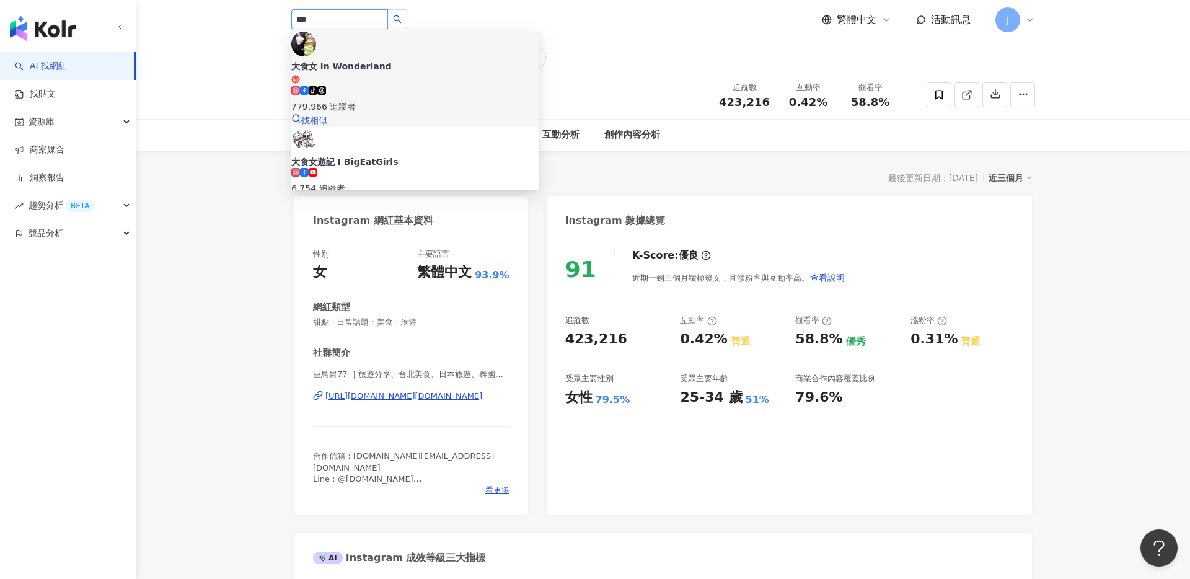
click at [468, 86] on div "tiktok-icon 779,966 追蹤者" at bounding box center [415, 99] width 248 height 27
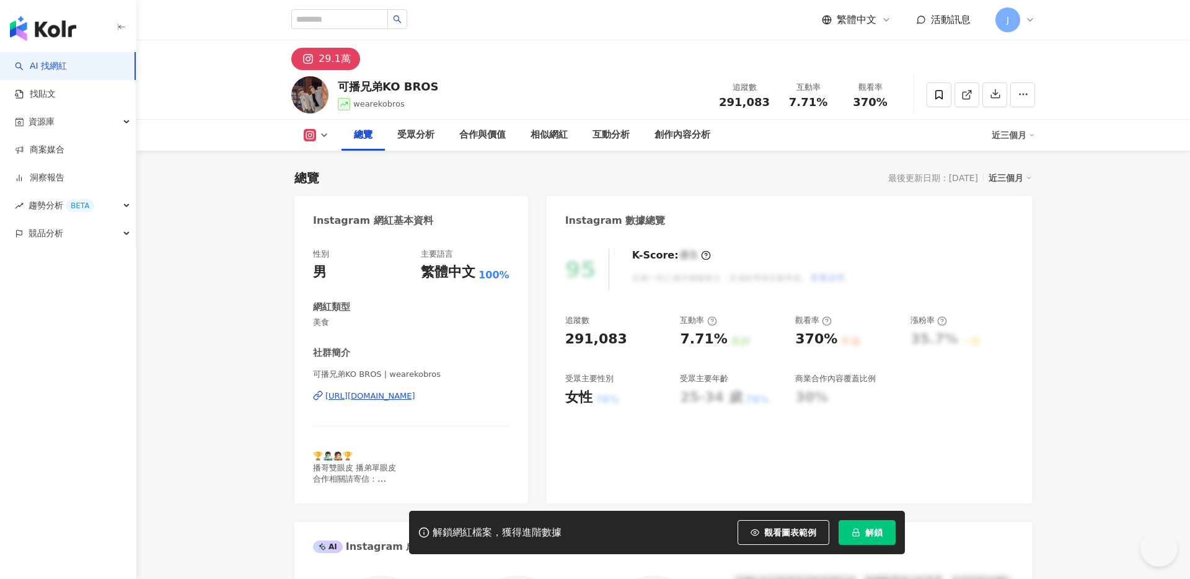
click at [869, 540] on button "解鎖" at bounding box center [867, 532] width 57 height 25
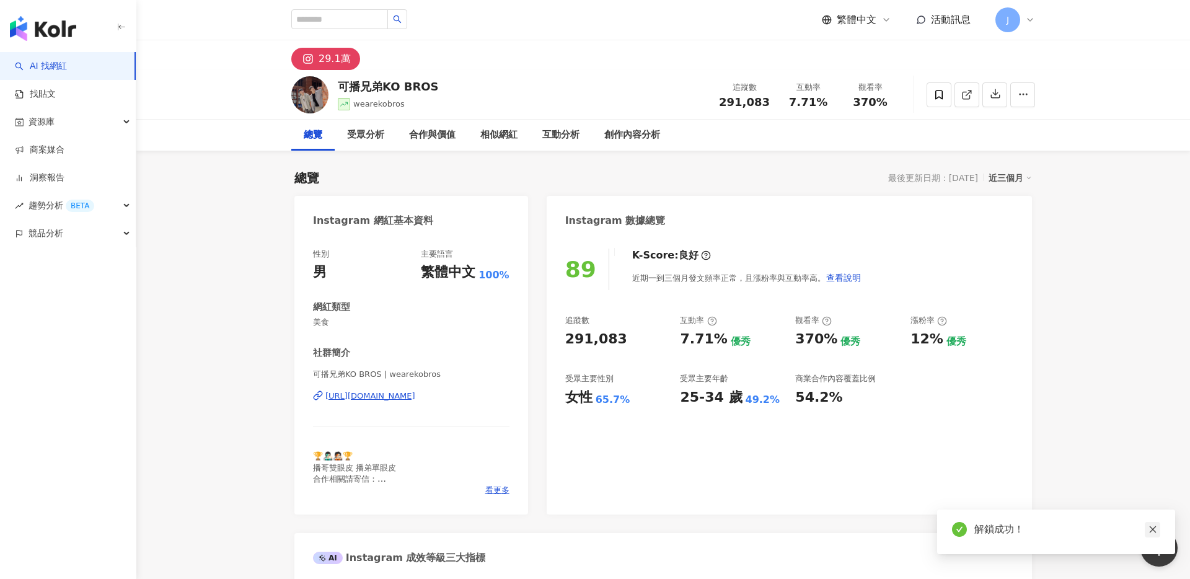
click at [1152, 529] on icon "close" at bounding box center [1153, 529] width 7 height 7
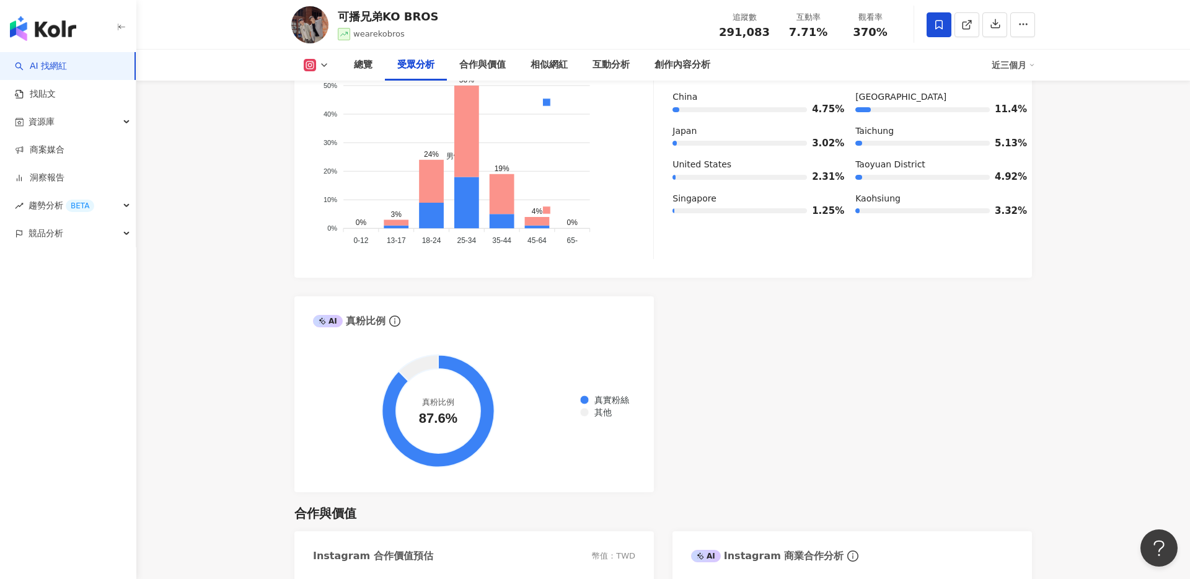
scroll to position [1127, 0]
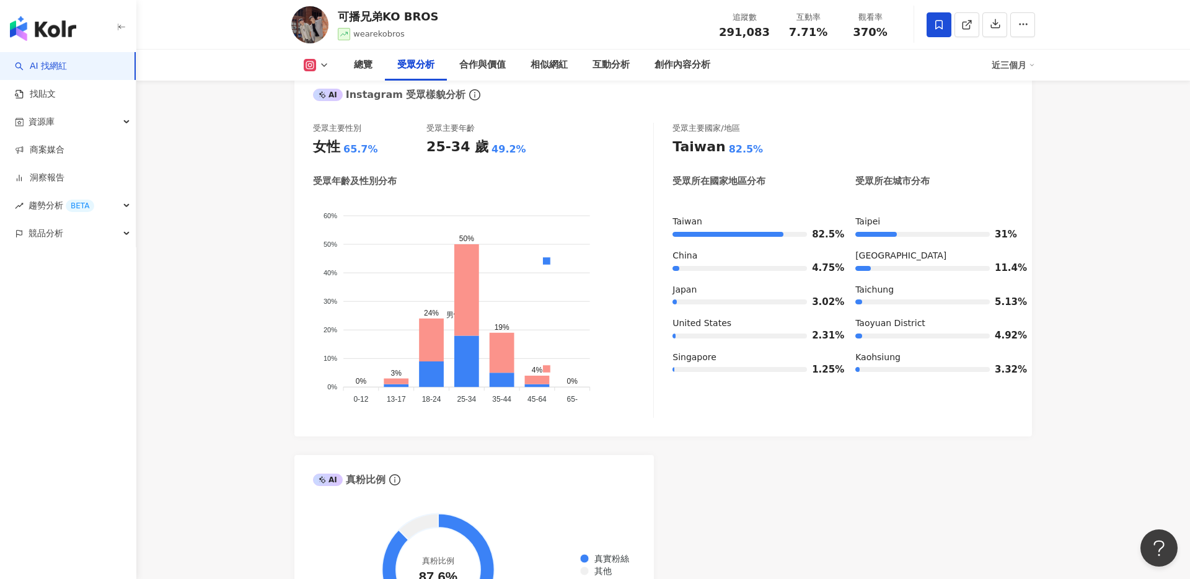
click at [935, 20] on icon at bounding box center [939, 24] width 11 height 11
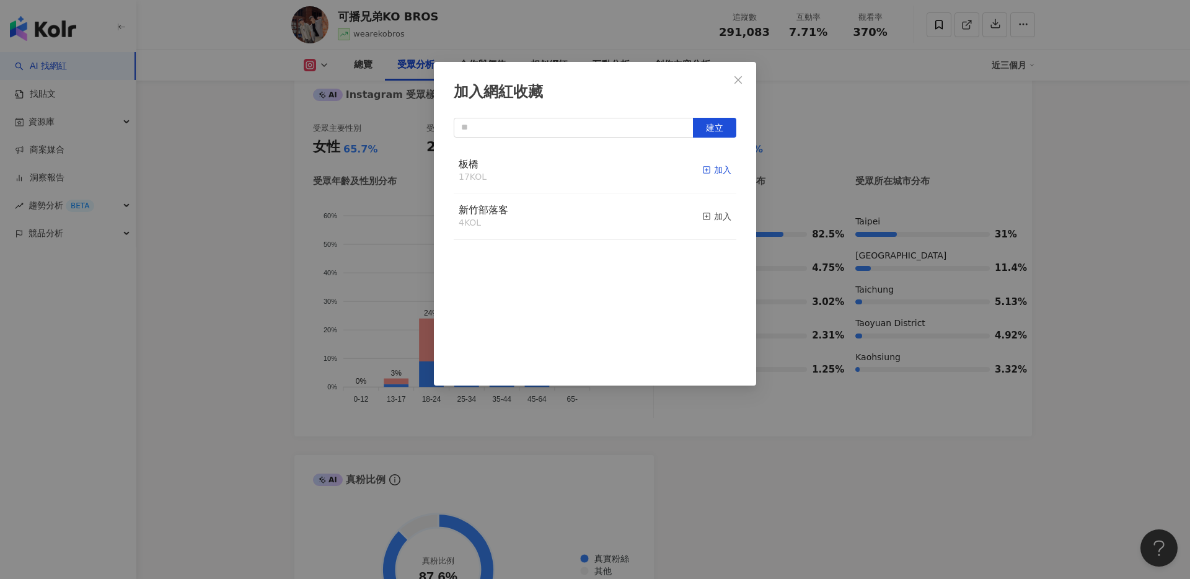
click at [712, 169] on div "加入" at bounding box center [716, 170] width 29 height 14
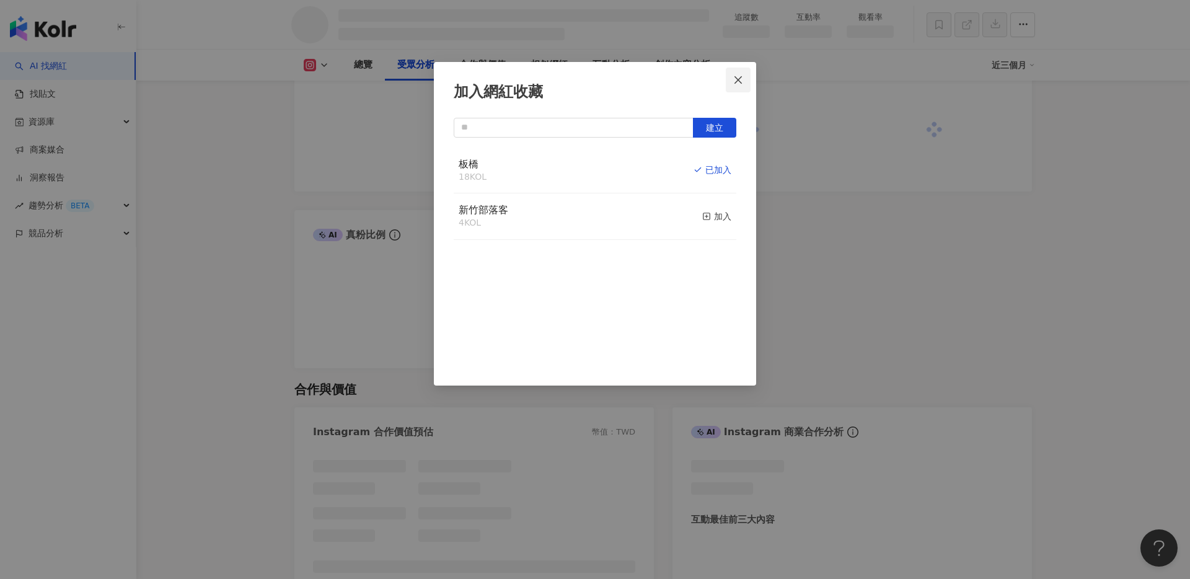
scroll to position [1099, 0]
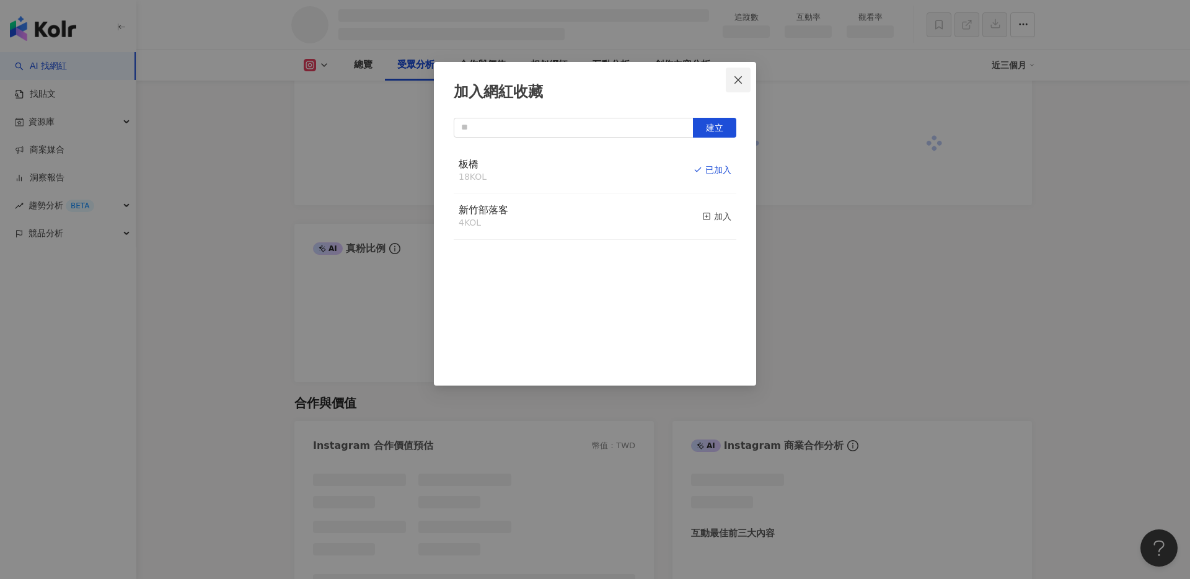
click at [736, 87] on button "Close" at bounding box center [738, 80] width 25 height 25
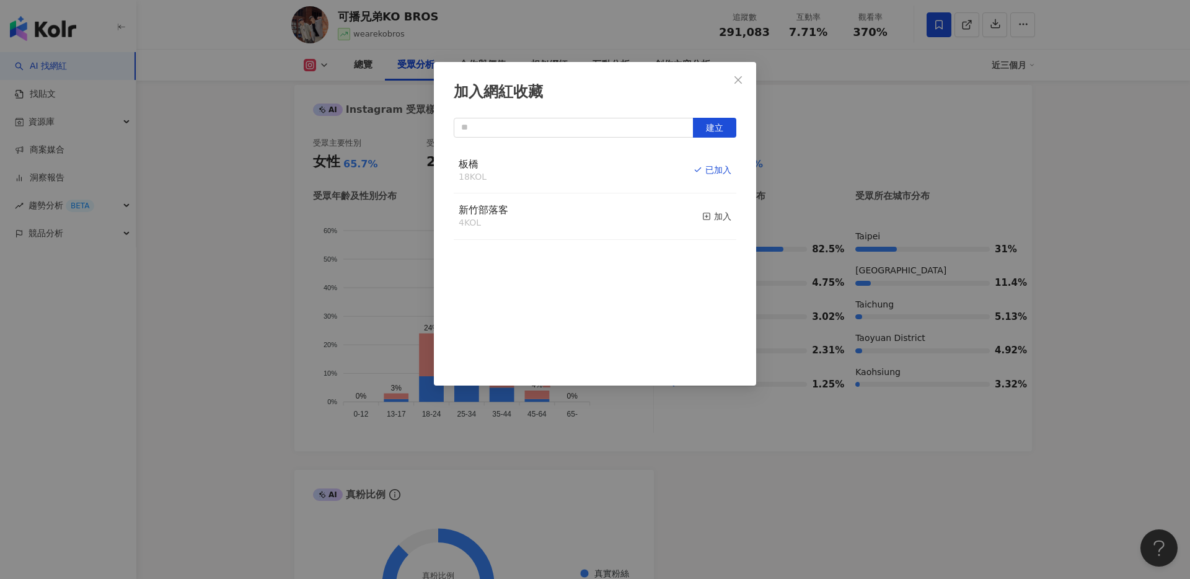
scroll to position [1114, 0]
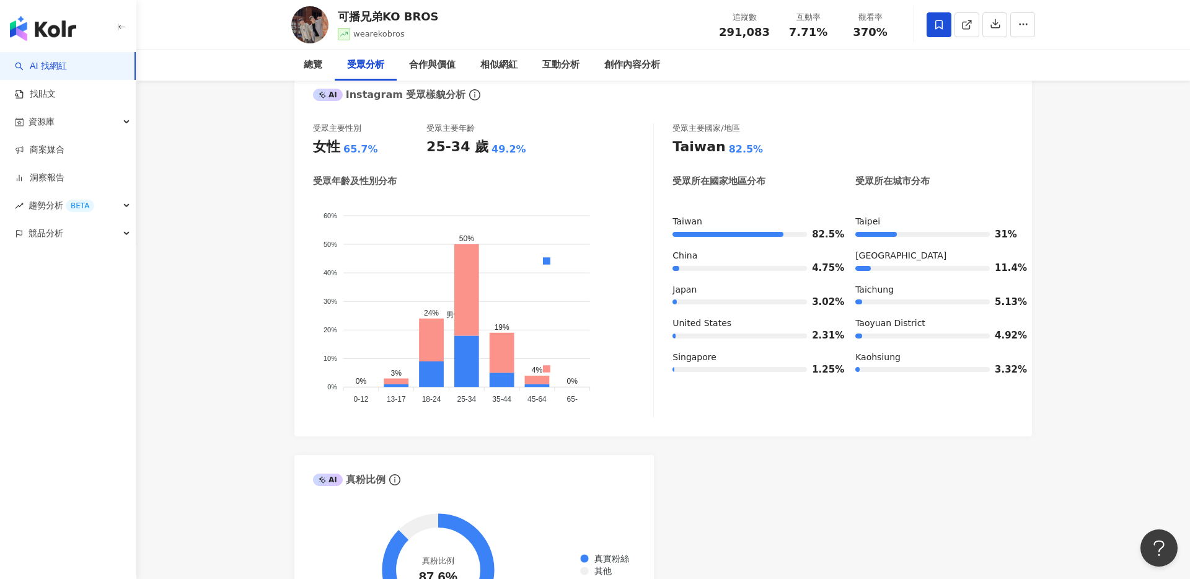
type input "*"
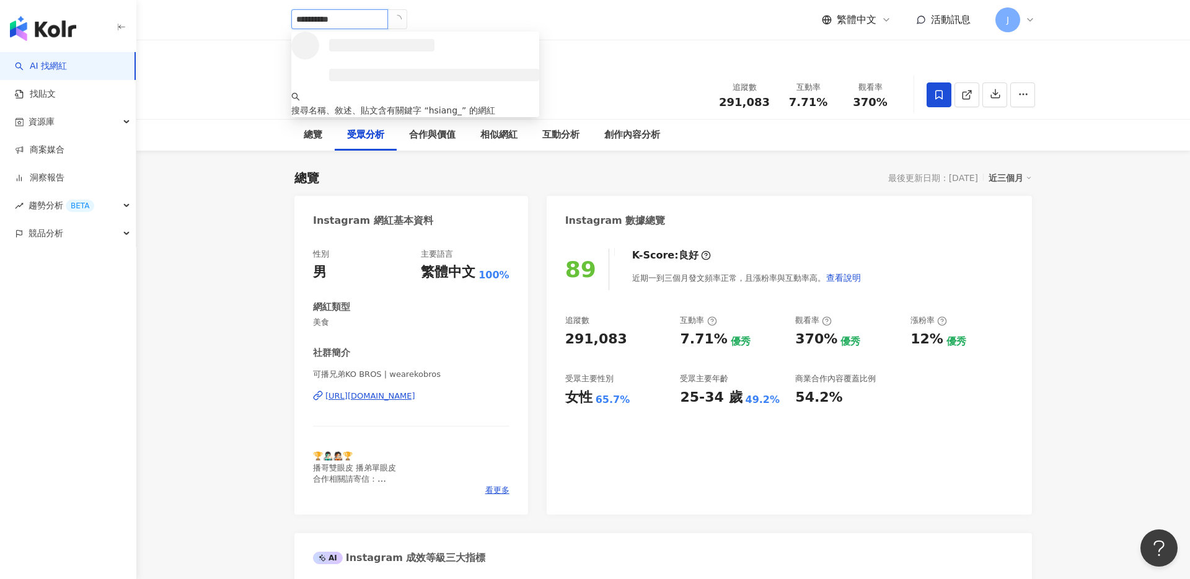
type input "**********"
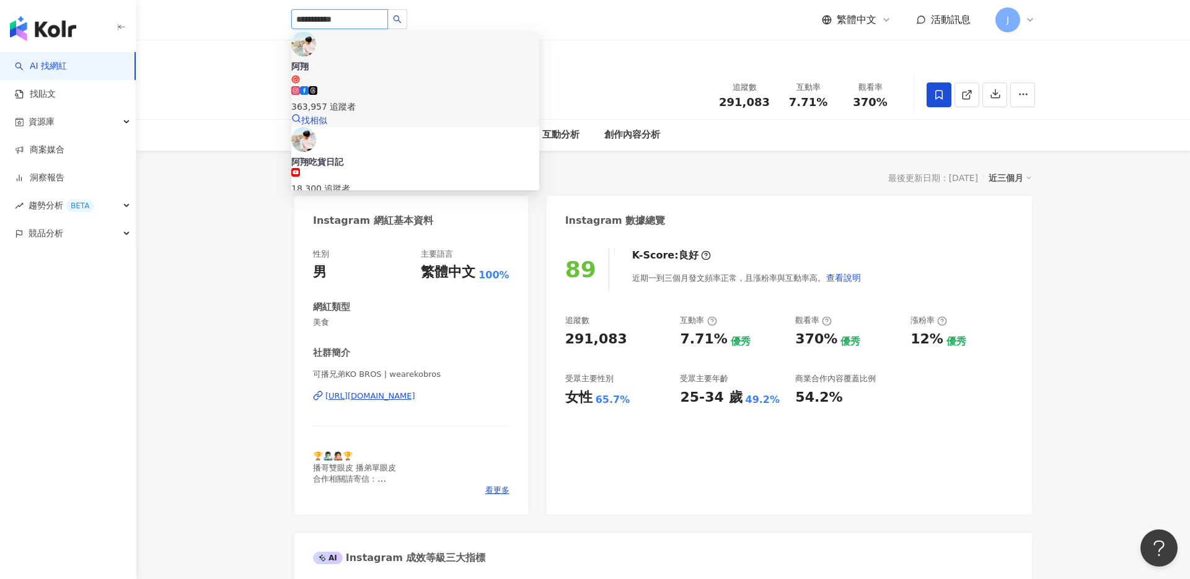
click at [464, 60] on div "阿翔 363,957 追蹤者" at bounding box center [415, 86] width 248 height 53
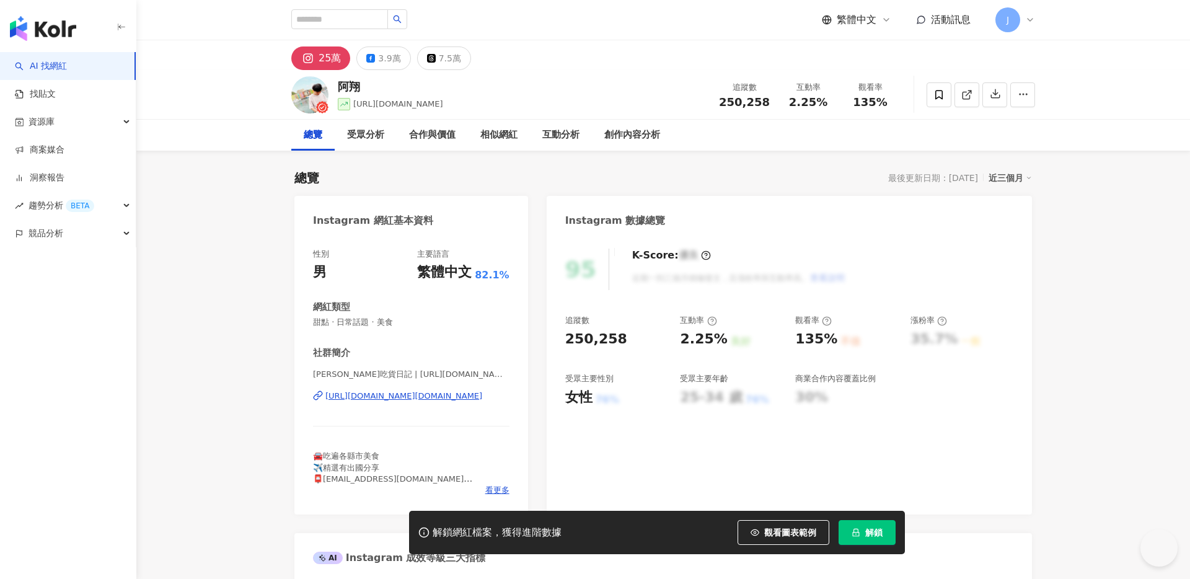
click at [873, 532] on span "解鎖" at bounding box center [874, 533] width 17 height 10
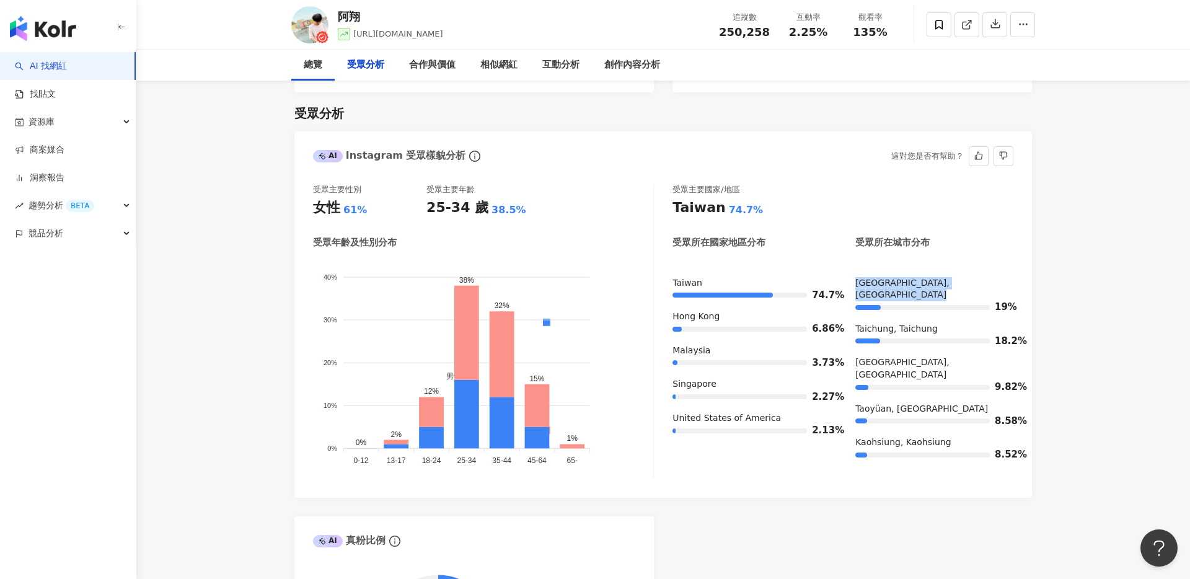
click at [941, 323] on div "Taichung, Taichung" at bounding box center [935, 329] width 158 height 12
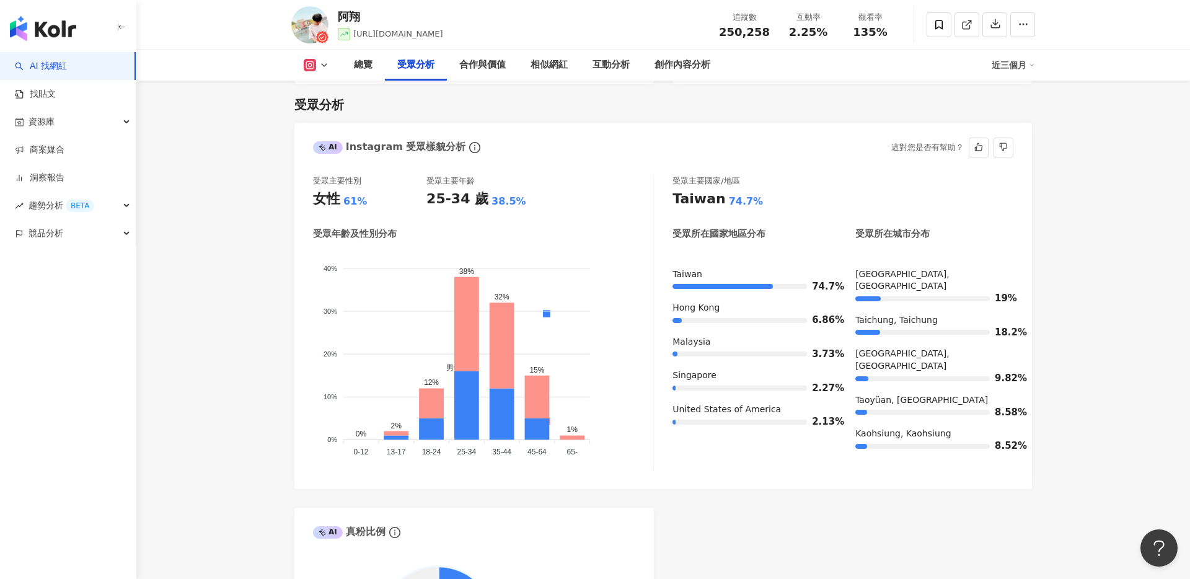
drag, startPoint x: 941, startPoint y: 321, endPoint x: 913, endPoint y: 319, distance: 27.3
click at [913, 326] on div "18.2%" at bounding box center [935, 332] width 158 height 12
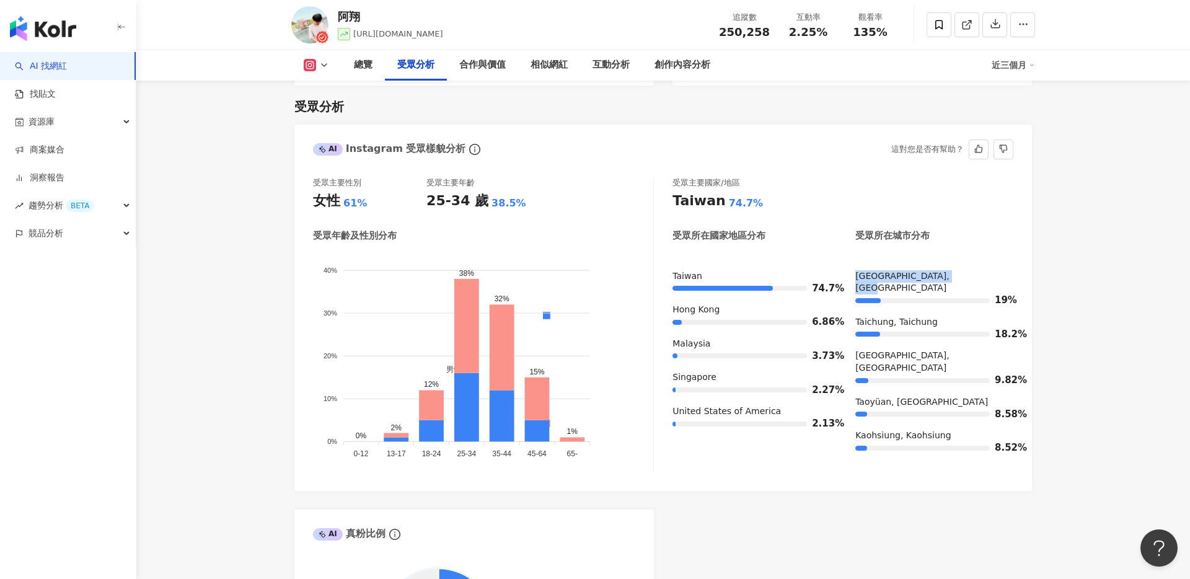
drag, startPoint x: 856, startPoint y: 272, endPoint x: 951, endPoint y: 273, distance: 95.5
click at [951, 273] on div "Xinbei, New Taipei City" at bounding box center [935, 282] width 158 height 24
copy div "Xinbei, New Taipei City"
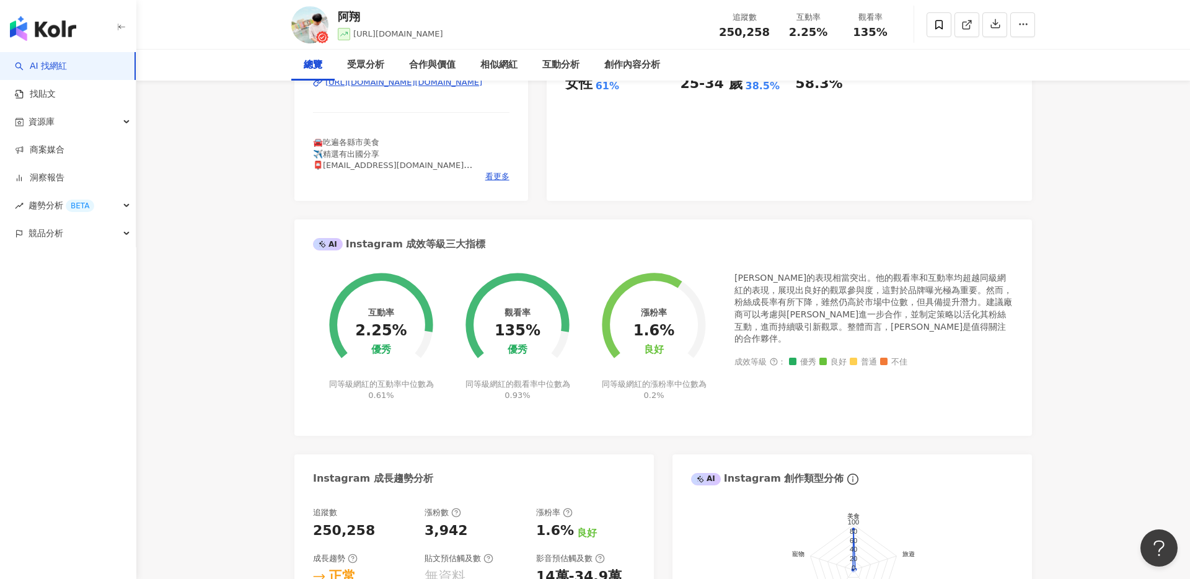
scroll to position [0, 0]
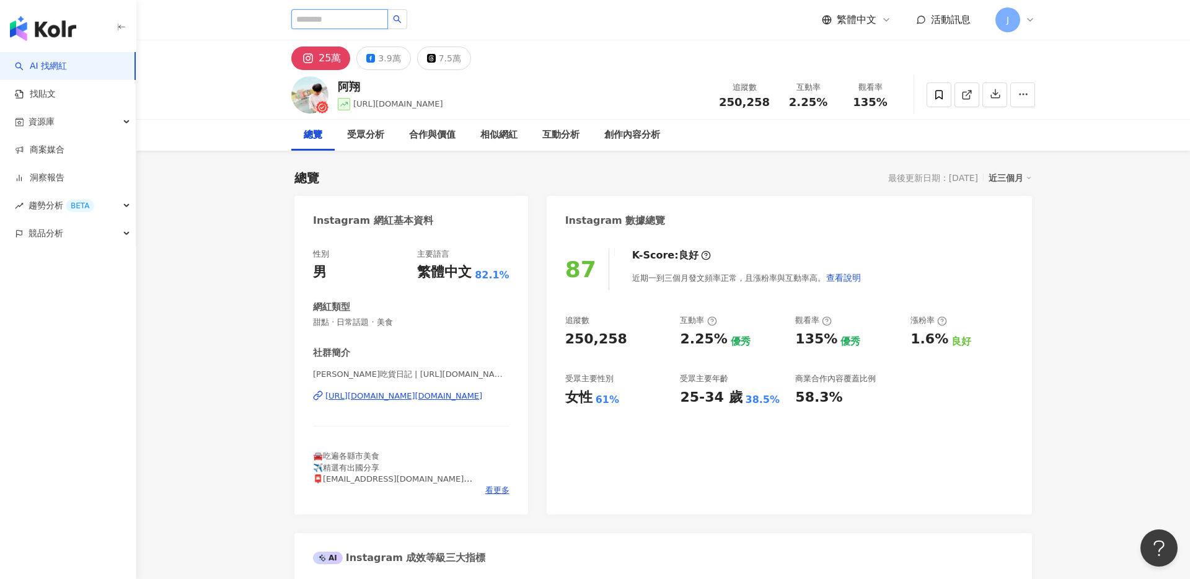
click at [335, 20] on input "search" at bounding box center [339, 19] width 97 height 20
type input "*"
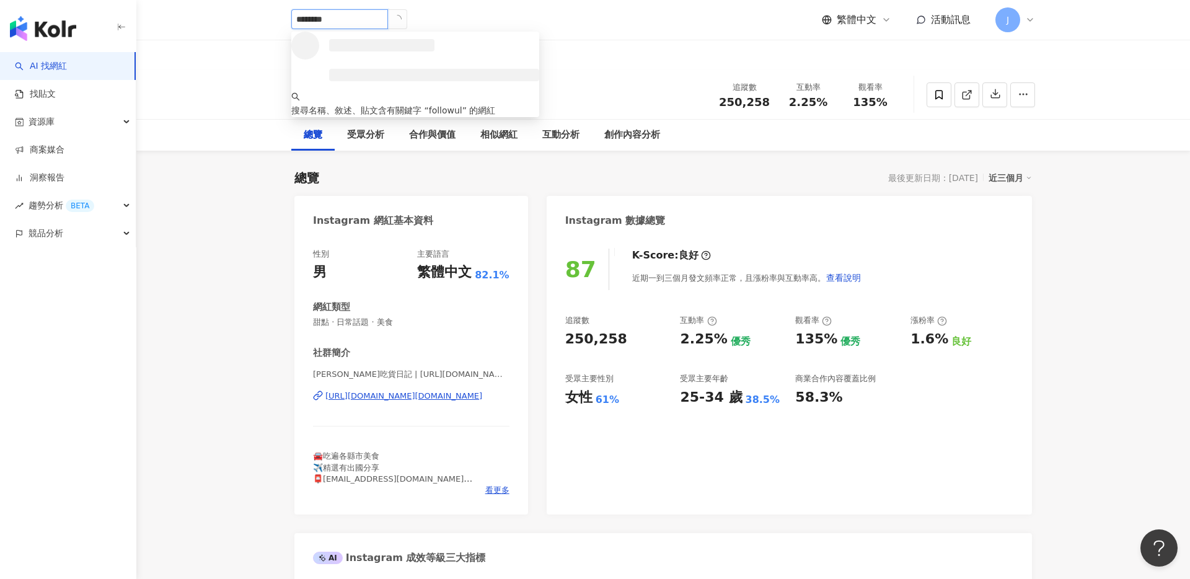
type input "*********"
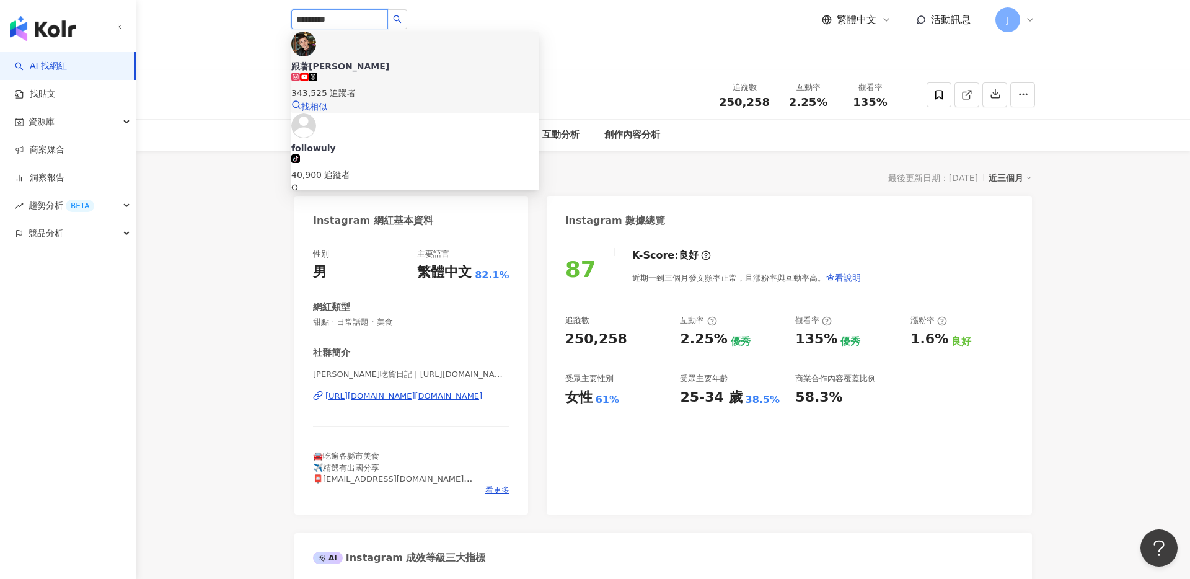
click at [412, 60] on span "跟著[PERSON_NAME]" at bounding box center [415, 66] width 248 height 12
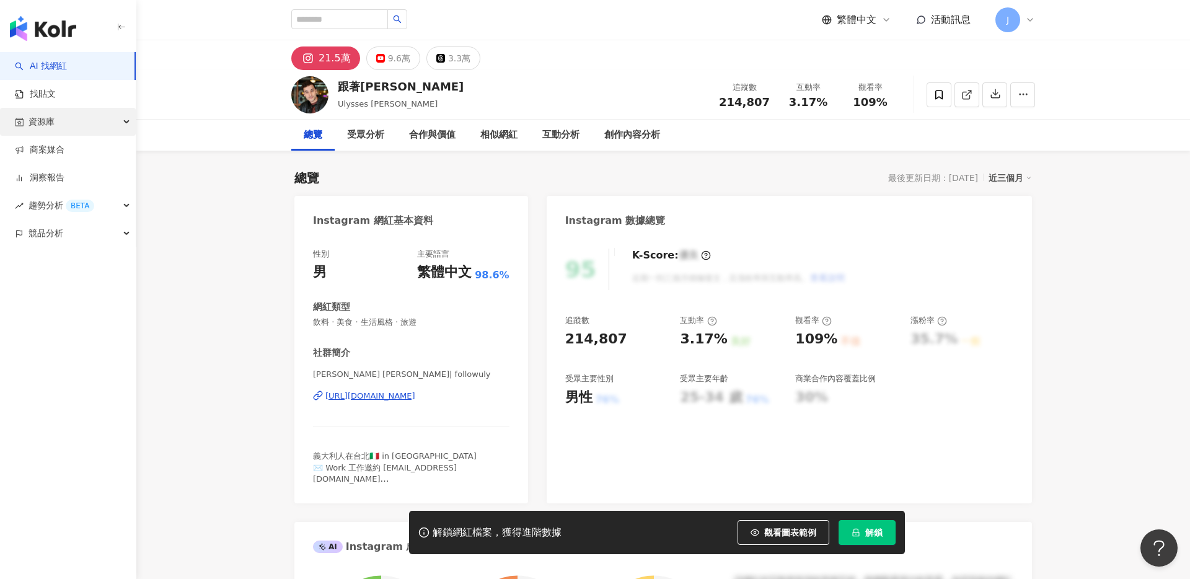
click at [64, 144] on link "商案媒合" at bounding box center [40, 150] width 50 height 12
click at [79, 115] on div "資源庫" at bounding box center [68, 122] width 136 height 28
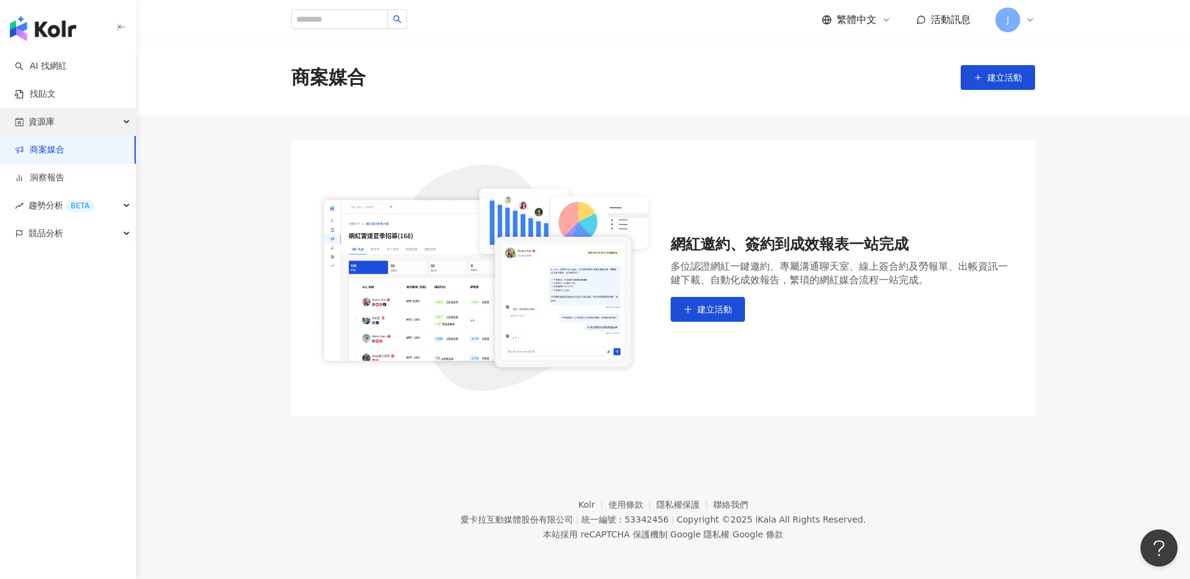
click at [88, 122] on div "資源庫" at bounding box center [68, 122] width 136 height 28
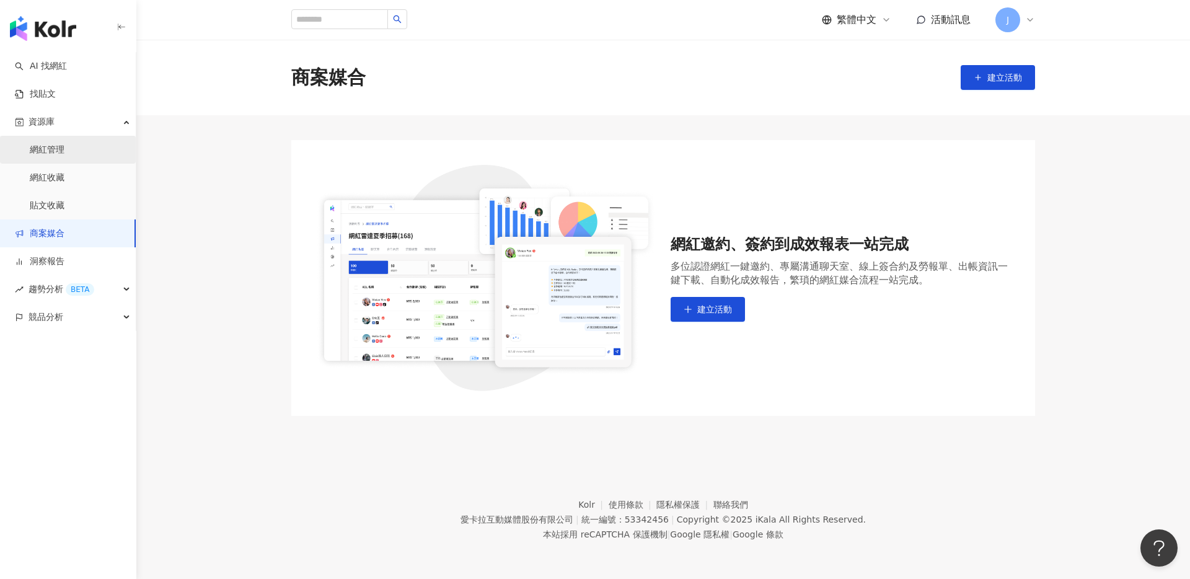
click at [64, 144] on link "網紅管理" at bounding box center [47, 150] width 35 height 12
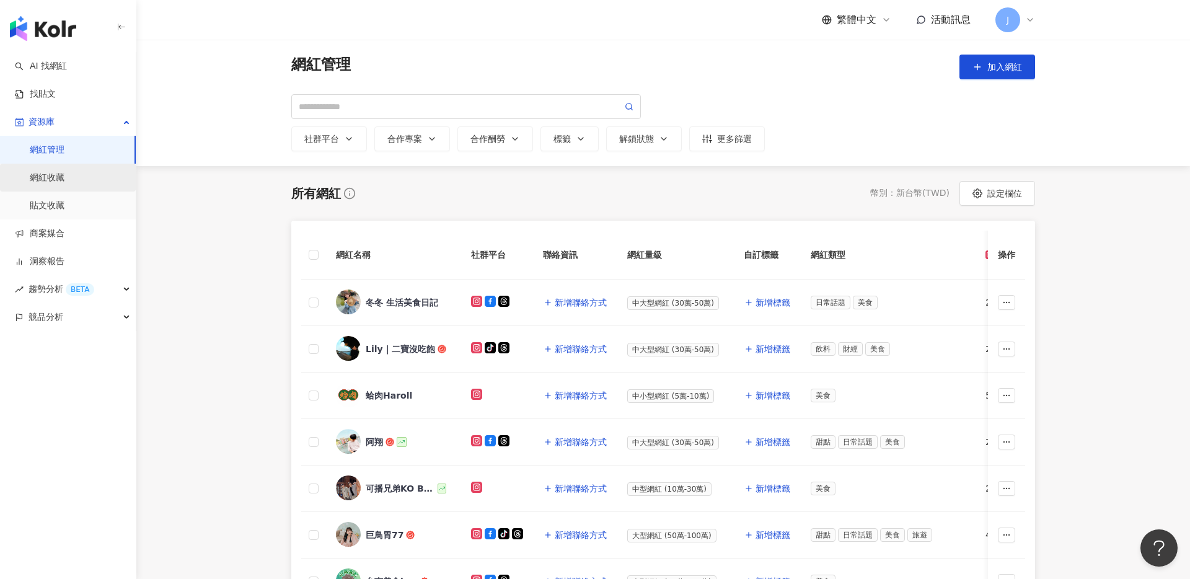
click at [64, 174] on link "網紅收藏" at bounding box center [47, 178] width 35 height 12
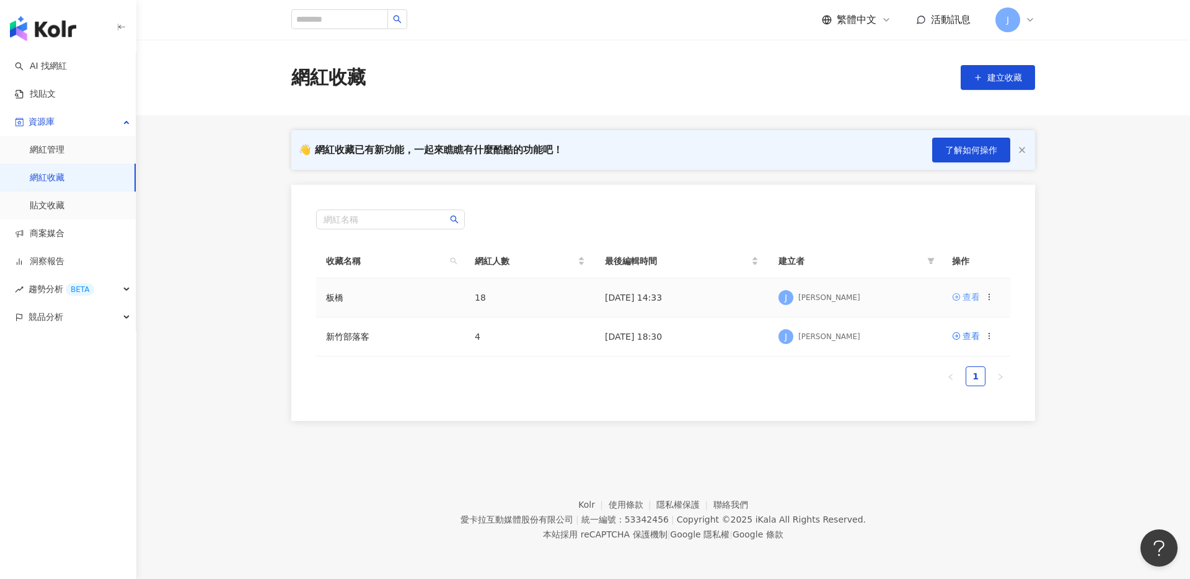
click at [963, 293] on div "查看" at bounding box center [971, 297] width 17 height 14
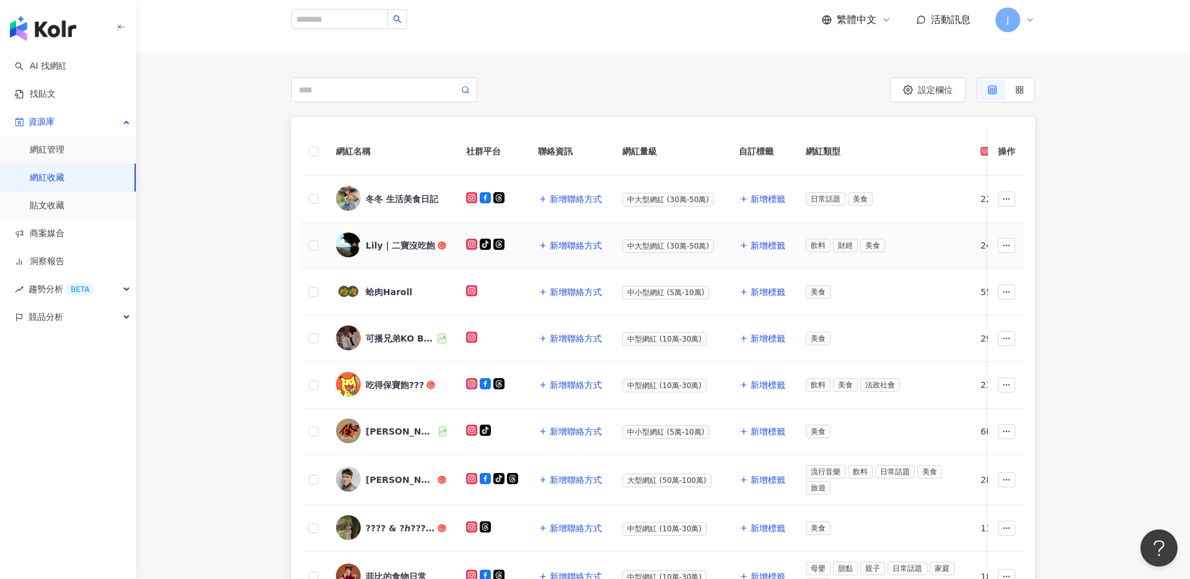
scroll to position [91, 0]
click at [926, 94] on button "設定欄位" at bounding box center [928, 88] width 76 height 25
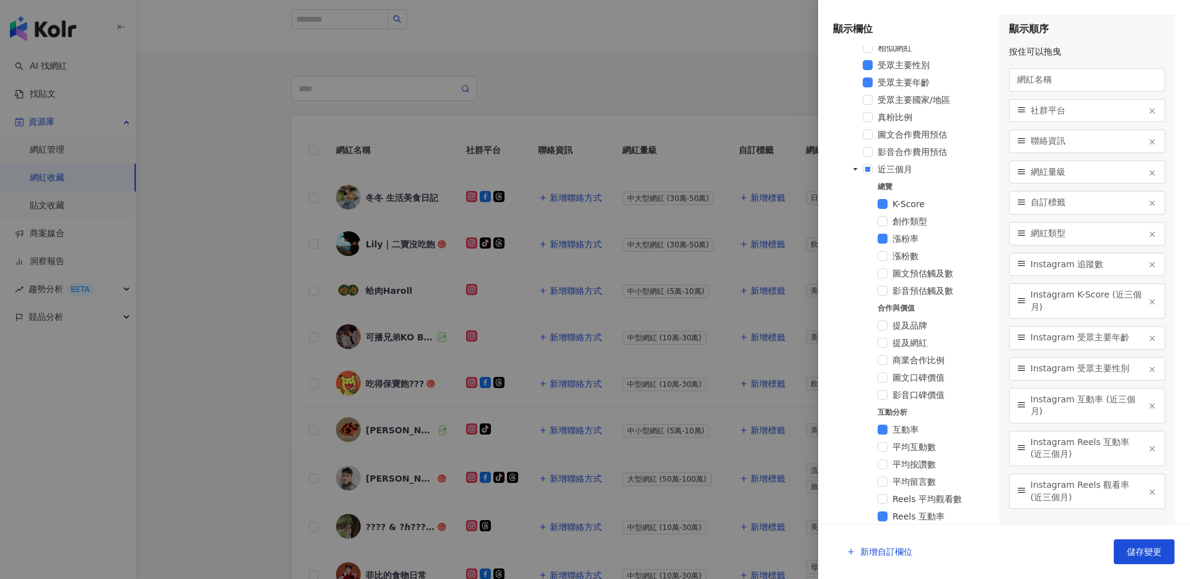
scroll to position [616, 0]
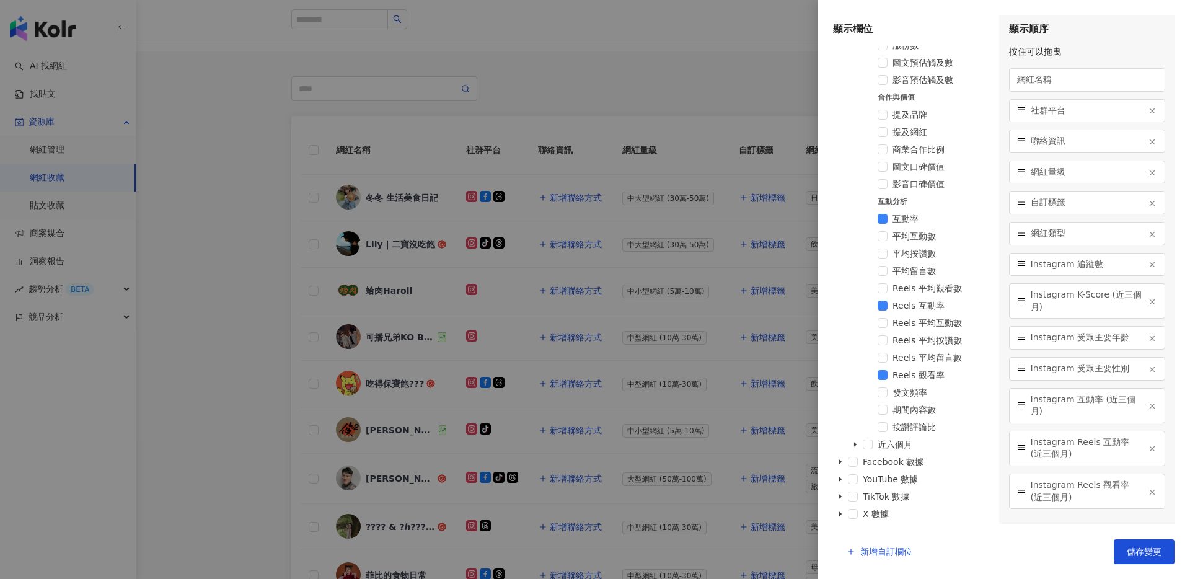
click at [693, 383] on div at bounding box center [595, 289] width 1190 height 579
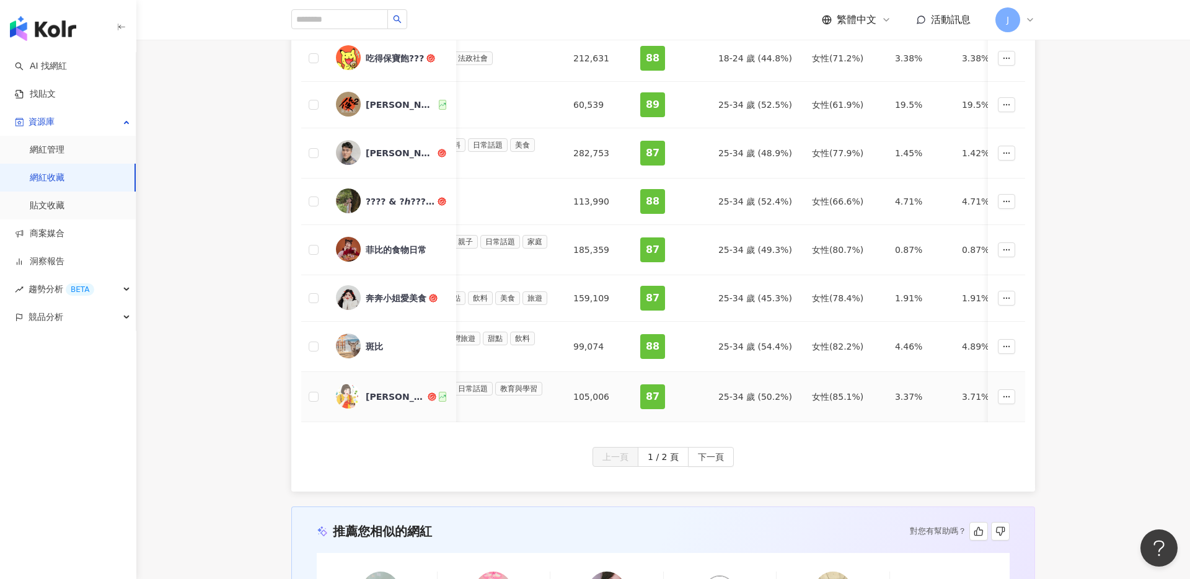
scroll to position [432, 0]
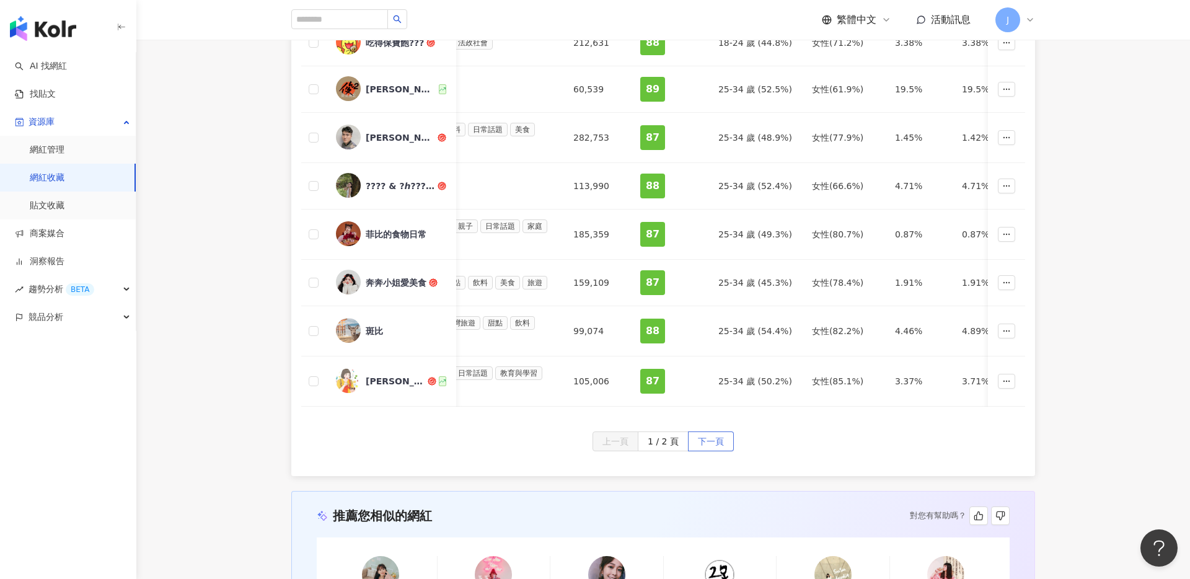
click at [714, 441] on span "下一頁" at bounding box center [711, 442] width 26 height 20
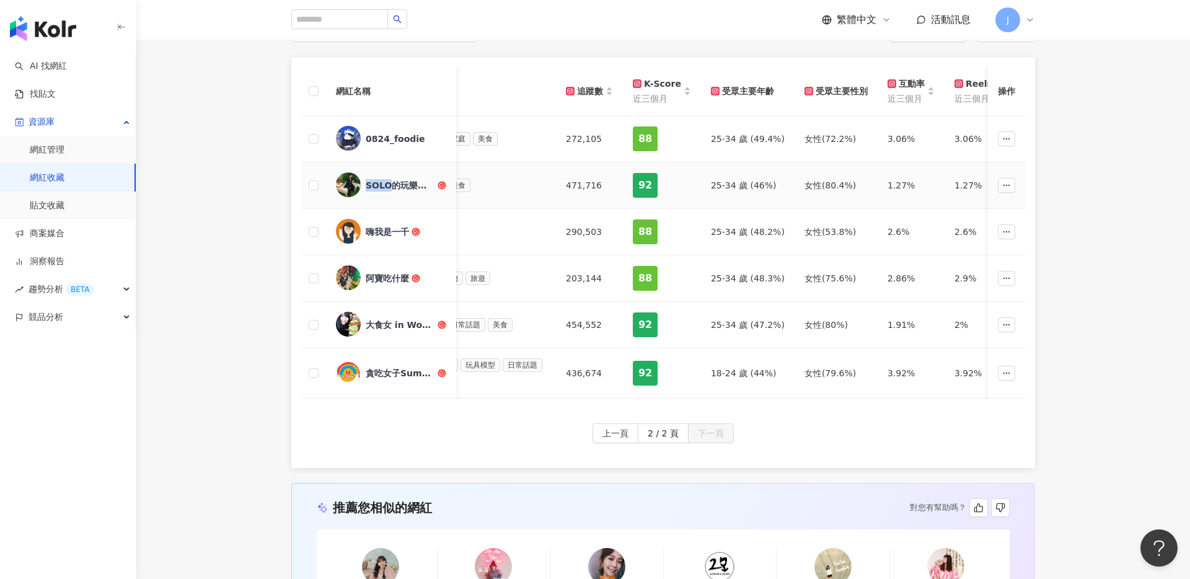
scroll to position [165, 0]
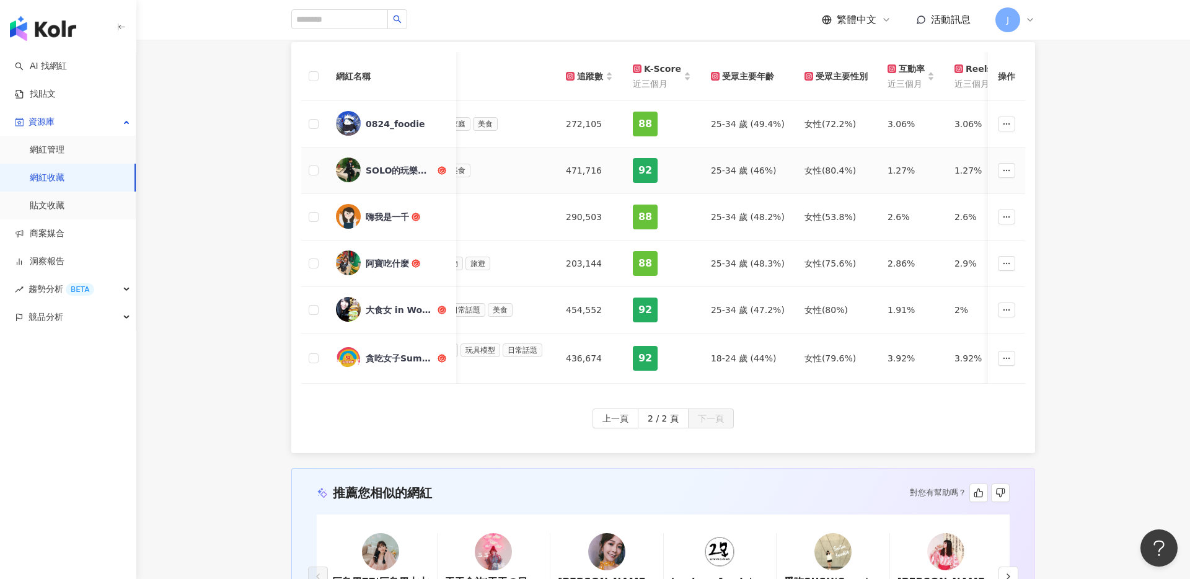
click at [391, 173] on div "SOLO的玩樂指南" at bounding box center [400, 170] width 69 height 12
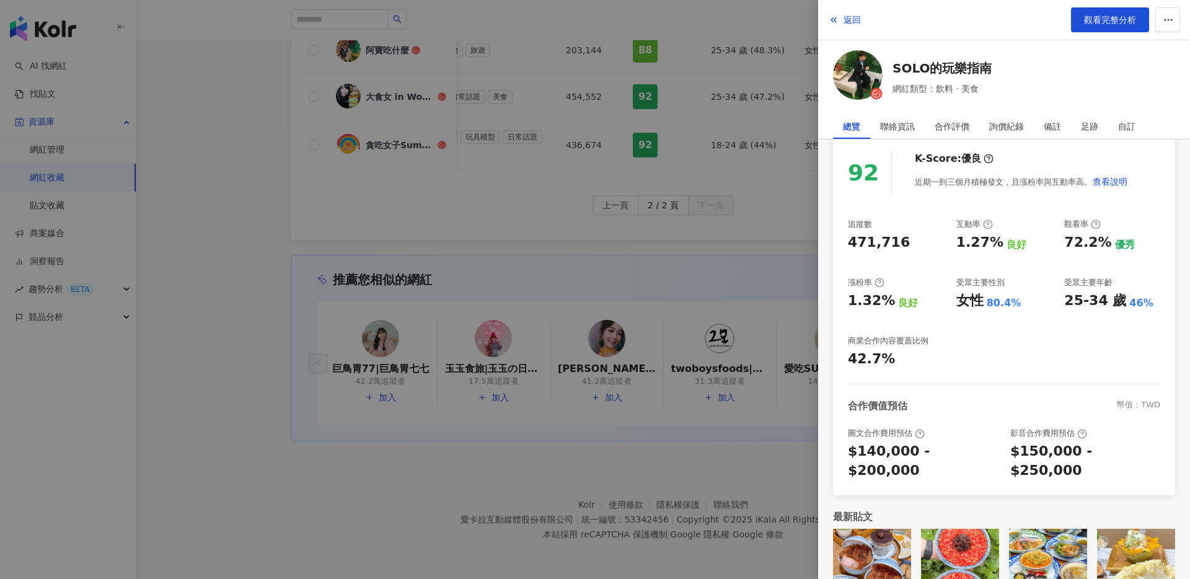
scroll to position [108, 0]
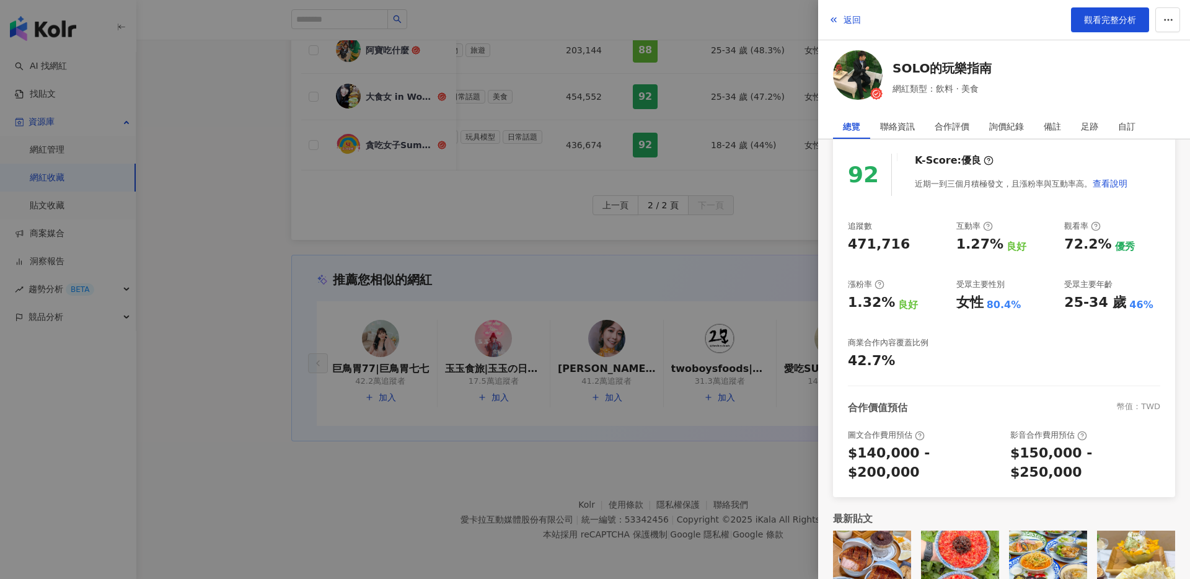
click at [779, 281] on div at bounding box center [595, 289] width 1190 height 579
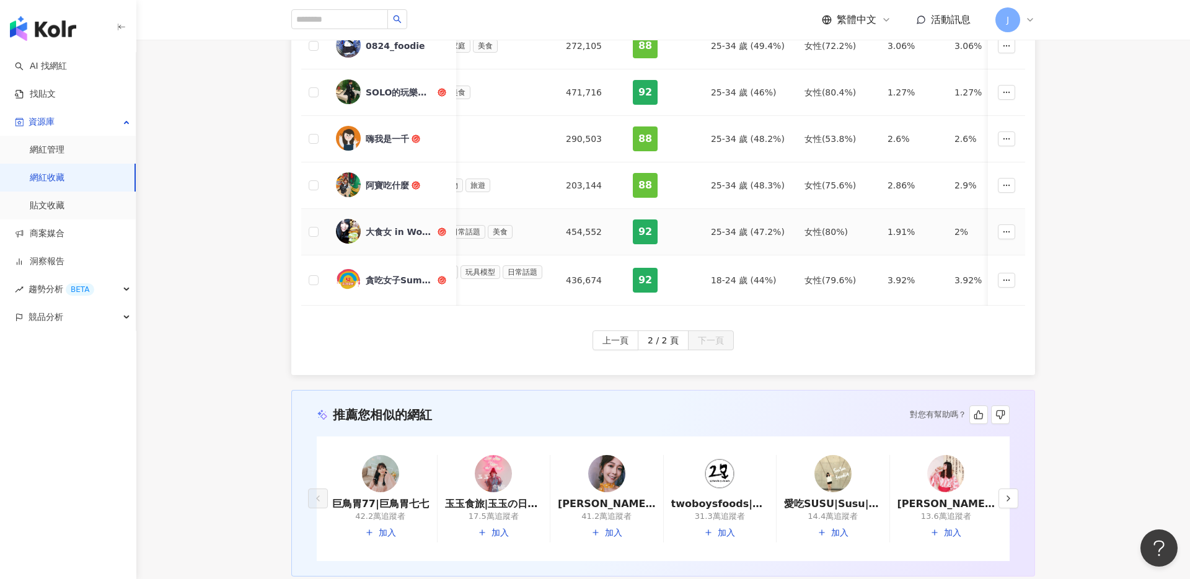
click at [391, 234] on div "大食女 in Wonderland" at bounding box center [400, 232] width 69 height 12
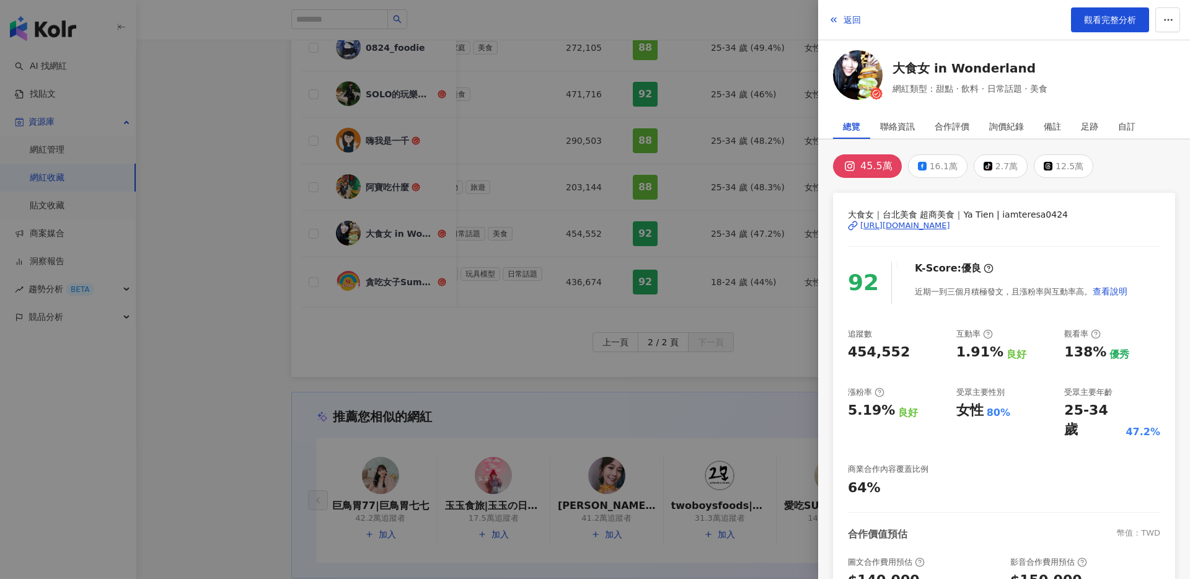
click at [533, 227] on div at bounding box center [595, 289] width 1190 height 579
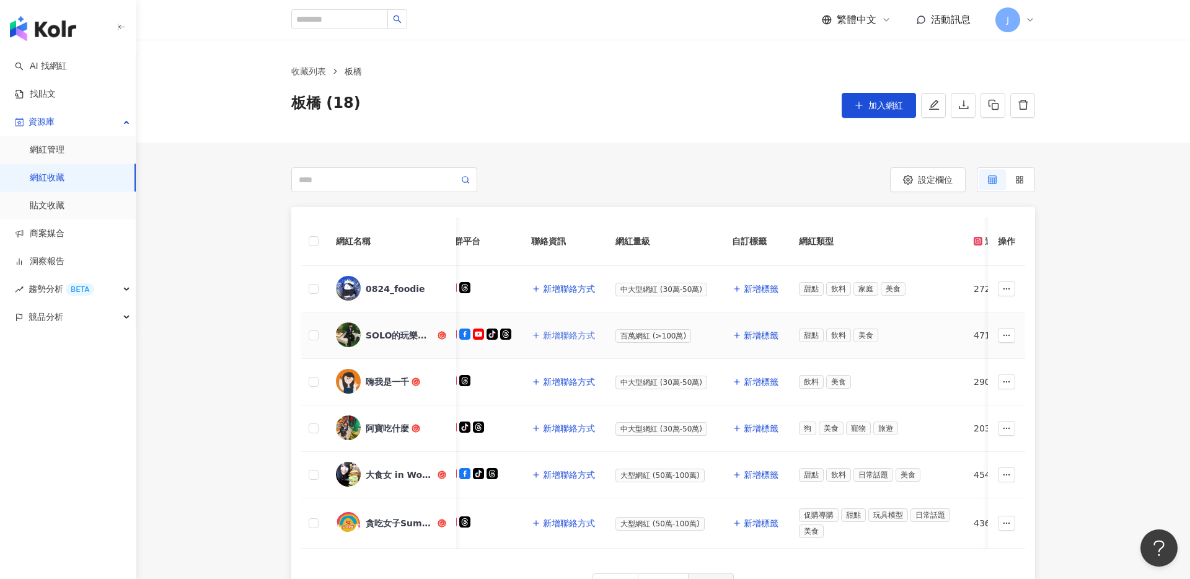
scroll to position [0, 0]
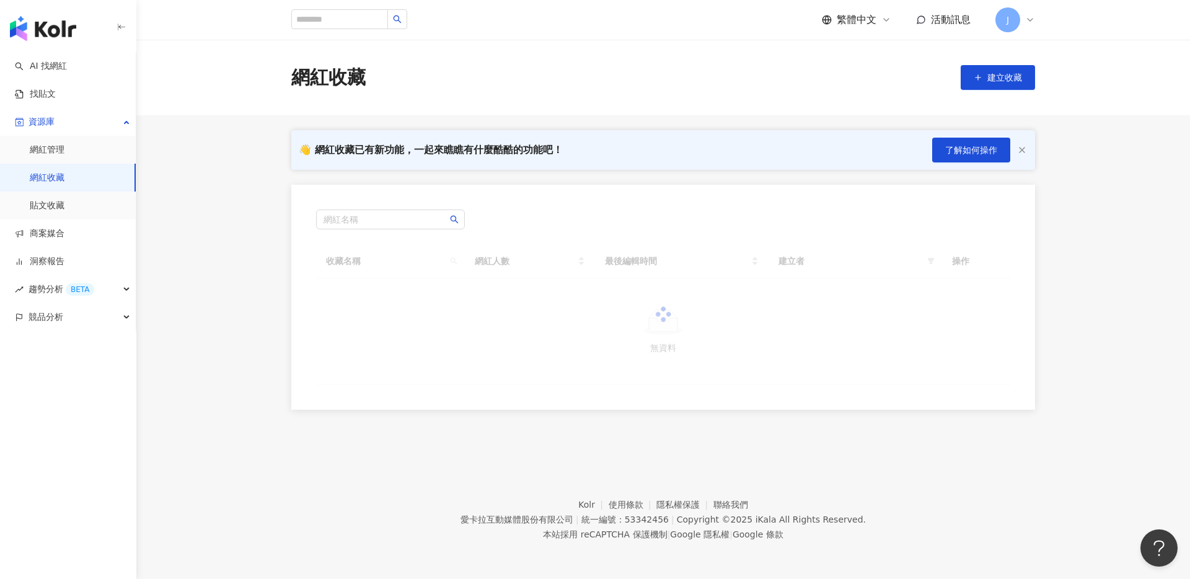
scroll to position [57, 0]
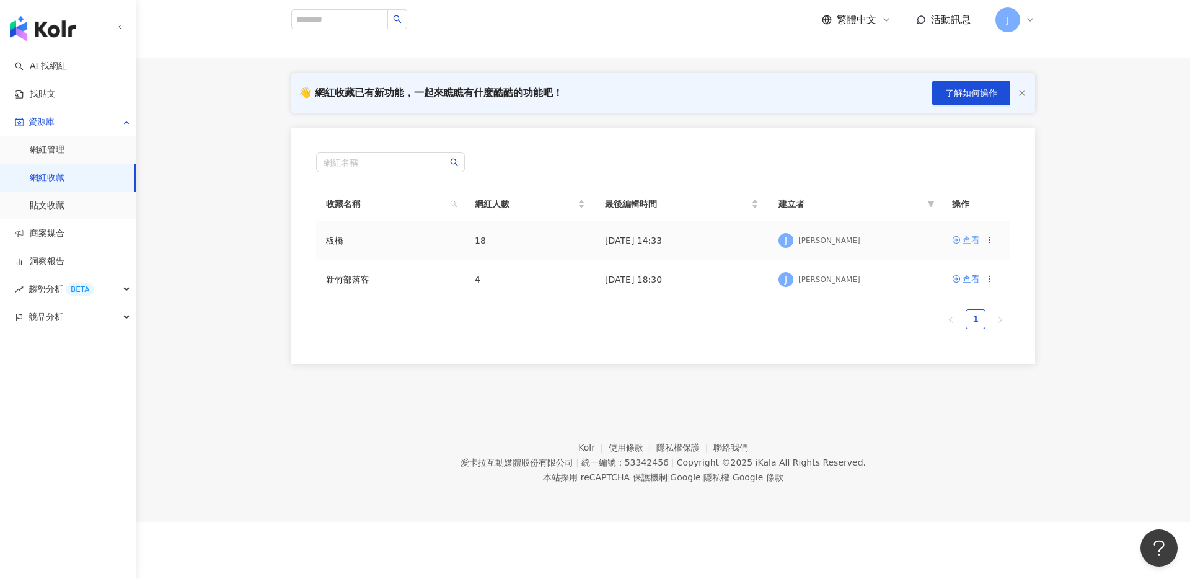
click at [980, 244] on div "查看" at bounding box center [971, 240] width 17 height 14
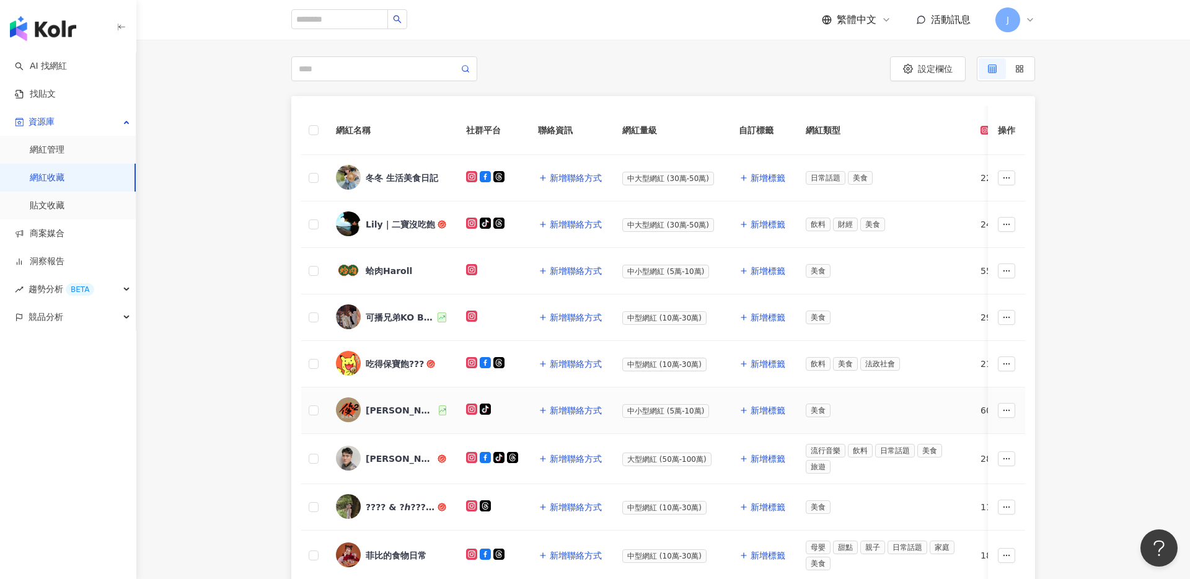
scroll to position [247, 0]
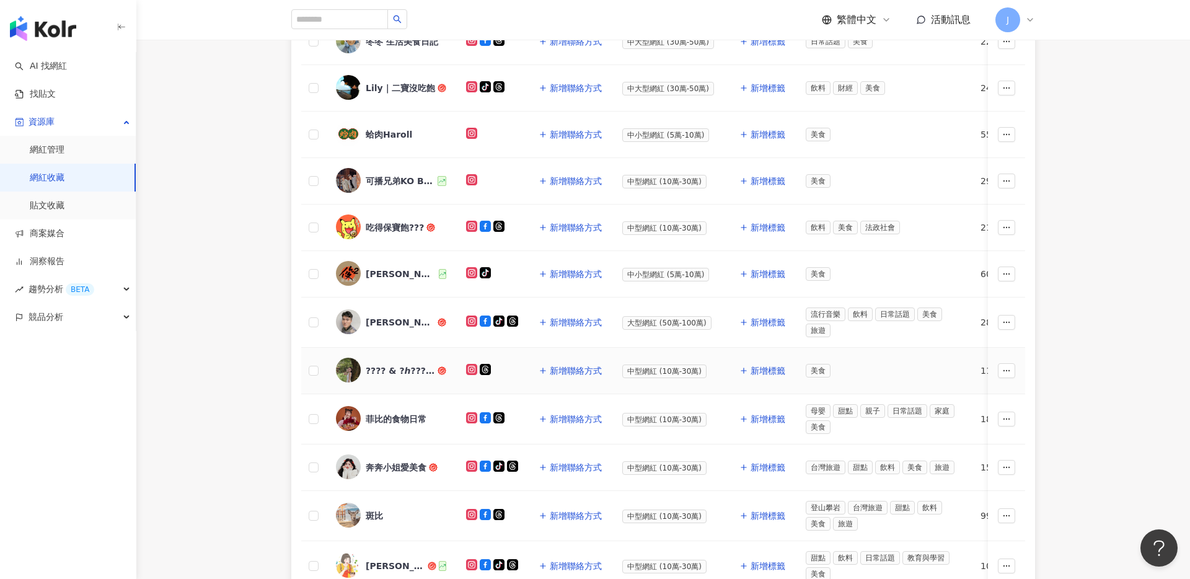
click at [405, 368] on div "???? & ?ℎ???? ｜台北｜新北｜新竹｜美食｜" at bounding box center [400, 371] width 69 height 12
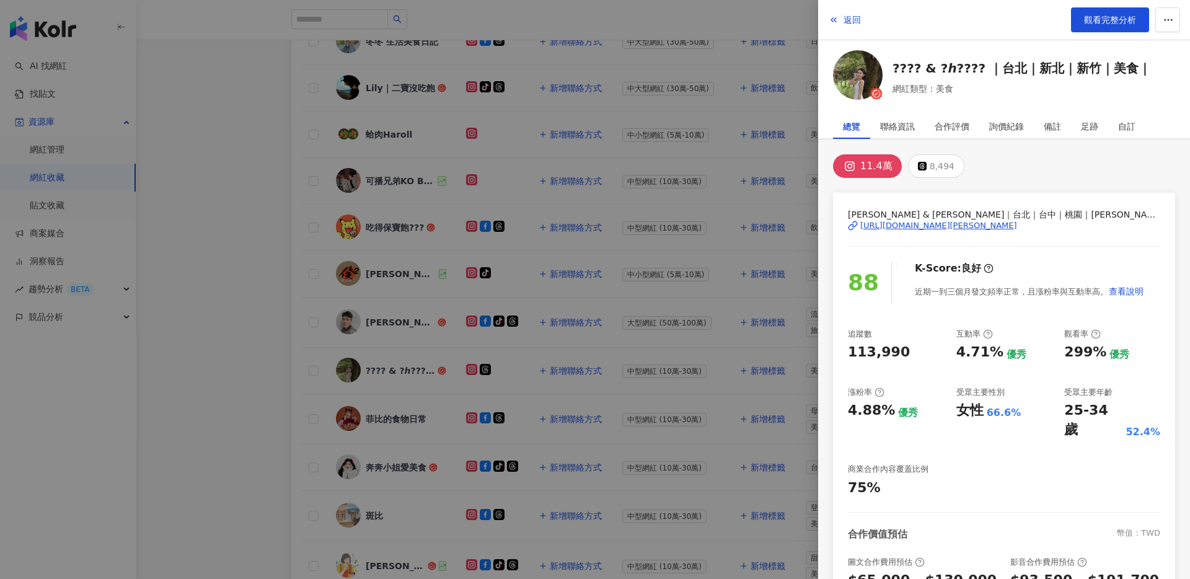
click at [472, 395] on div at bounding box center [595, 289] width 1190 height 579
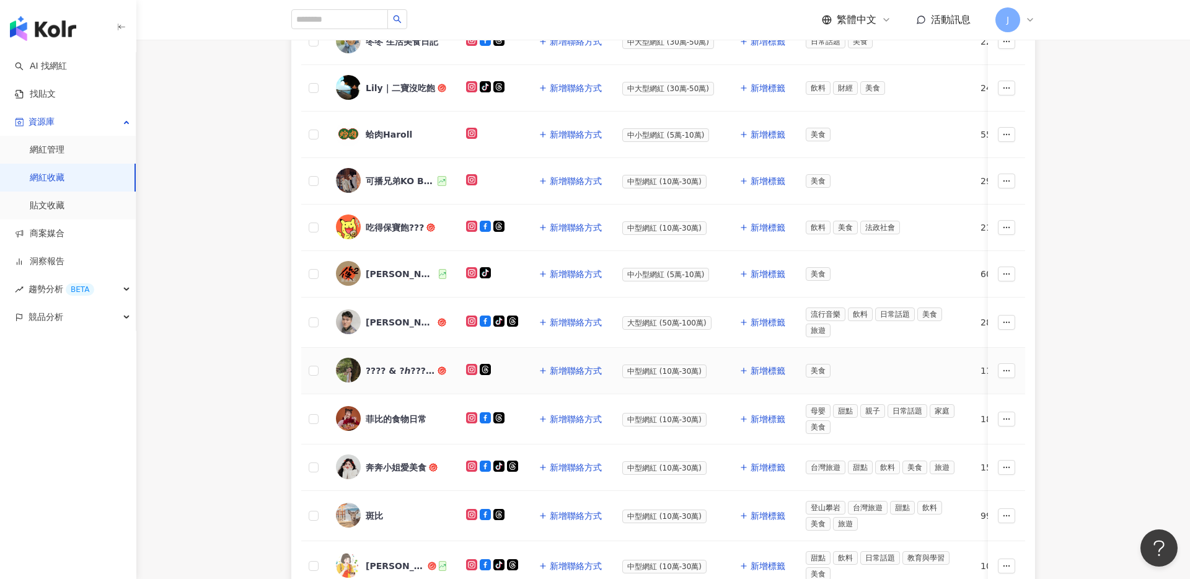
click at [409, 371] on div "???? & ?ℎ???? ｜台北｜新北｜新竹｜美食｜" at bounding box center [400, 371] width 69 height 12
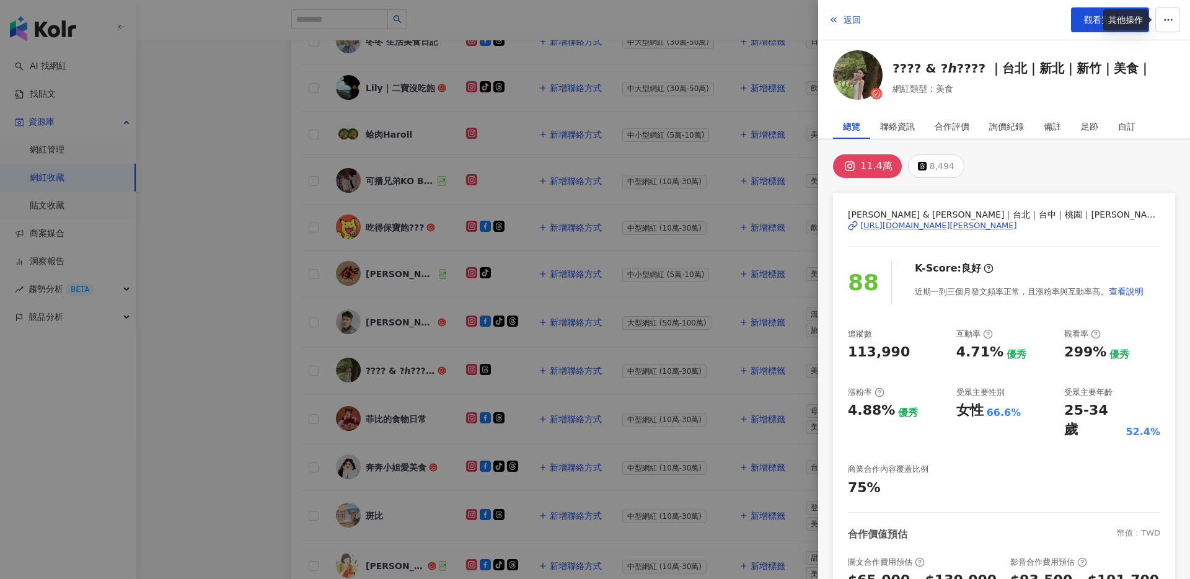
click at [1113, 19] on div "其他操作" at bounding box center [1126, 19] width 45 height 21
click at [1080, 17] on link "觀看完整分析" at bounding box center [1110, 19] width 78 height 25
click at [415, 336] on div at bounding box center [595, 289] width 1190 height 579
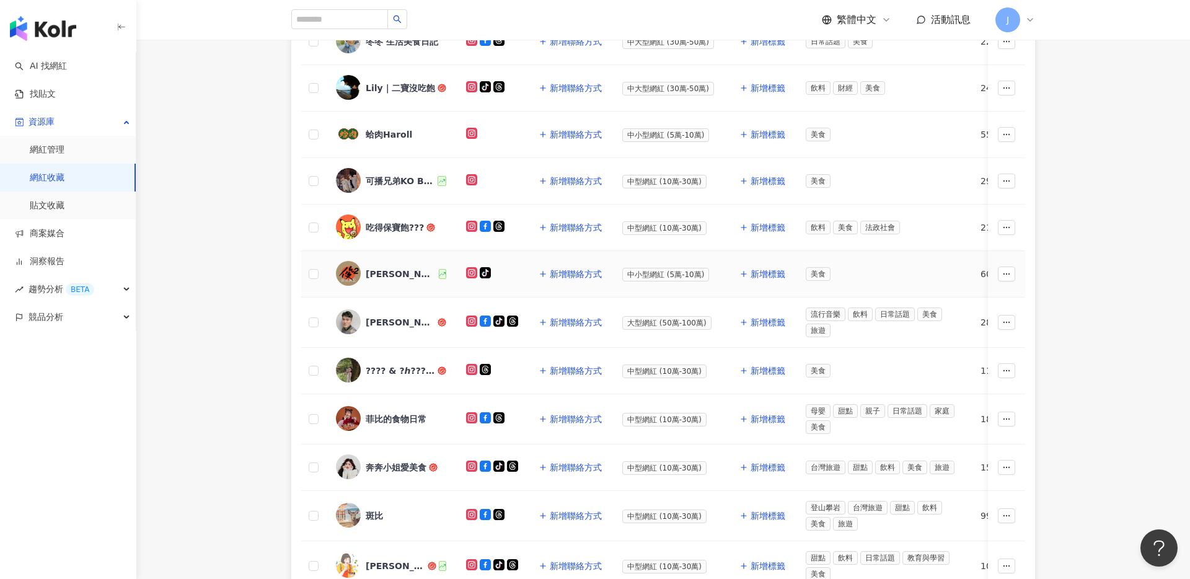
click at [395, 271] on div "jim.foodie.tw" at bounding box center [401, 274] width 71 height 12
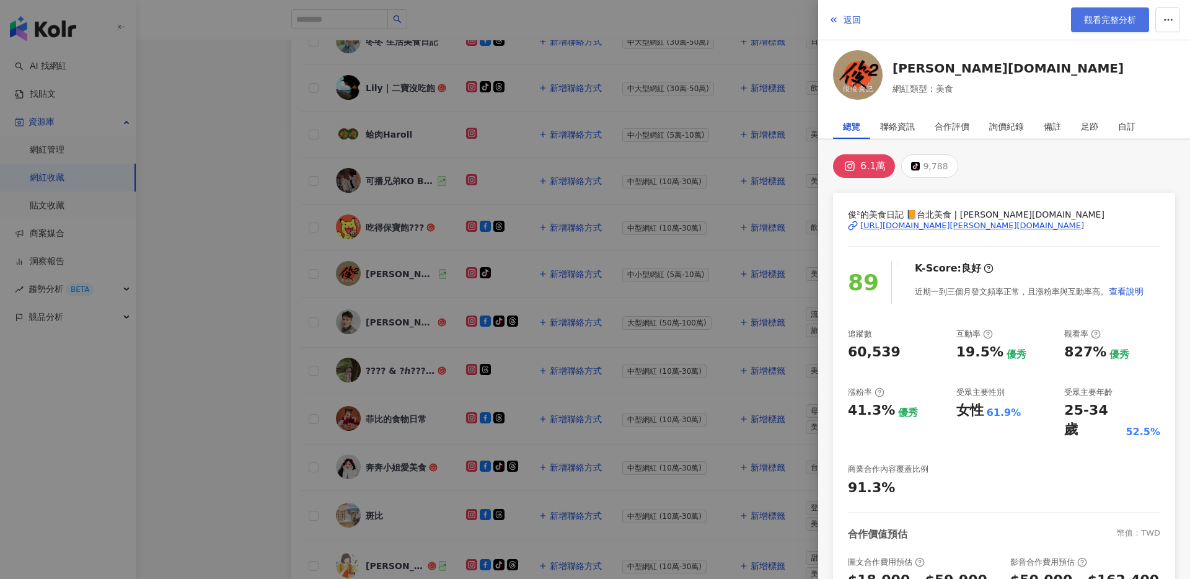
click at [1097, 18] on span "觀看完整分析" at bounding box center [1110, 20] width 52 height 10
click at [391, 238] on div at bounding box center [595, 289] width 1190 height 579
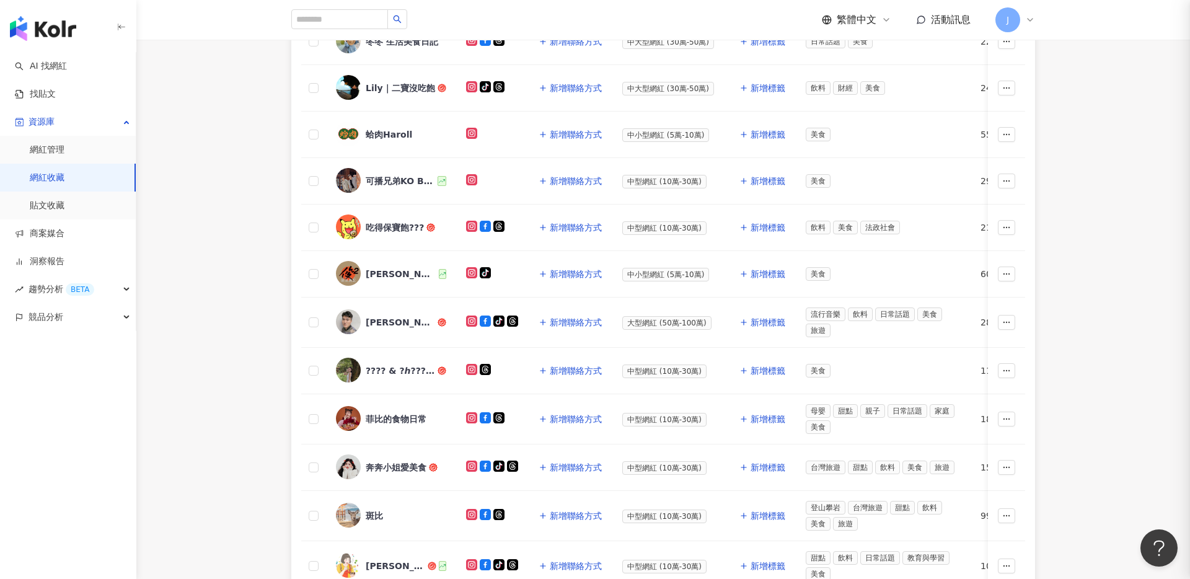
click at [394, 229] on div at bounding box center [595, 289] width 1190 height 579
click at [406, 226] on div "吃得保寶飽???" at bounding box center [395, 227] width 58 height 12
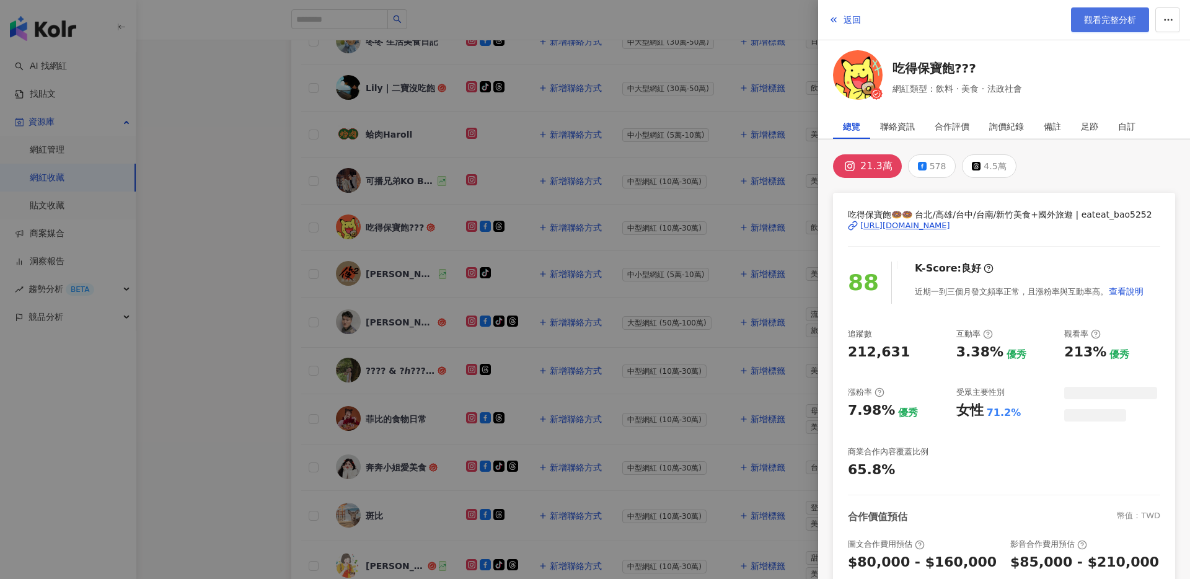
click at [1099, 25] on link "觀看完整分析" at bounding box center [1110, 19] width 78 height 25
click at [722, 212] on div at bounding box center [595, 289] width 1190 height 579
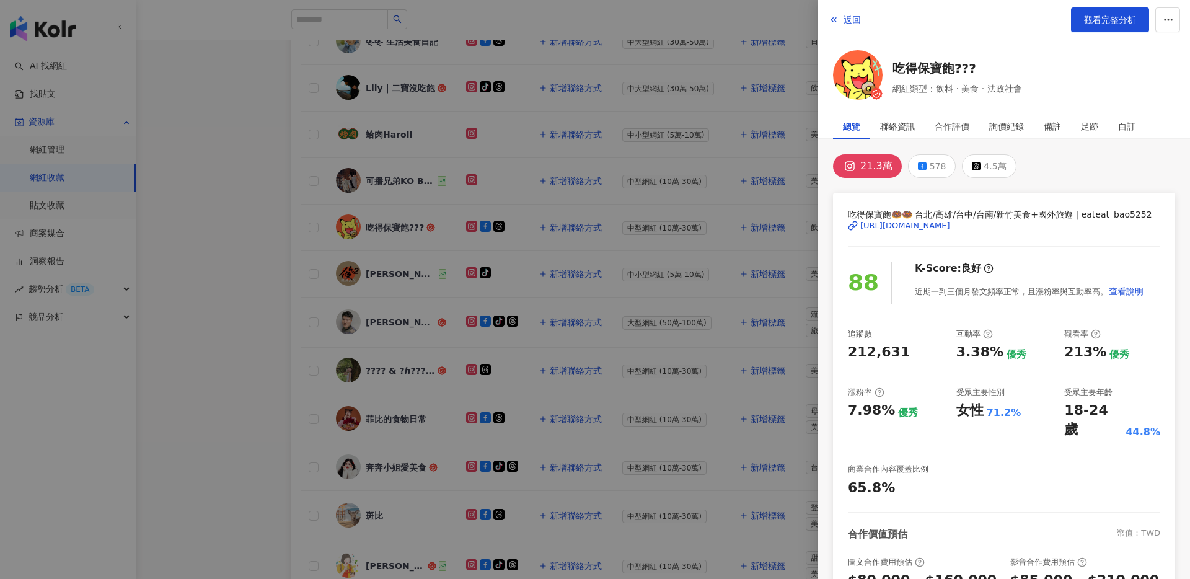
click at [433, 232] on div at bounding box center [595, 289] width 1190 height 579
click at [421, 202] on div at bounding box center [595, 289] width 1190 height 579
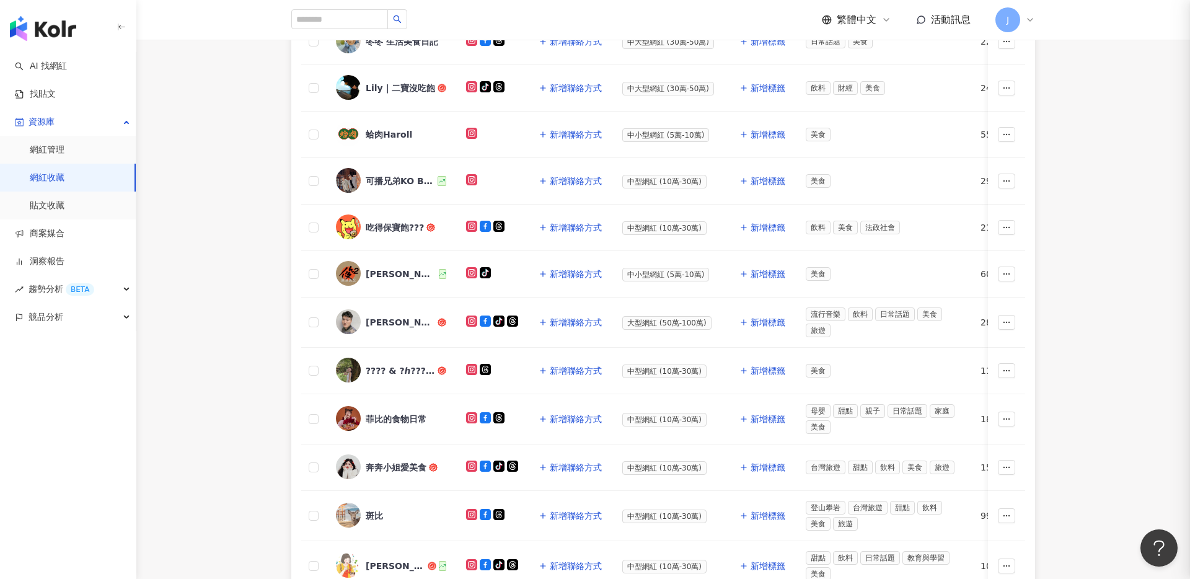
scroll to position [131, 0]
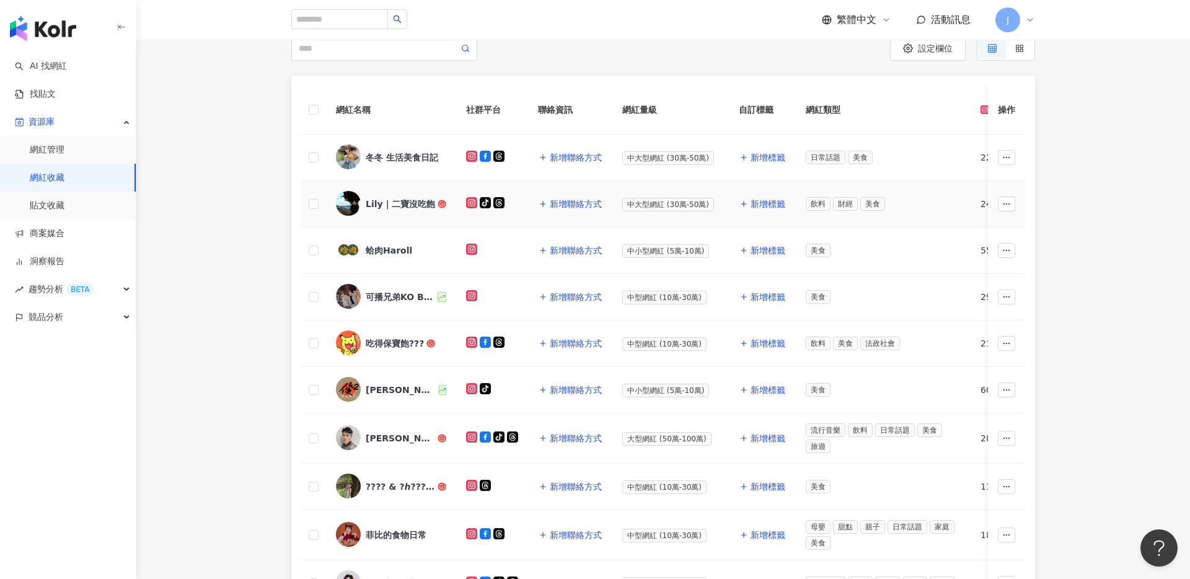
click at [402, 209] on div "Lily｜二寶沒吃飽" at bounding box center [400, 204] width 69 height 12
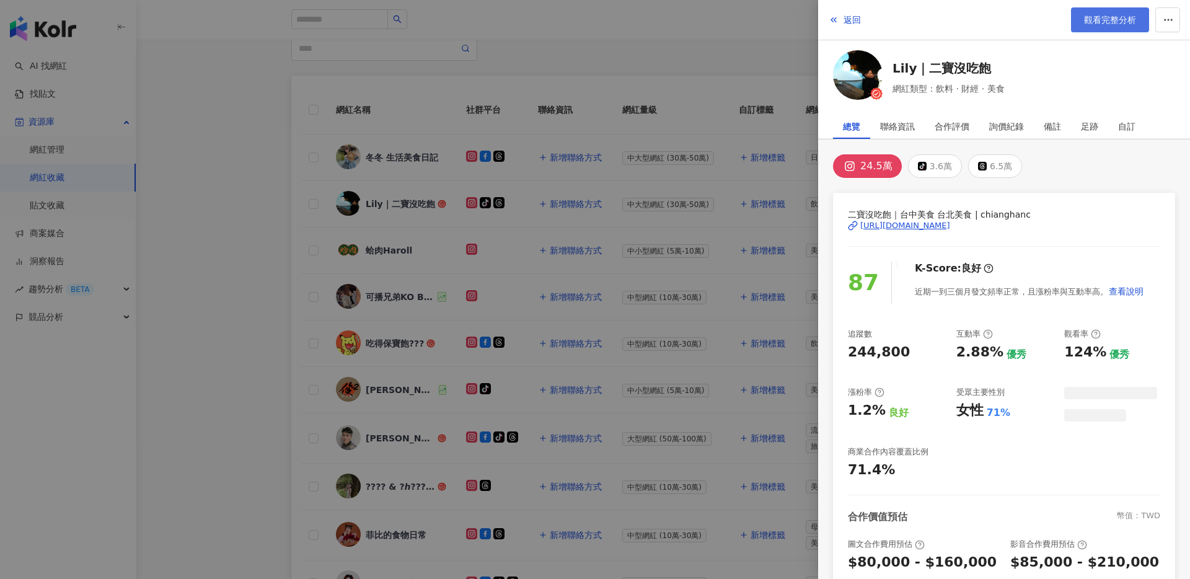
click at [1097, 19] on span "觀看完整分析" at bounding box center [1110, 20] width 52 height 10
click at [355, 312] on div at bounding box center [595, 289] width 1190 height 579
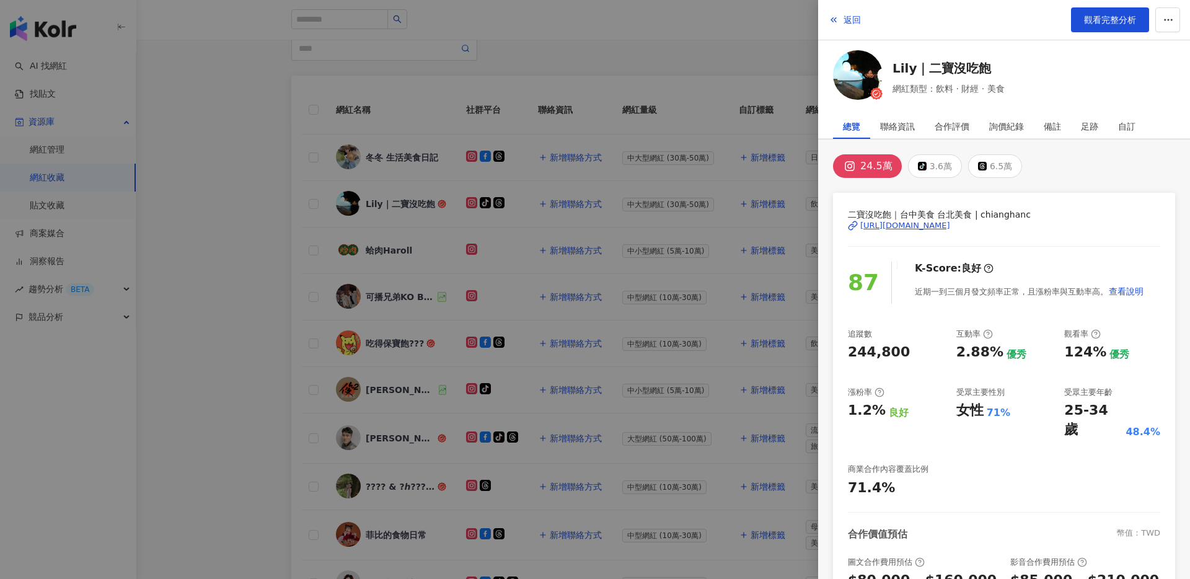
click at [399, 159] on div at bounding box center [595, 289] width 1190 height 579
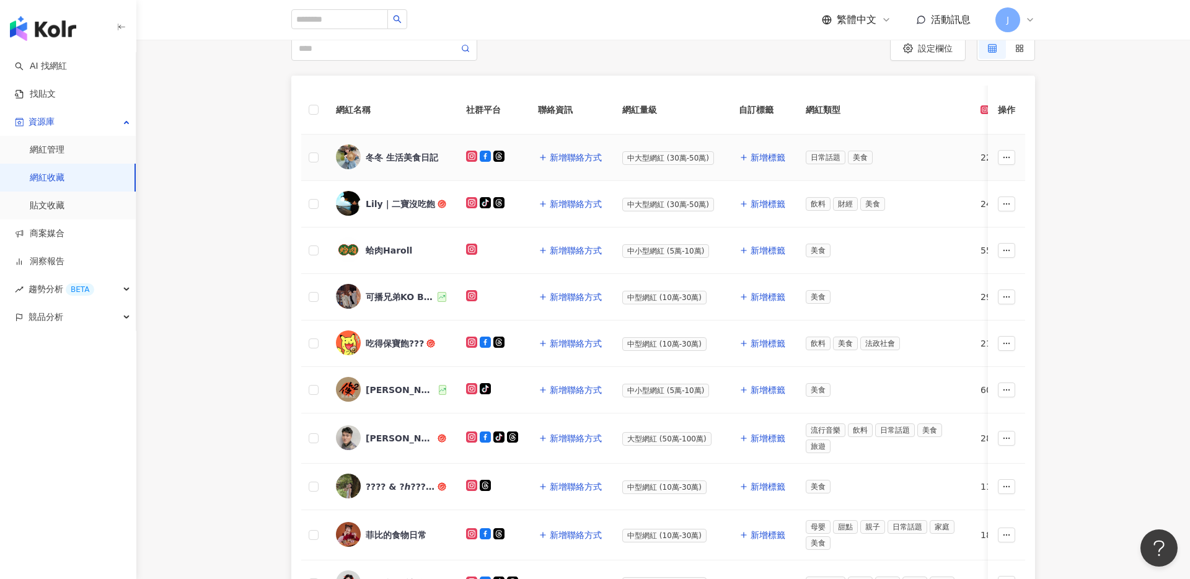
click at [389, 156] on div "冬冬 生活美食日記" at bounding box center [402, 157] width 73 height 12
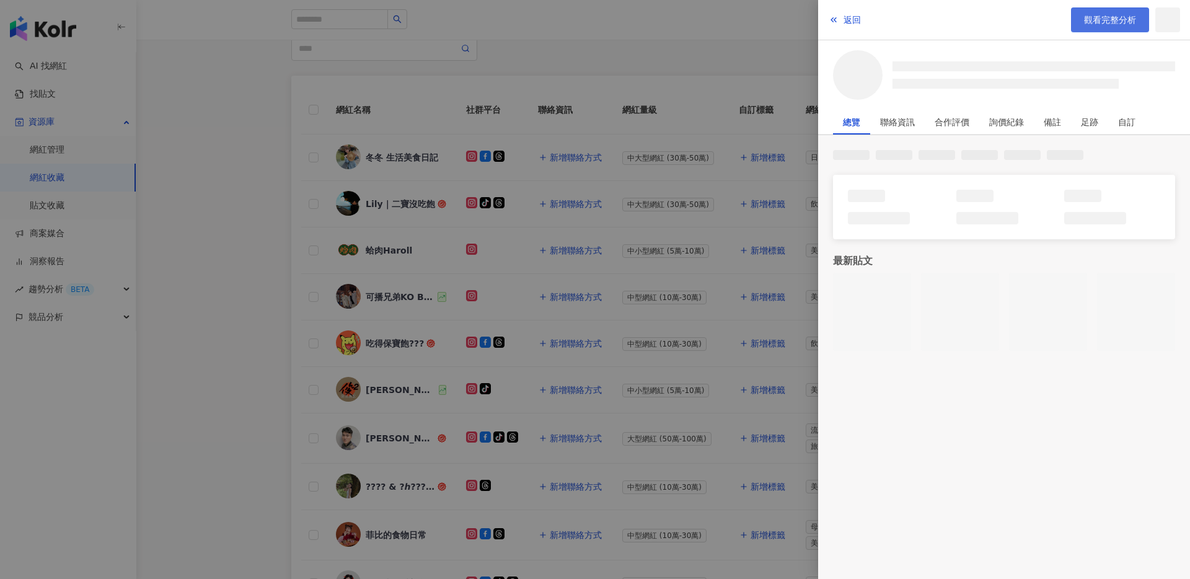
click at [1099, 20] on span "觀看完整分析" at bounding box center [1110, 20] width 52 height 10
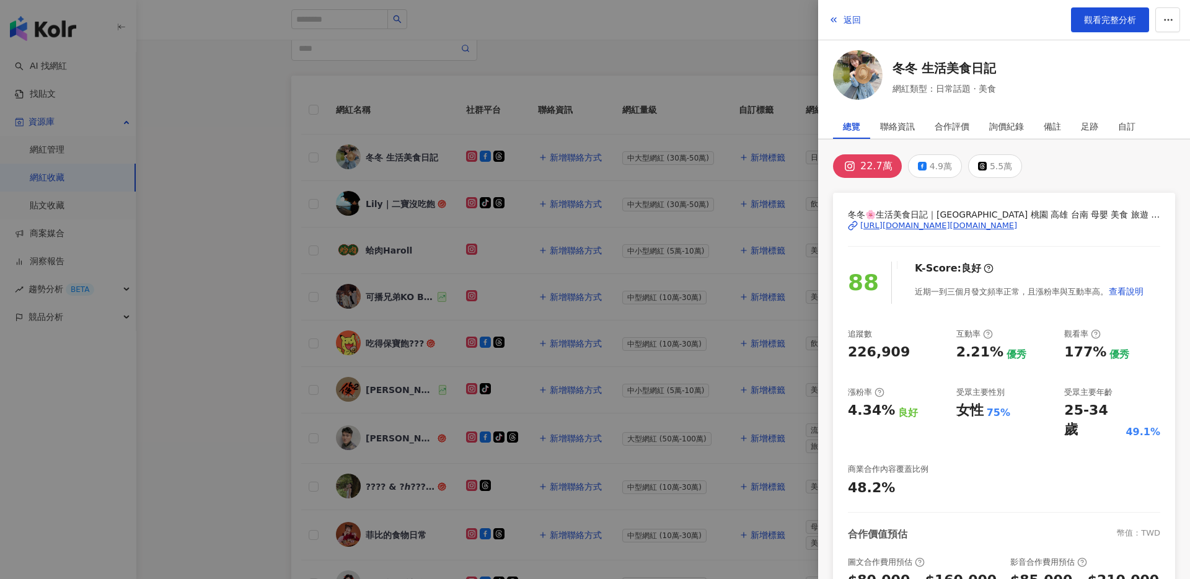
click at [578, 410] on div at bounding box center [595, 289] width 1190 height 579
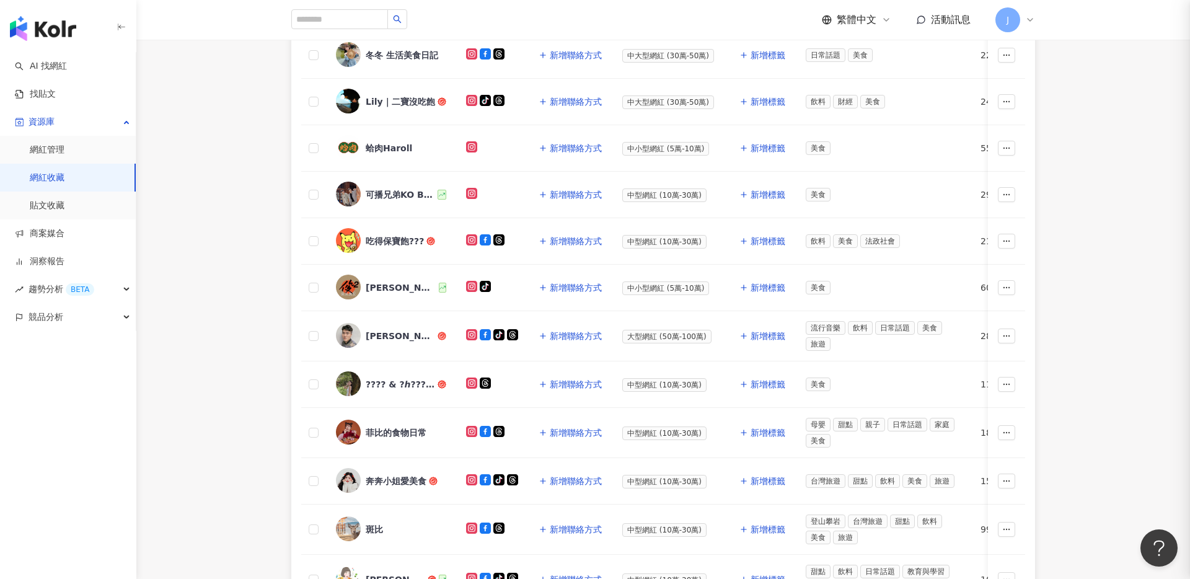
scroll to position [415, 0]
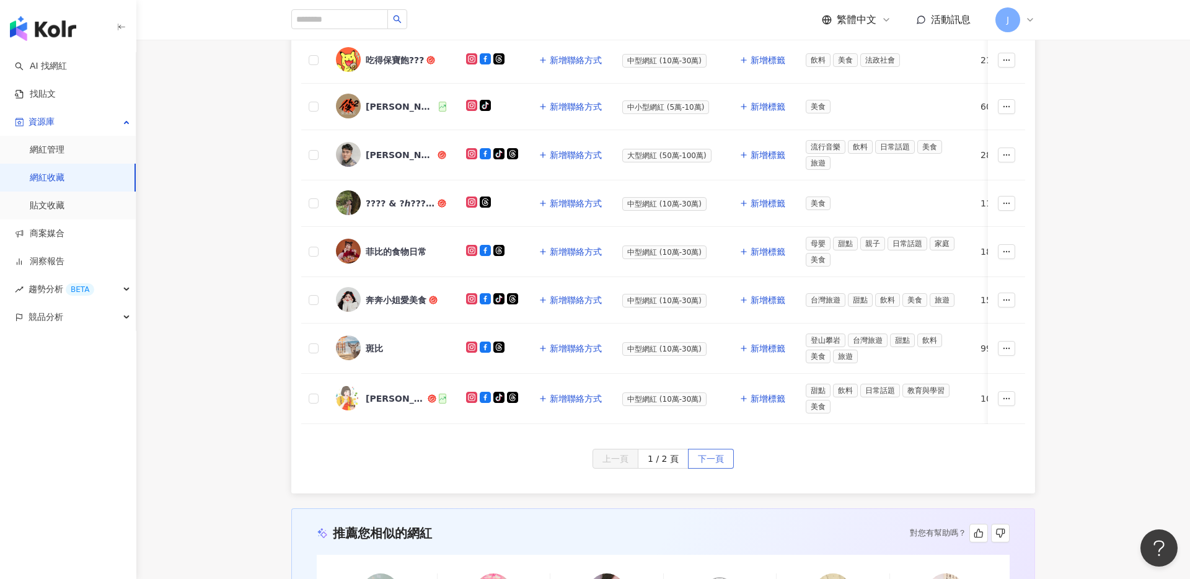
click at [713, 464] on span "下一頁" at bounding box center [711, 460] width 26 height 20
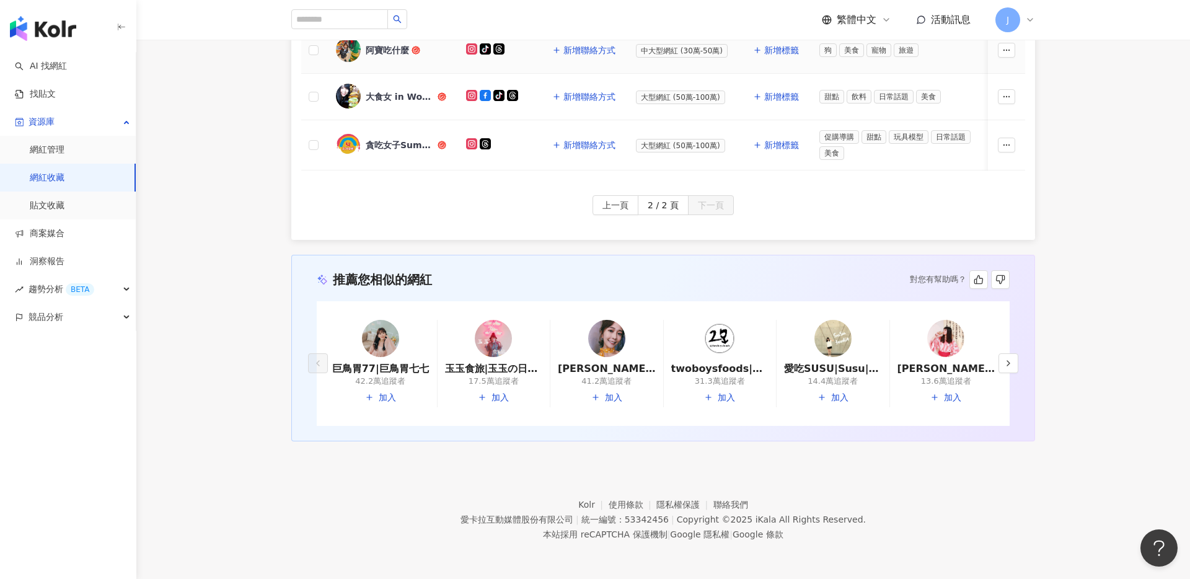
scroll to position [87, 0]
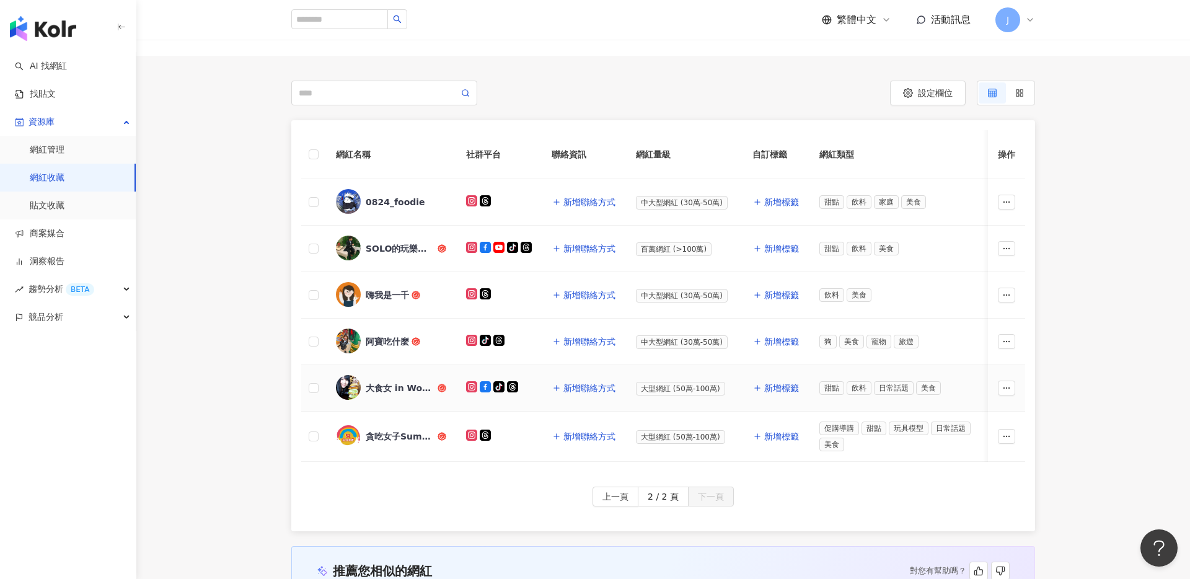
click at [392, 379] on div "大食女 in Wonderland" at bounding box center [391, 388] width 110 height 26
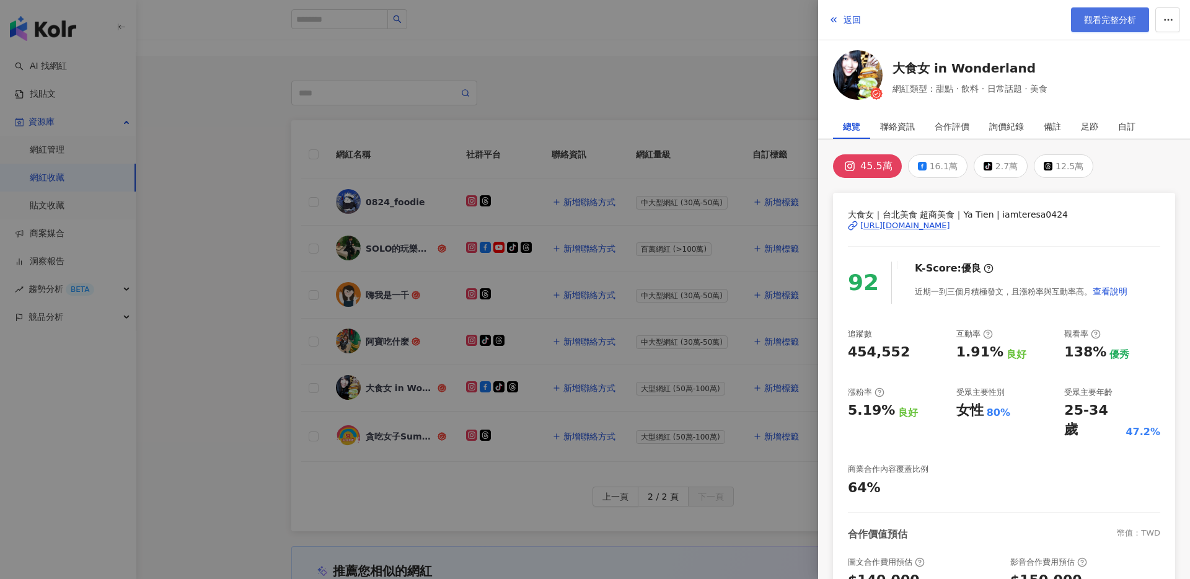
click at [1118, 22] on span "觀看完整分析" at bounding box center [1110, 20] width 52 height 10
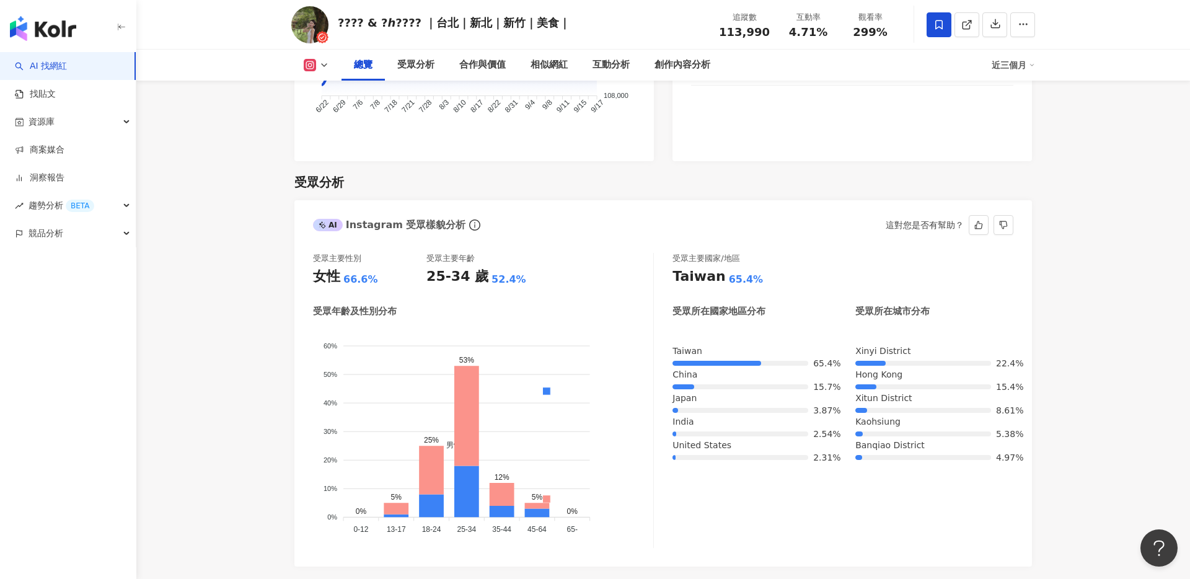
scroll to position [986, 0]
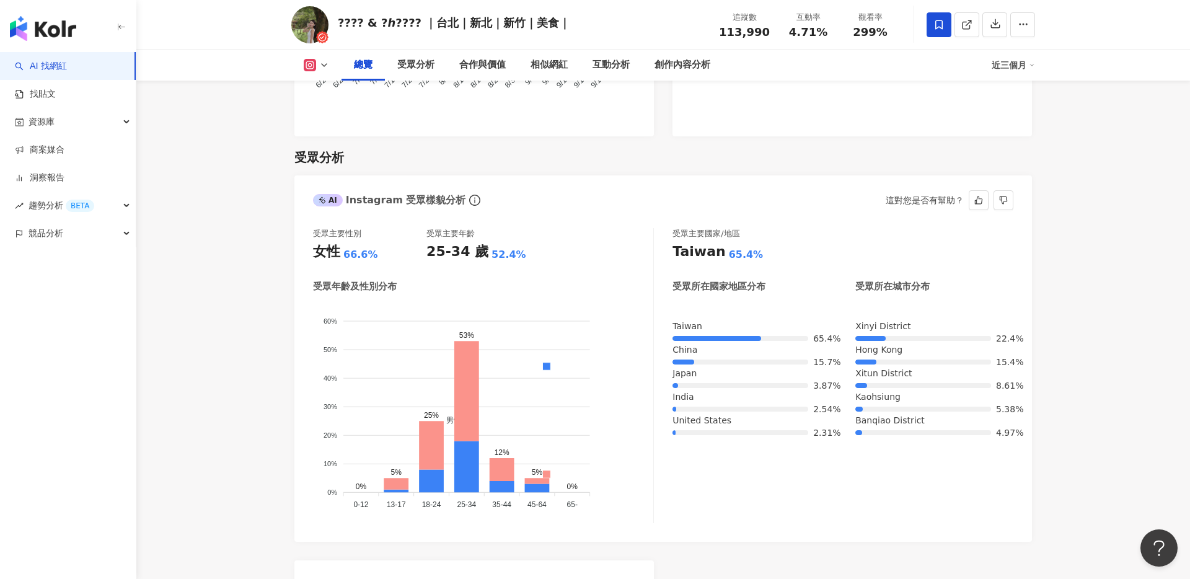
click at [861, 369] on div "Xitun District" at bounding box center [935, 373] width 158 height 10
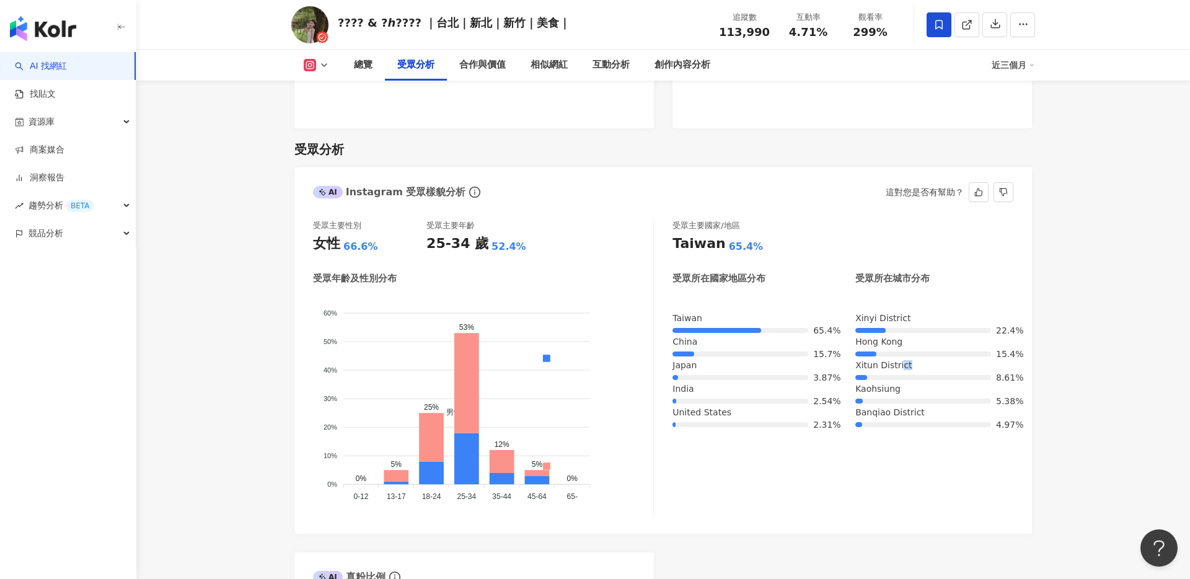
click at [903, 371] on div "Xitun District 8.61%" at bounding box center [935, 372] width 158 height 24
click at [911, 368] on div "Xitun District" at bounding box center [935, 365] width 158 height 10
drag, startPoint x: 922, startPoint y: 368, endPoint x: 839, endPoint y: 368, distance: 83.1
click at [839, 368] on div "Taiwan 65.4% China 15.7% Japan 3.87% India 2.54% United States 2.31% Xinyi Dist…" at bounding box center [843, 372] width 341 height 118
click at [901, 370] on div "Xitun District" at bounding box center [935, 365] width 158 height 10
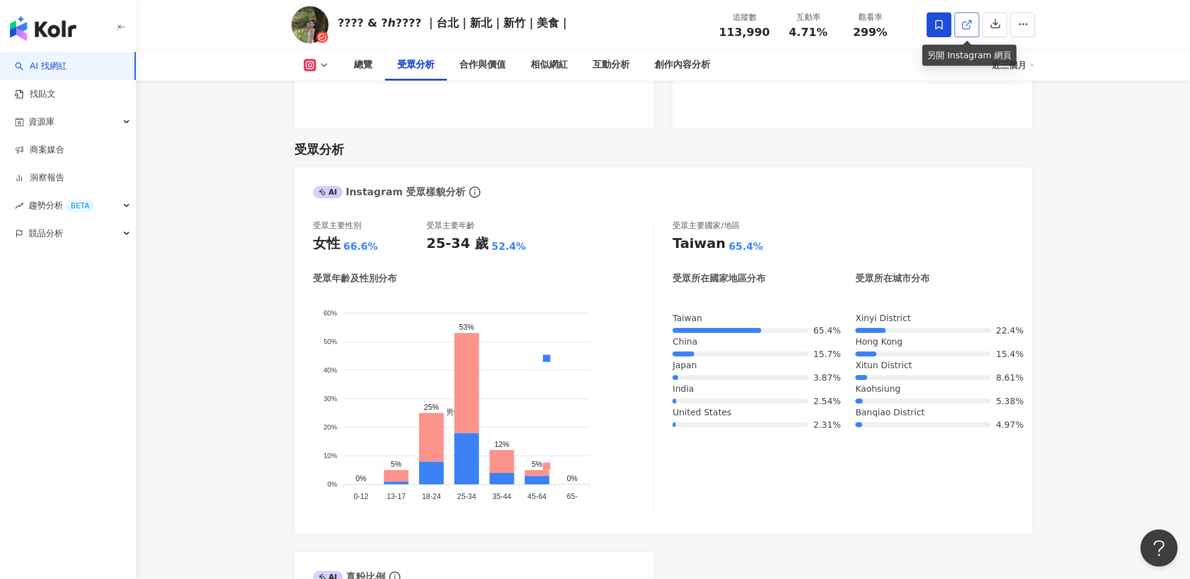
click at [966, 23] on icon at bounding box center [967, 24] width 11 height 11
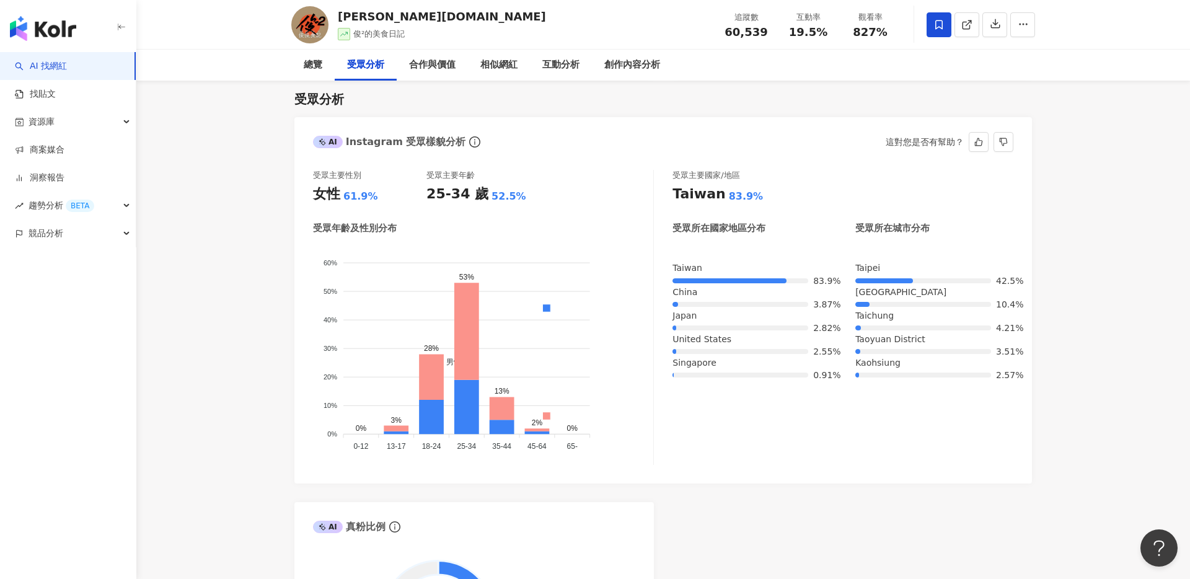
scroll to position [1069, 0]
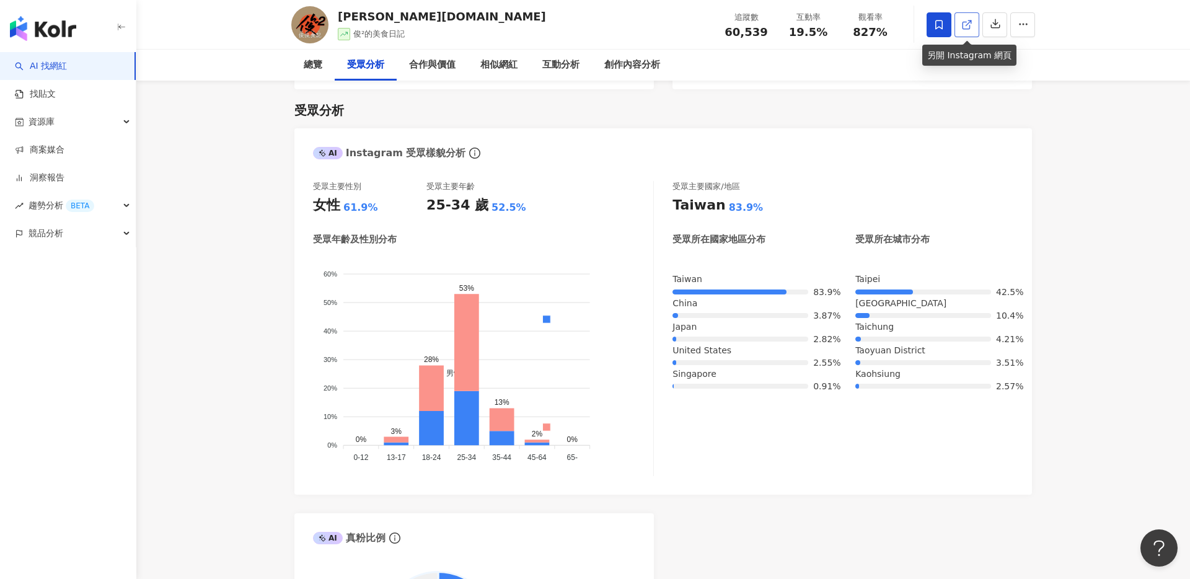
click at [965, 28] on icon at bounding box center [967, 24] width 11 height 11
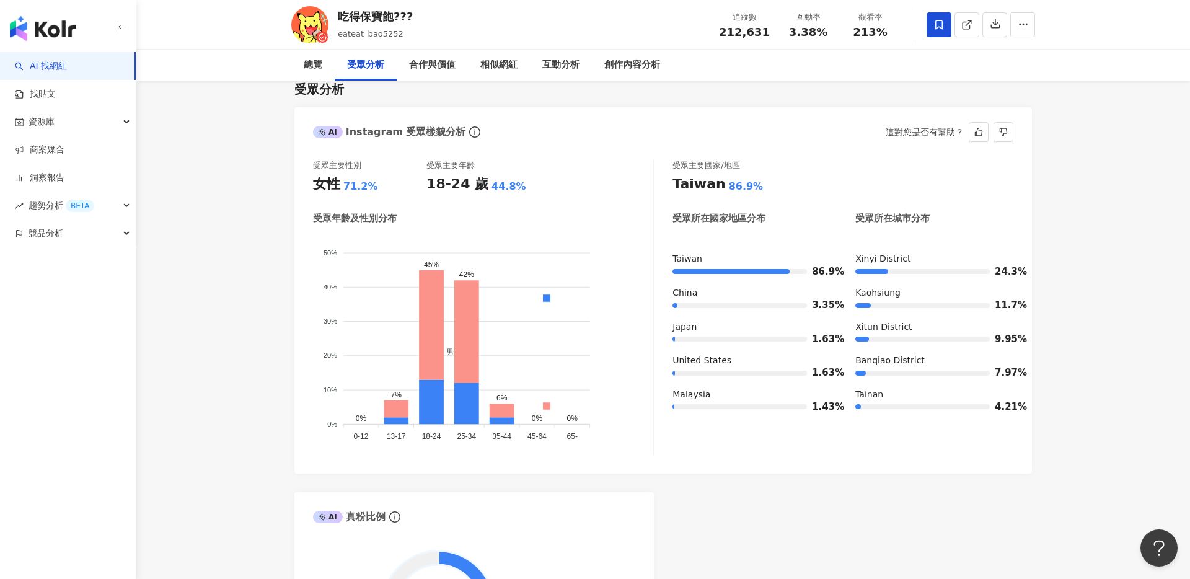
scroll to position [1083, 0]
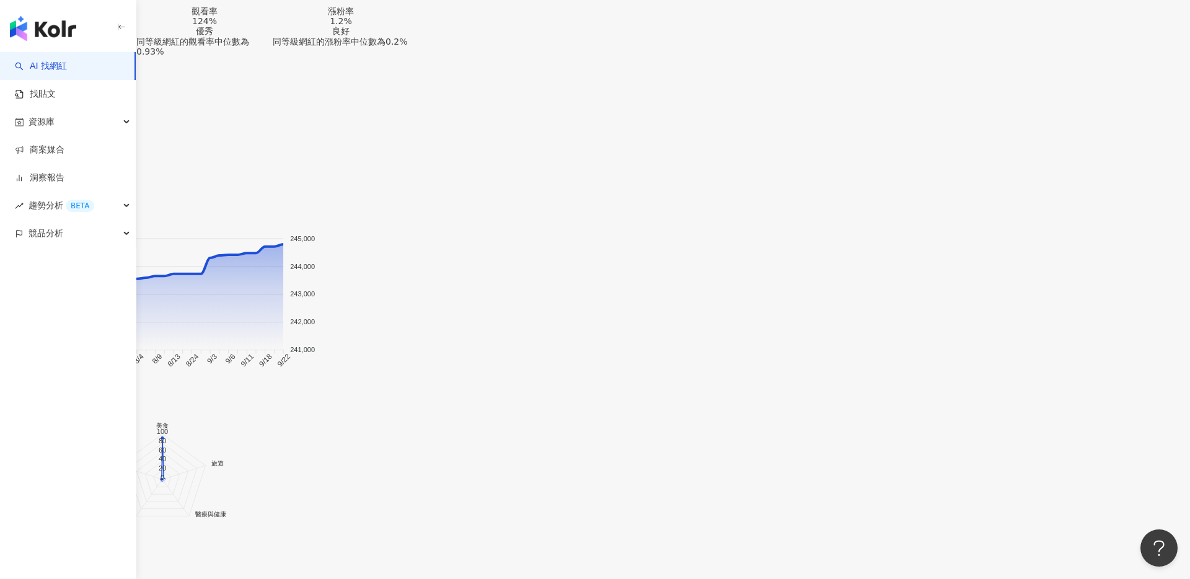
scroll to position [1080, 0]
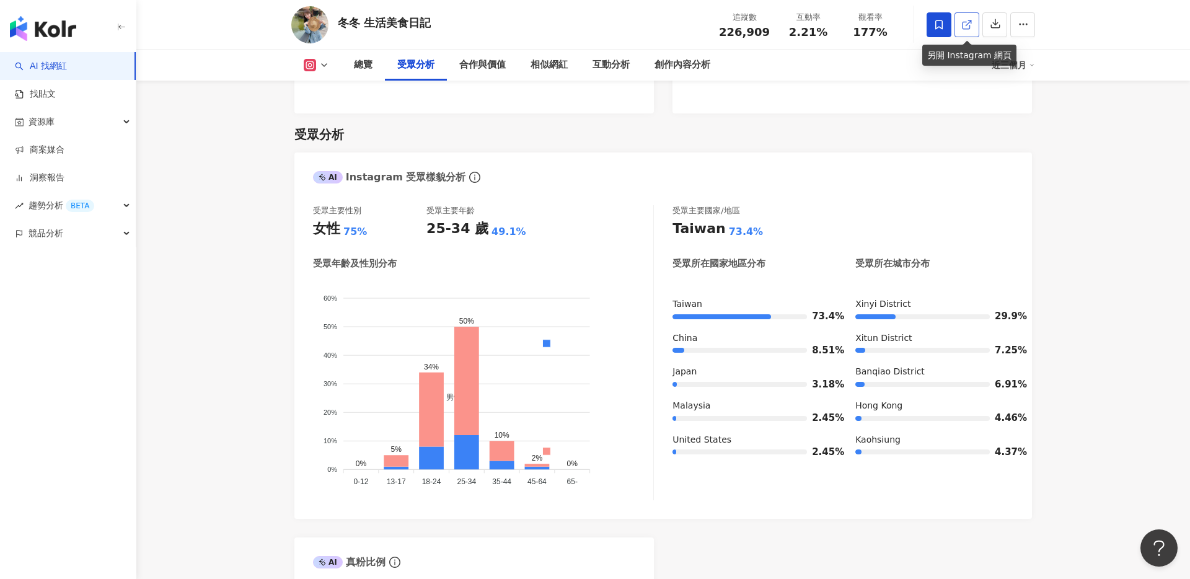
click at [967, 29] on icon at bounding box center [966, 25] width 7 height 7
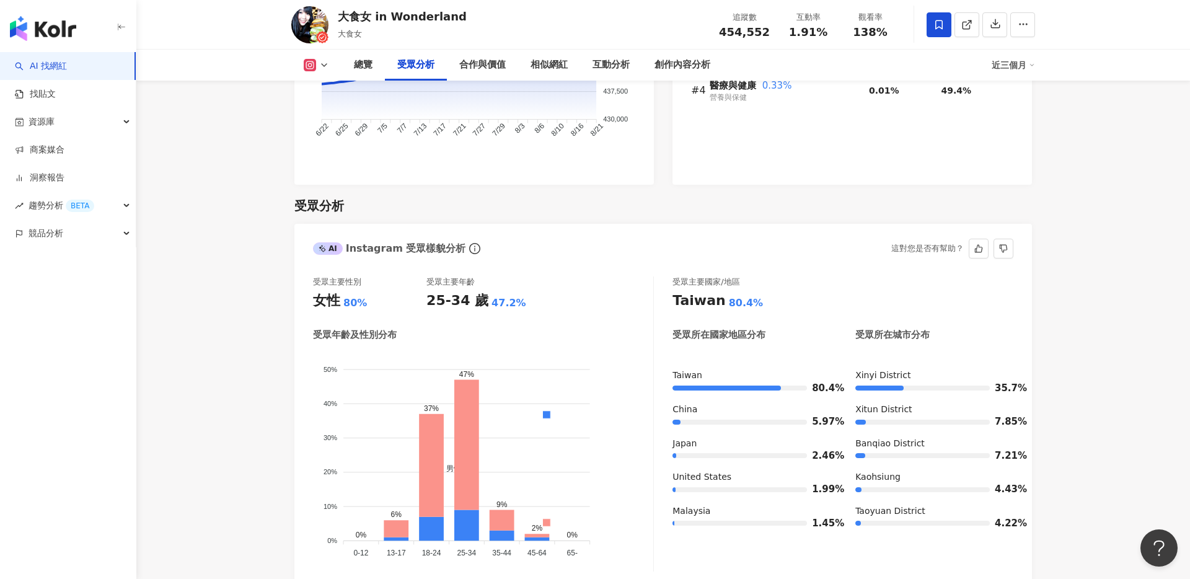
scroll to position [1073, 0]
